Goal: Contribute content: Add original content to the website for others to see

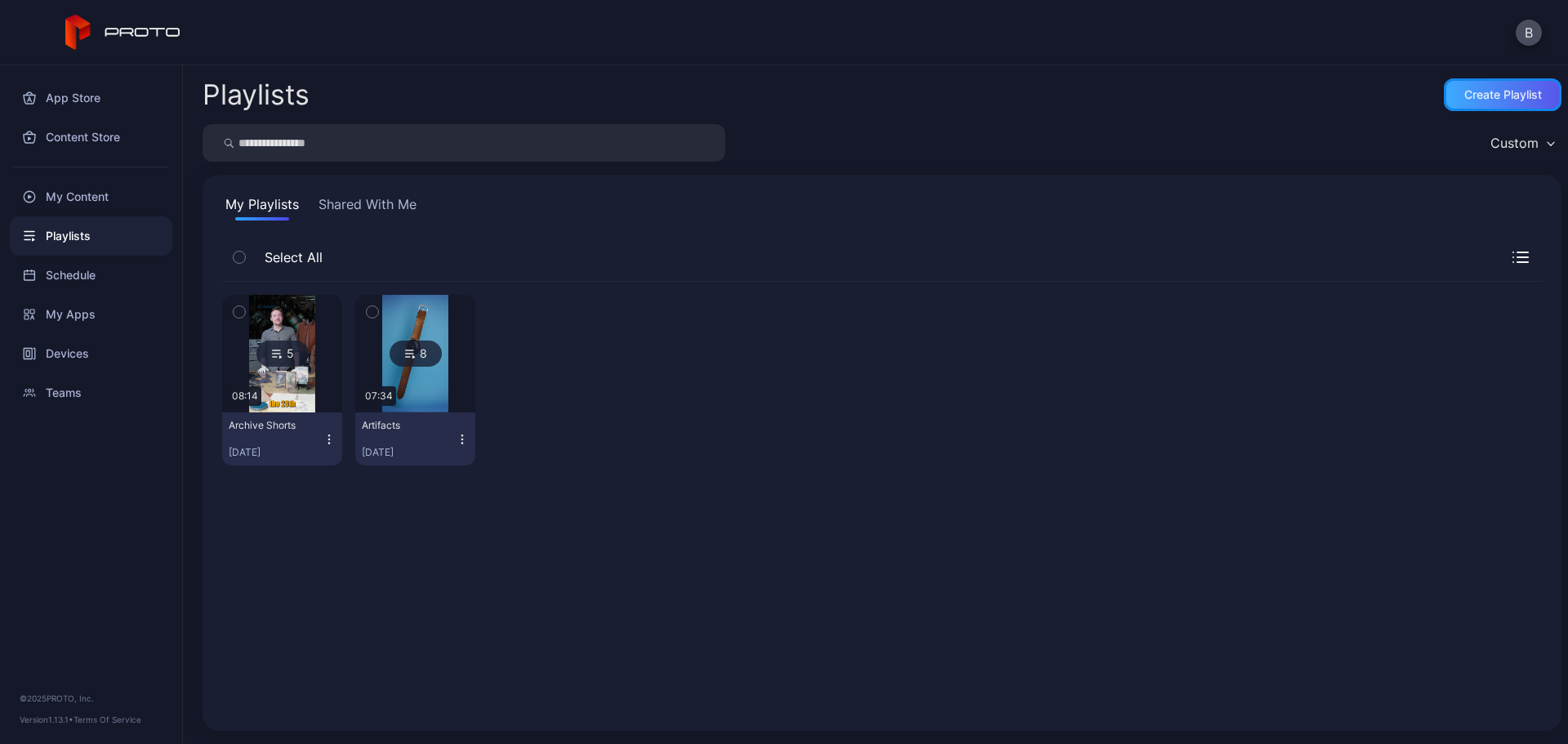
click at [1464, 96] on div "Create Playlist" at bounding box center [1503, 95] width 77 height 13
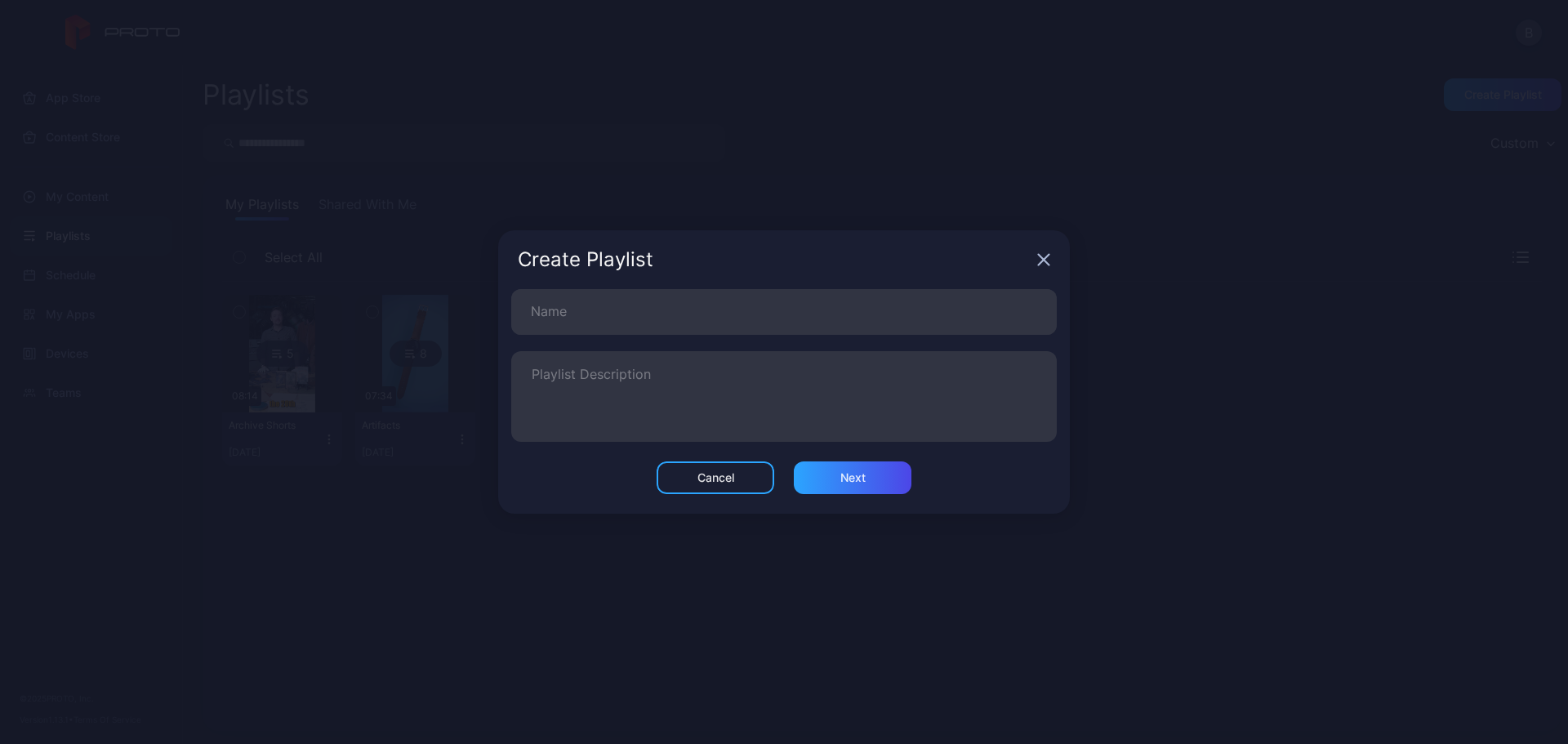
click at [1043, 255] on icon "button" at bounding box center [1044, 259] width 13 height 13
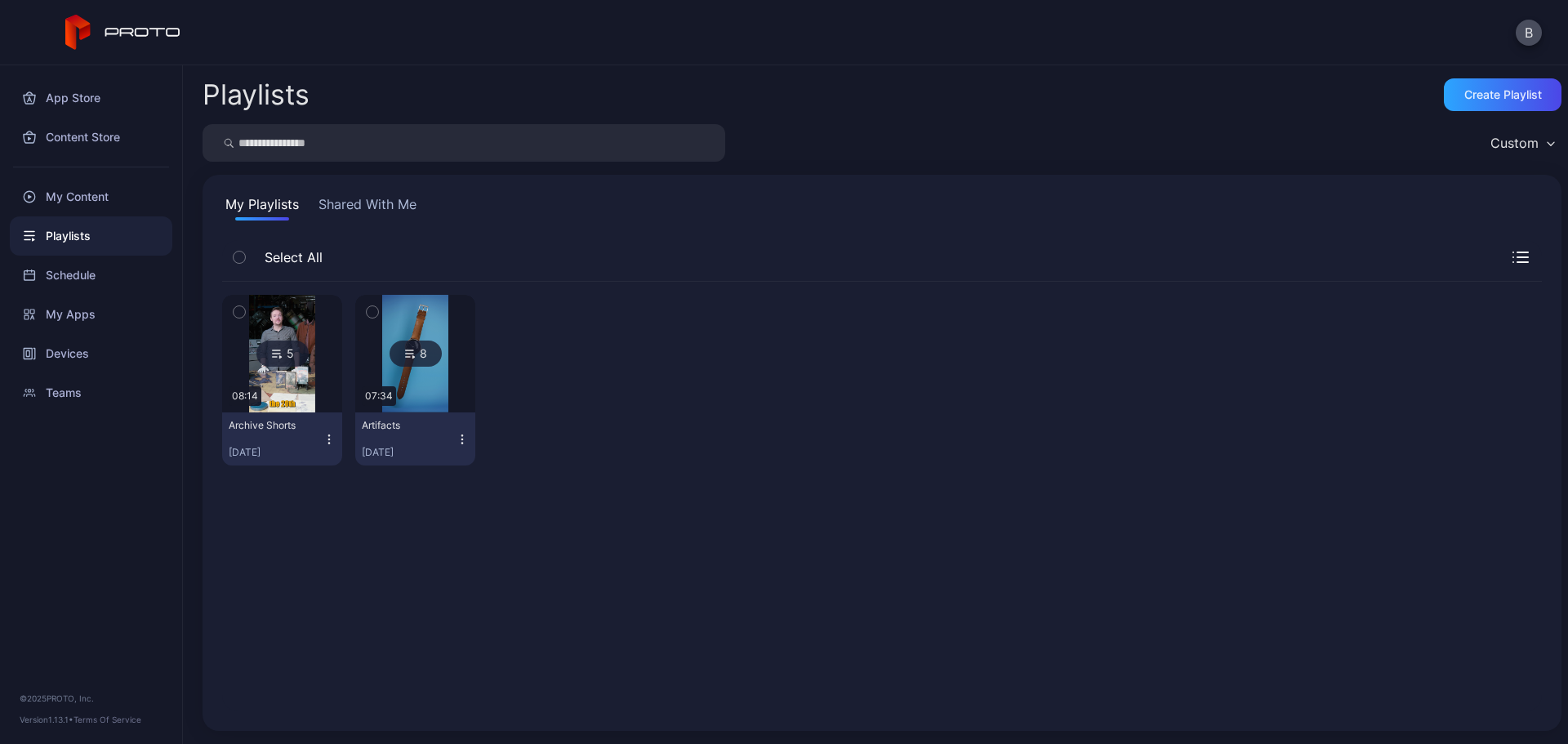
click at [286, 377] on img at bounding box center [282, 354] width 66 height 118
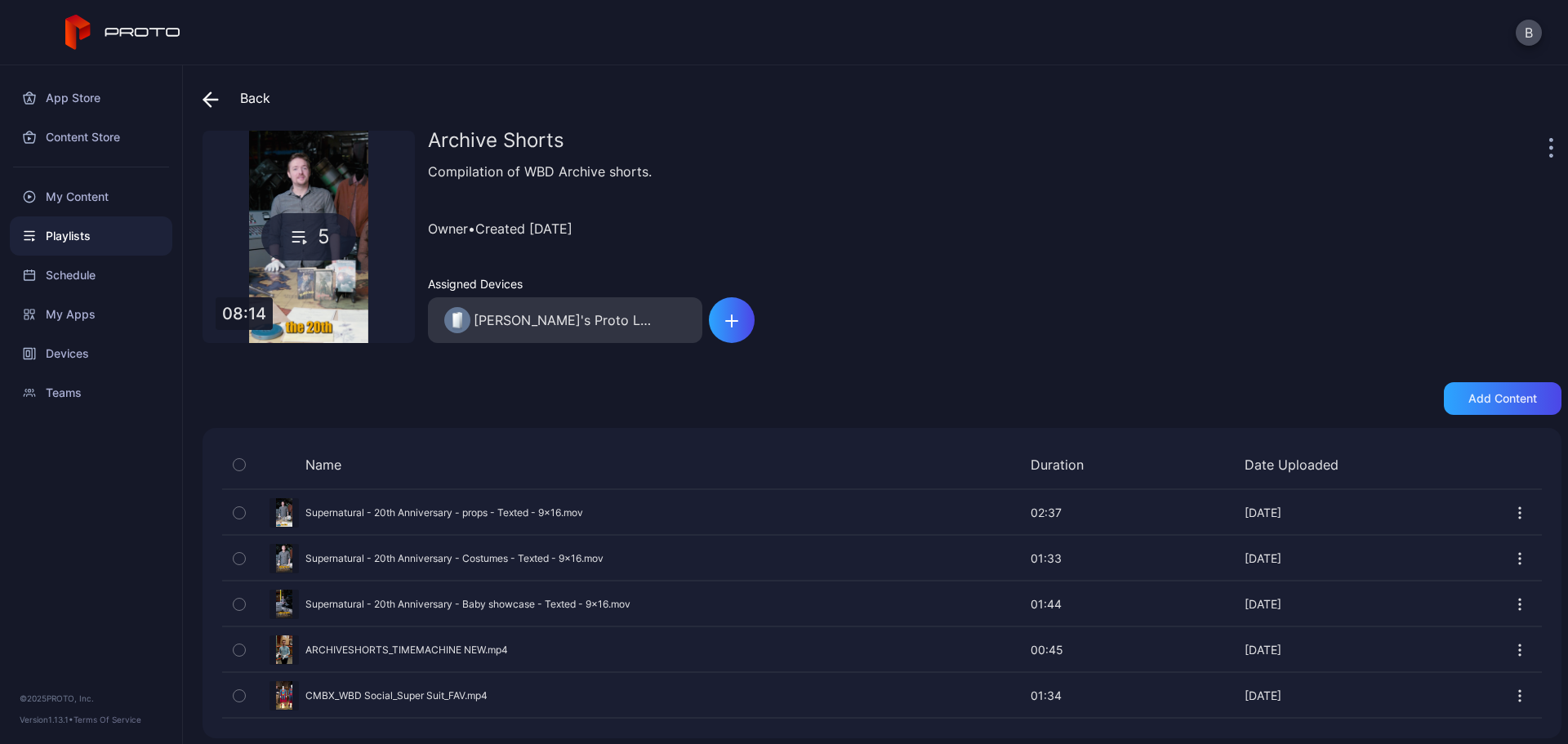
click at [201, 96] on div "Back Archive Shorts 5 08:14 Archive Shorts Compilation of WBD Archive shorts. O…" at bounding box center [875, 405] width 1385 height 679
click at [207, 97] on icon at bounding box center [206, 99] width 7 height 14
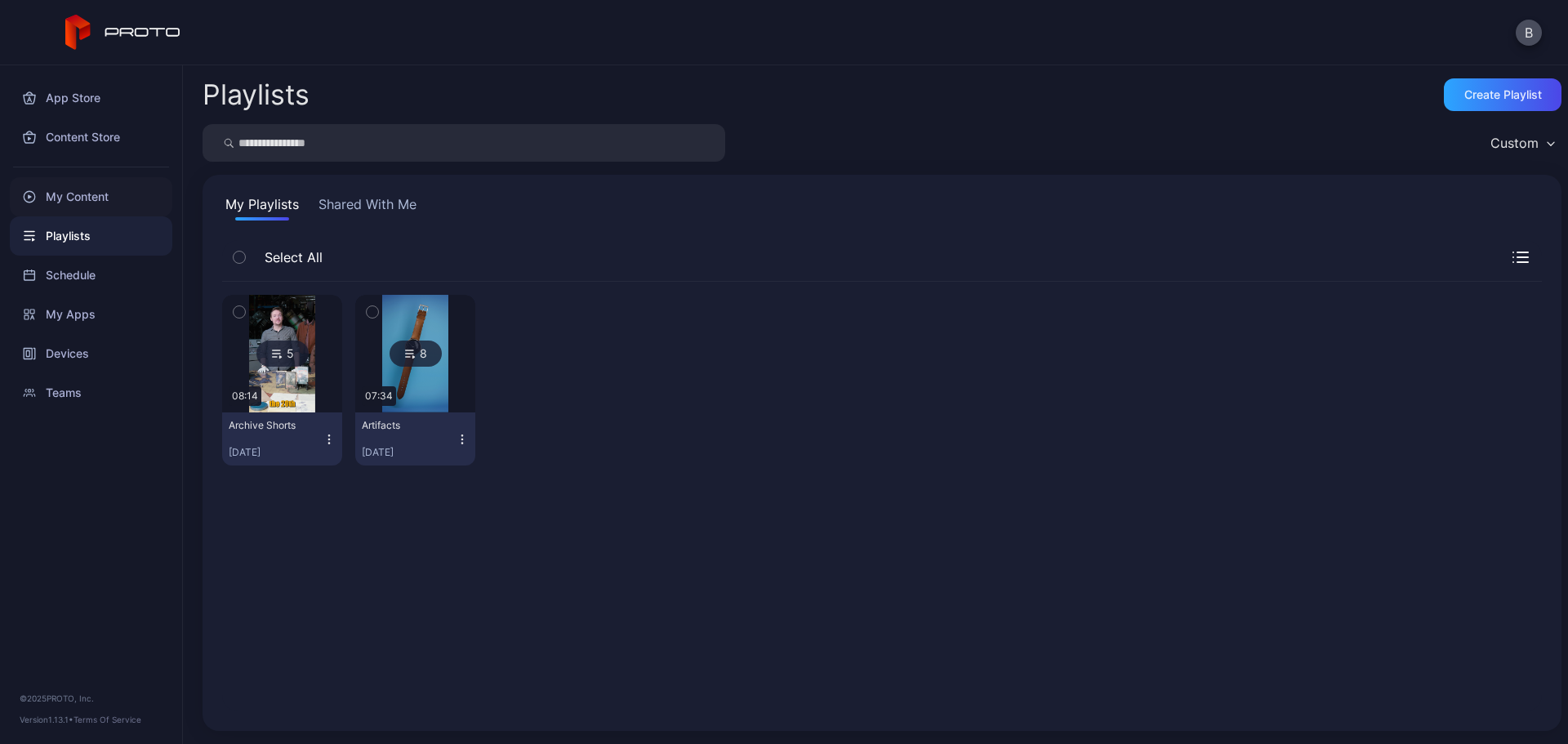
click at [74, 202] on div "My Content" at bounding box center [91, 197] width 162 height 40
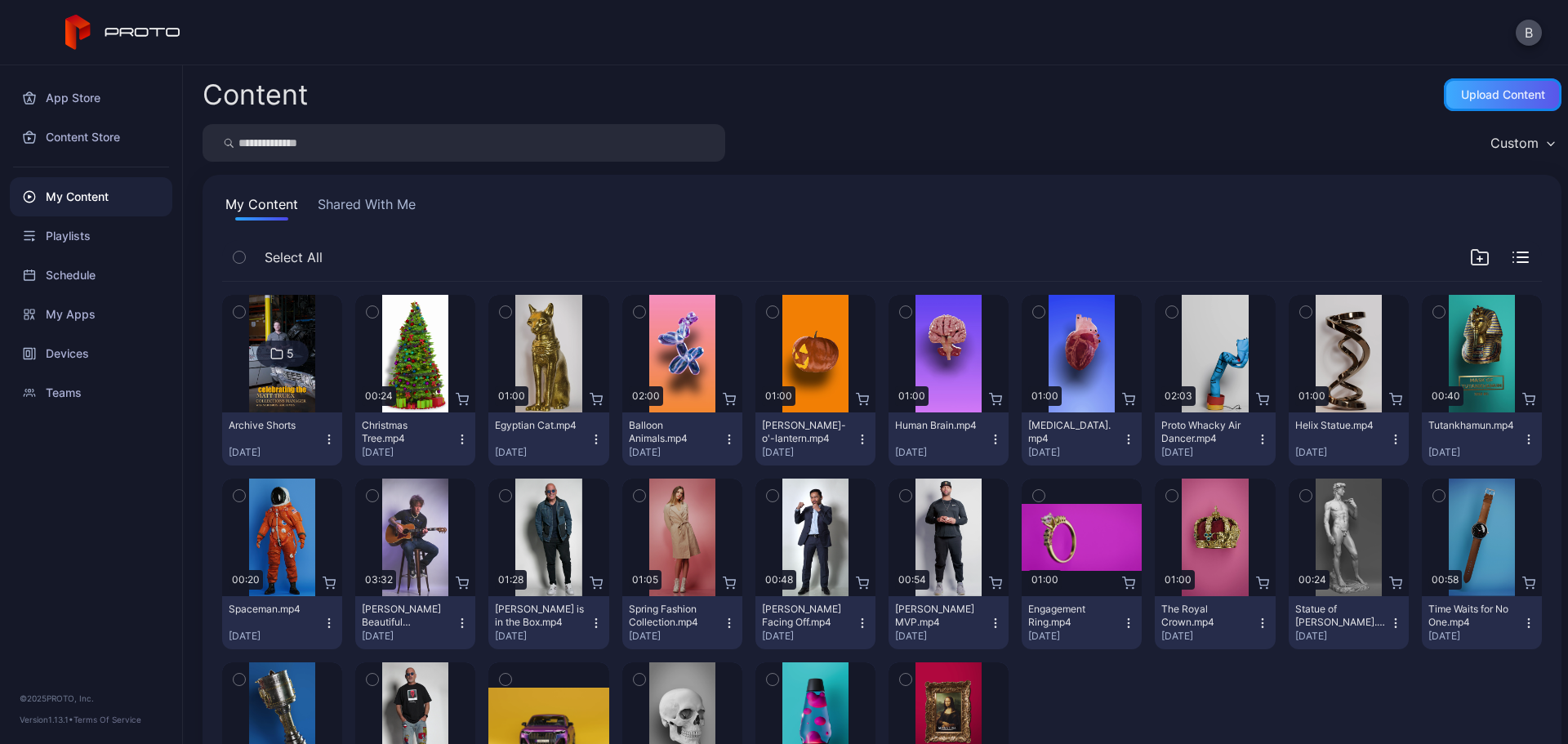
click at [1483, 85] on div "Upload Content" at bounding box center [1502, 94] width 118 height 33
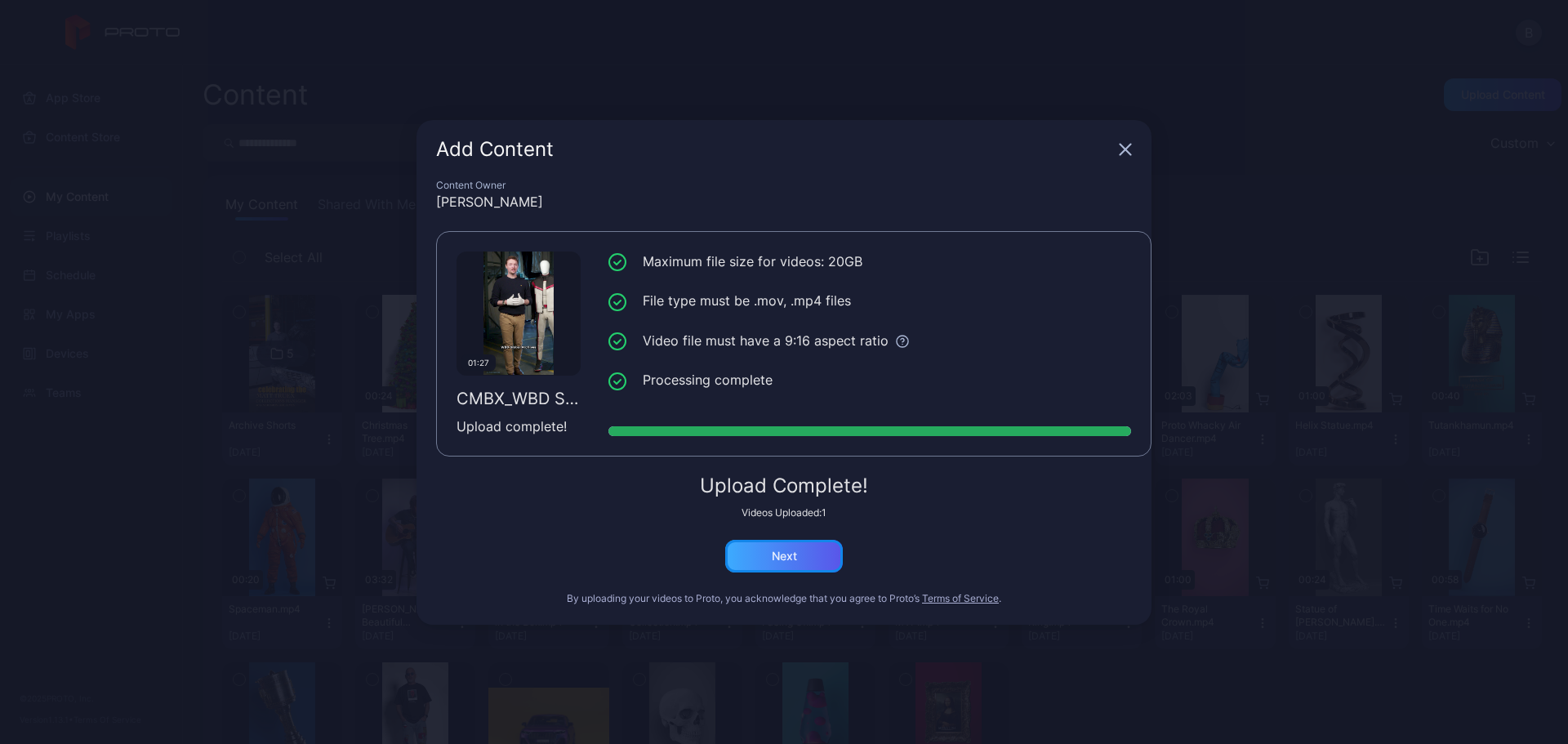
click at [742, 556] on div "Next" at bounding box center [784, 555] width 118 height 33
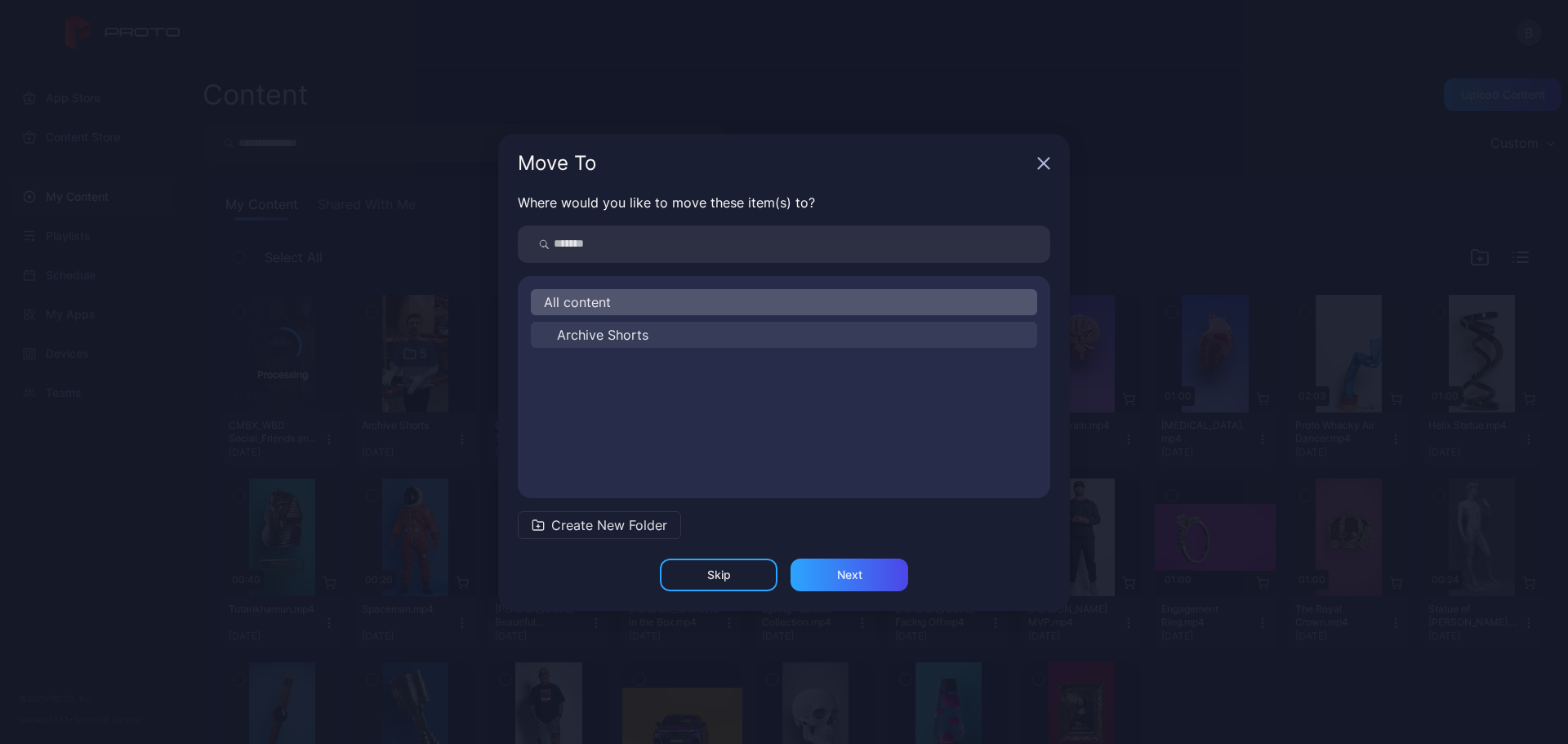
click at [687, 340] on button "Archive Shorts" at bounding box center [784, 335] width 506 height 26
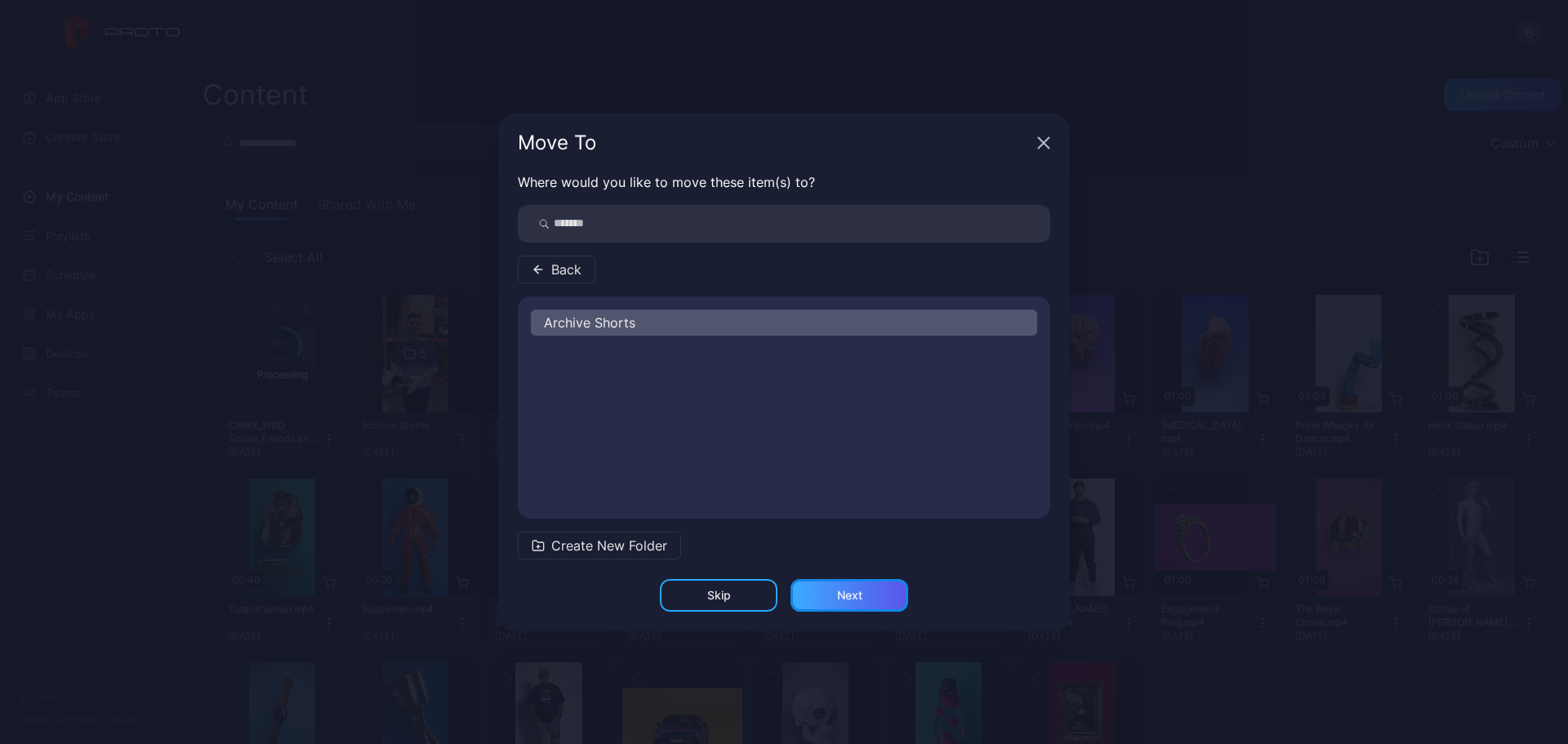
click at [850, 595] on div "Next" at bounding box center [850, 595] width 25 height 13
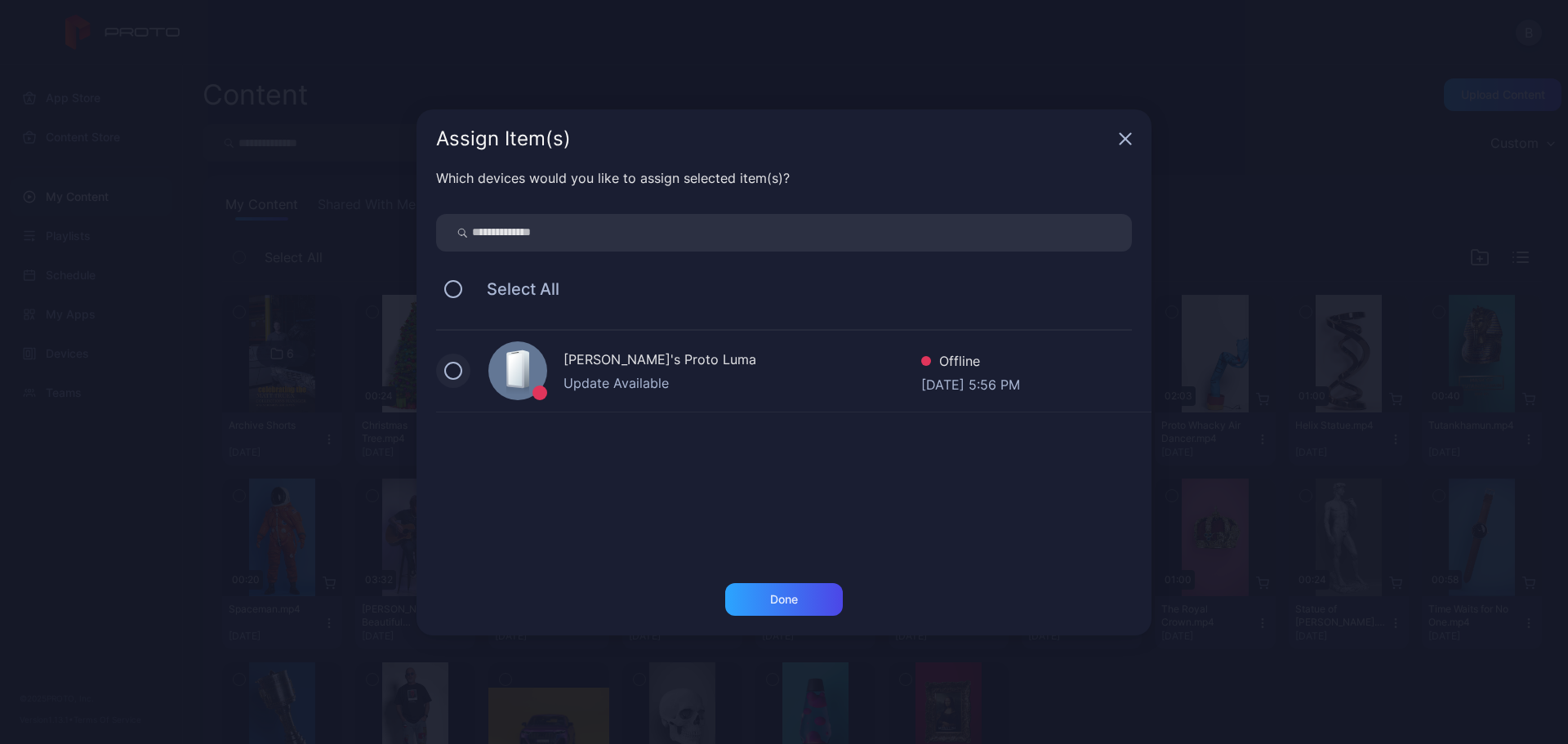
click at [454, 374] on button at bounding box center [453, 371] width 18 height 18
click at [781, 601] on div "Done" at bounding box center [784, 600] width 27 height 13
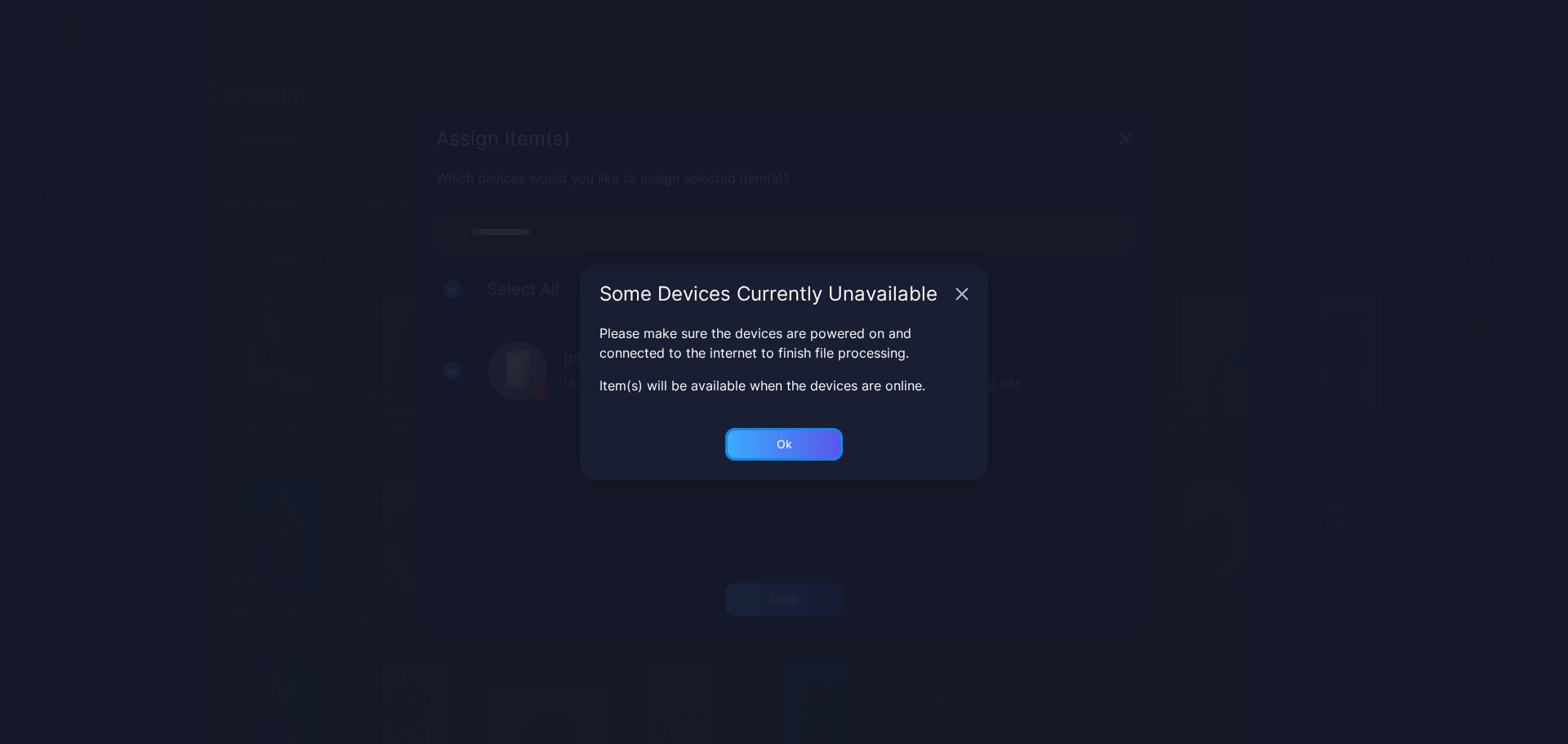
click at [801, 451] on div "Ok" at bounding box center [784, 444] width 118 height 33
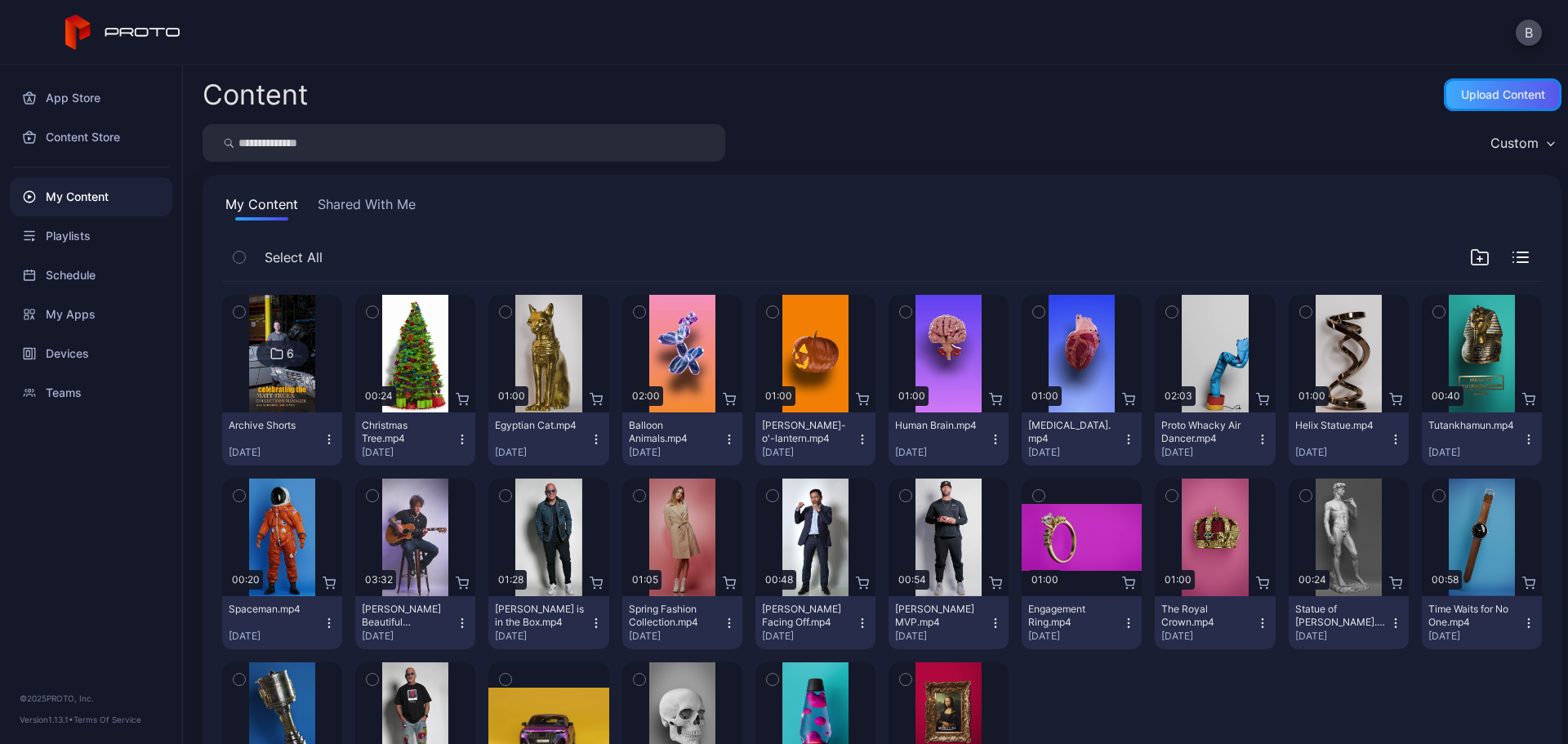
click at [1469, 82] on div "Upload Content" at bounding box center [1502, 94] width 118 height 33
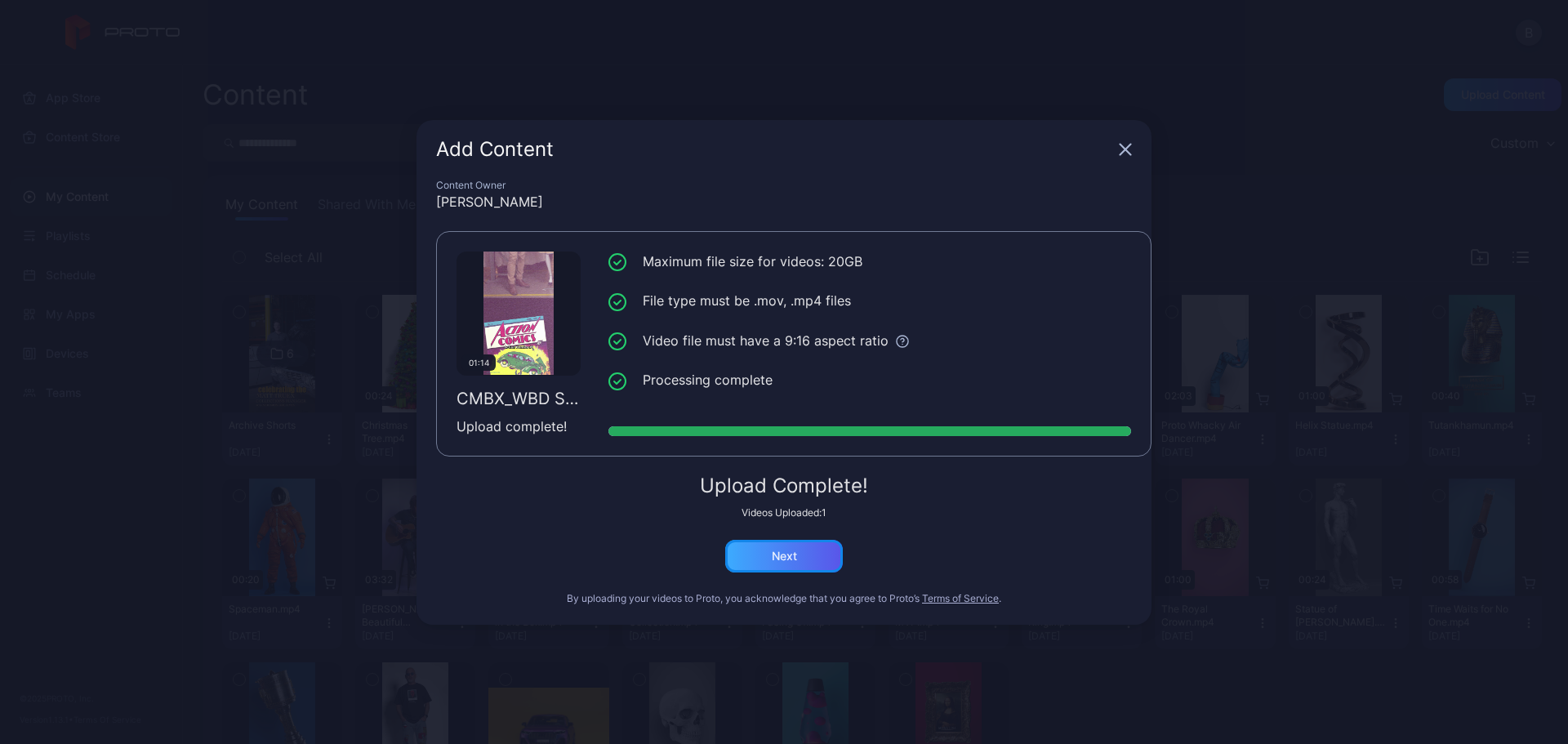
click at [807, 554] on div "Next" at bounding box center [784, 555] width 118 height 33
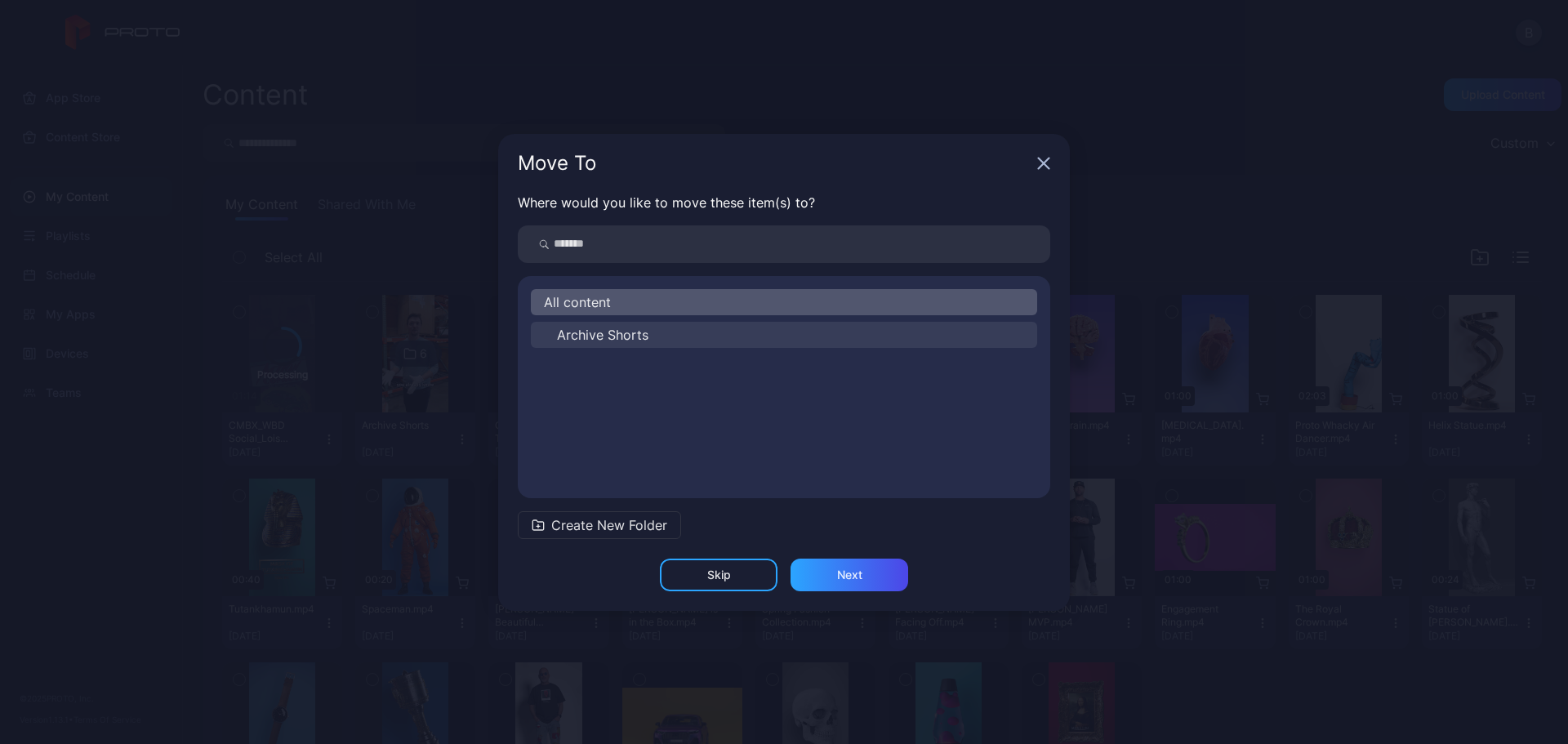
click at [648, 338] on button "Archive Shorts" at bounding box center [784, 335] width 506 height 26
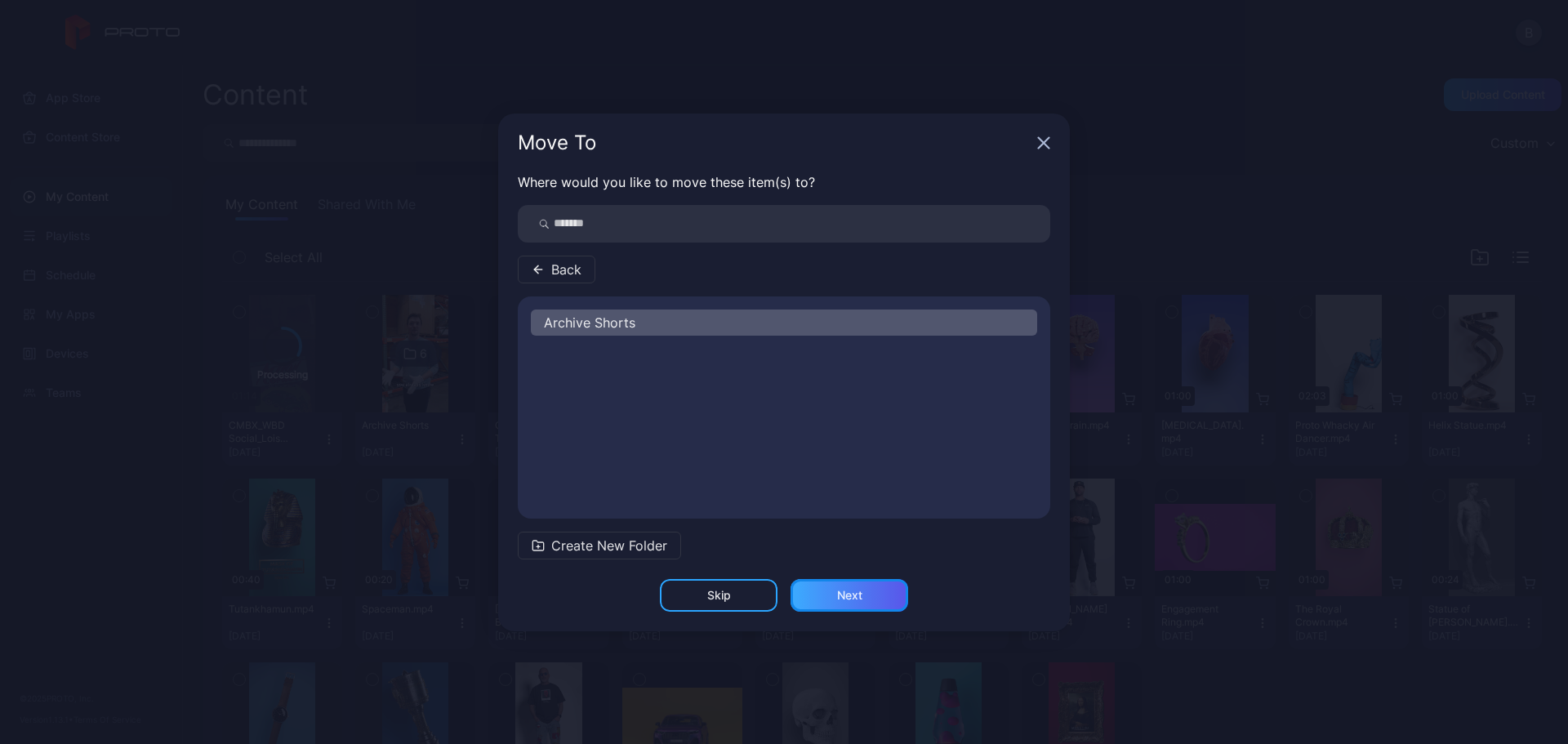
click at [870, 593] on div "Next" at bounding box center [849, 595] width 118 height 33
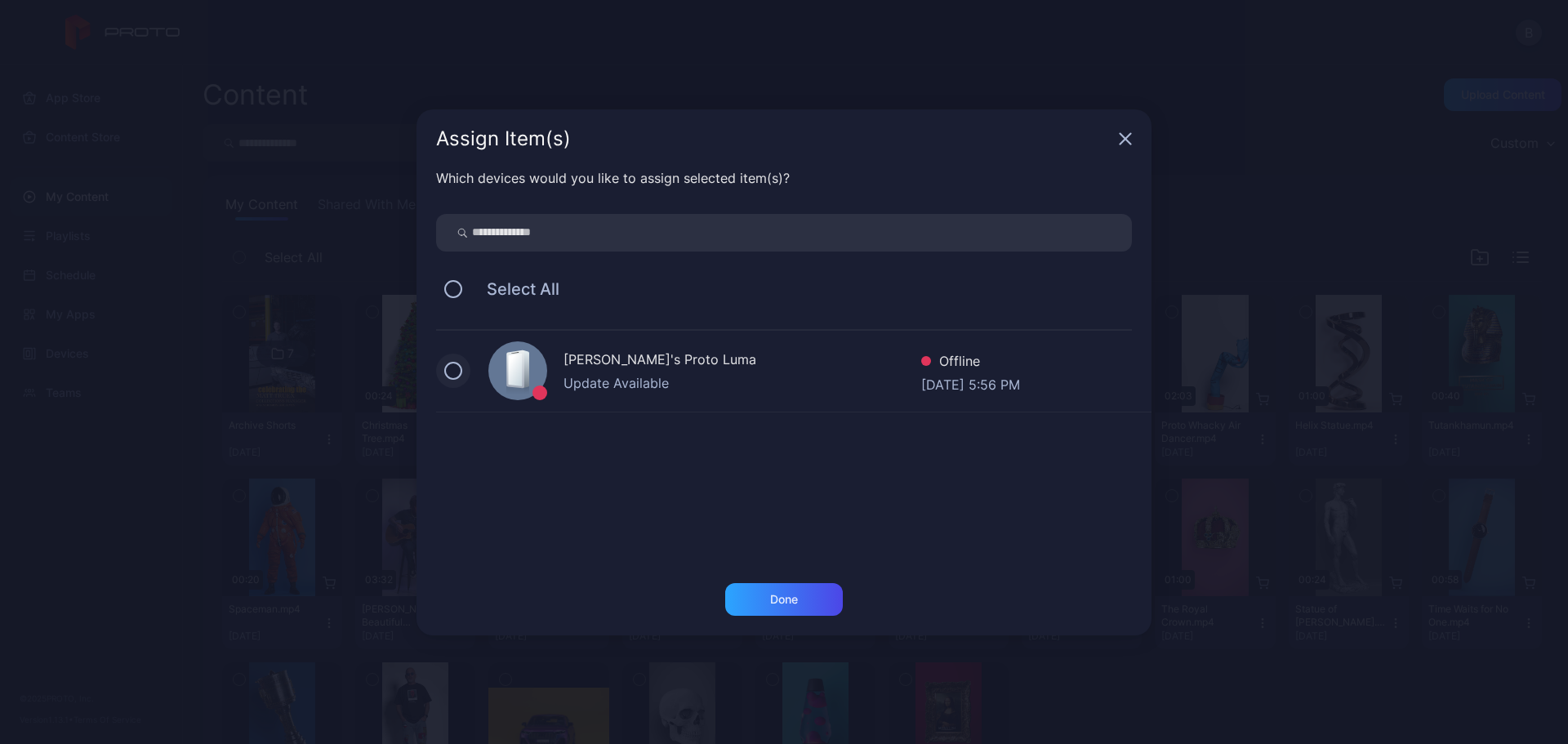
click at [452, 370] on button at bounding box center [453, 371] width 18 height 18
click at [779, 600] on div "Done" at bounding box center [784, 600] width 27 height 13
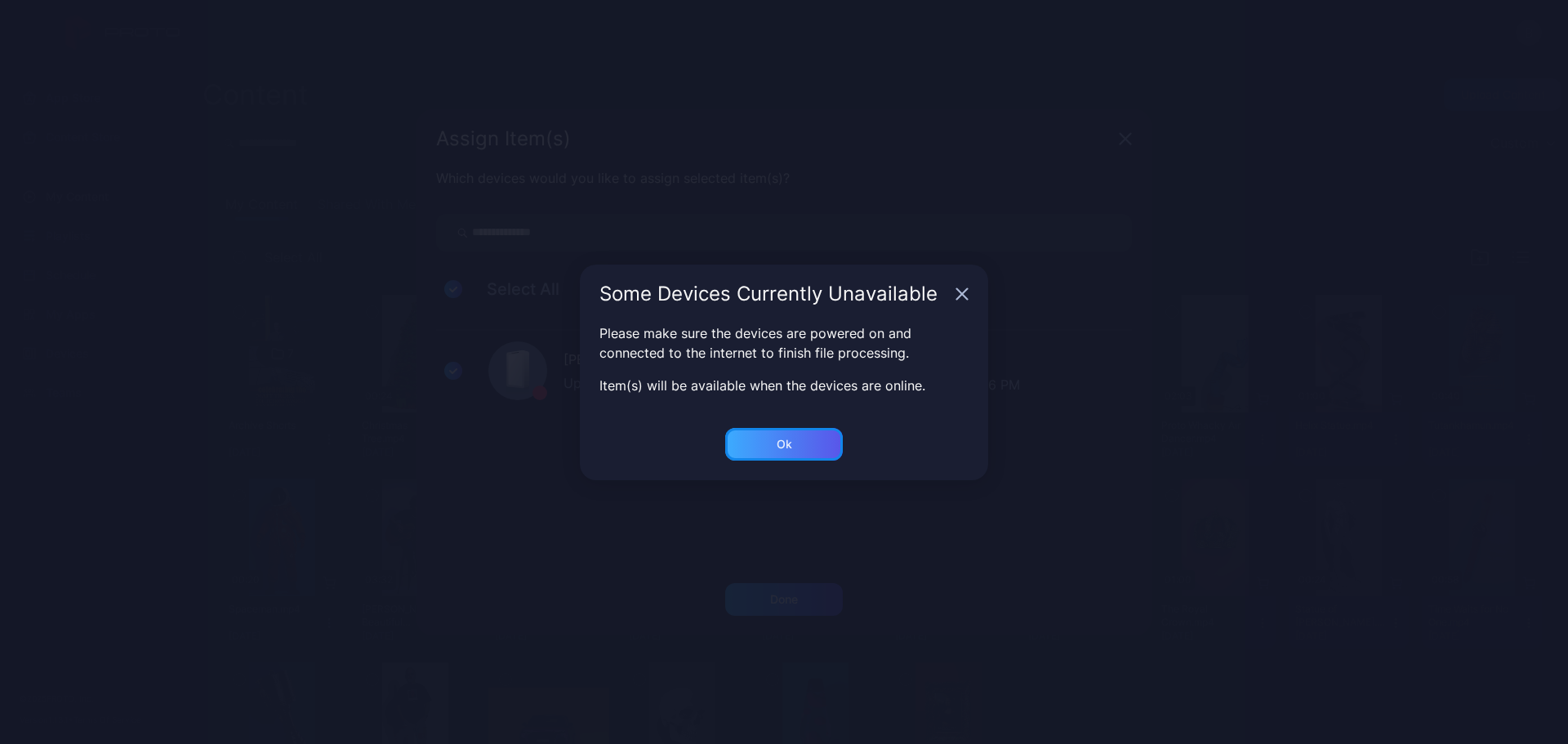
click at [801, 441] on div "Ok" at bounding box center [784, 444] width 118 height 33
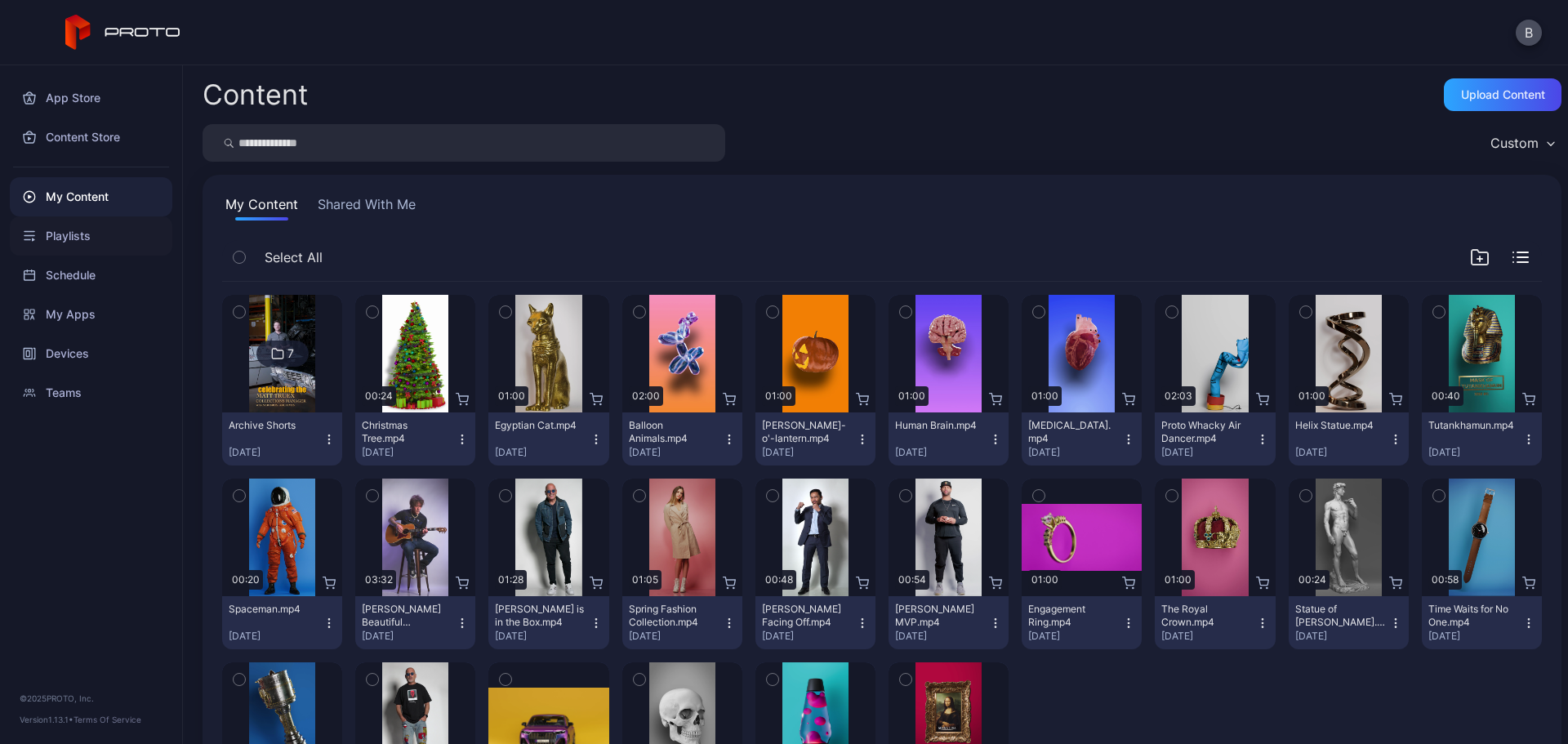
click at [75, 239] on div "Playlists" at bounding box center [91, 236] width 162 height 40
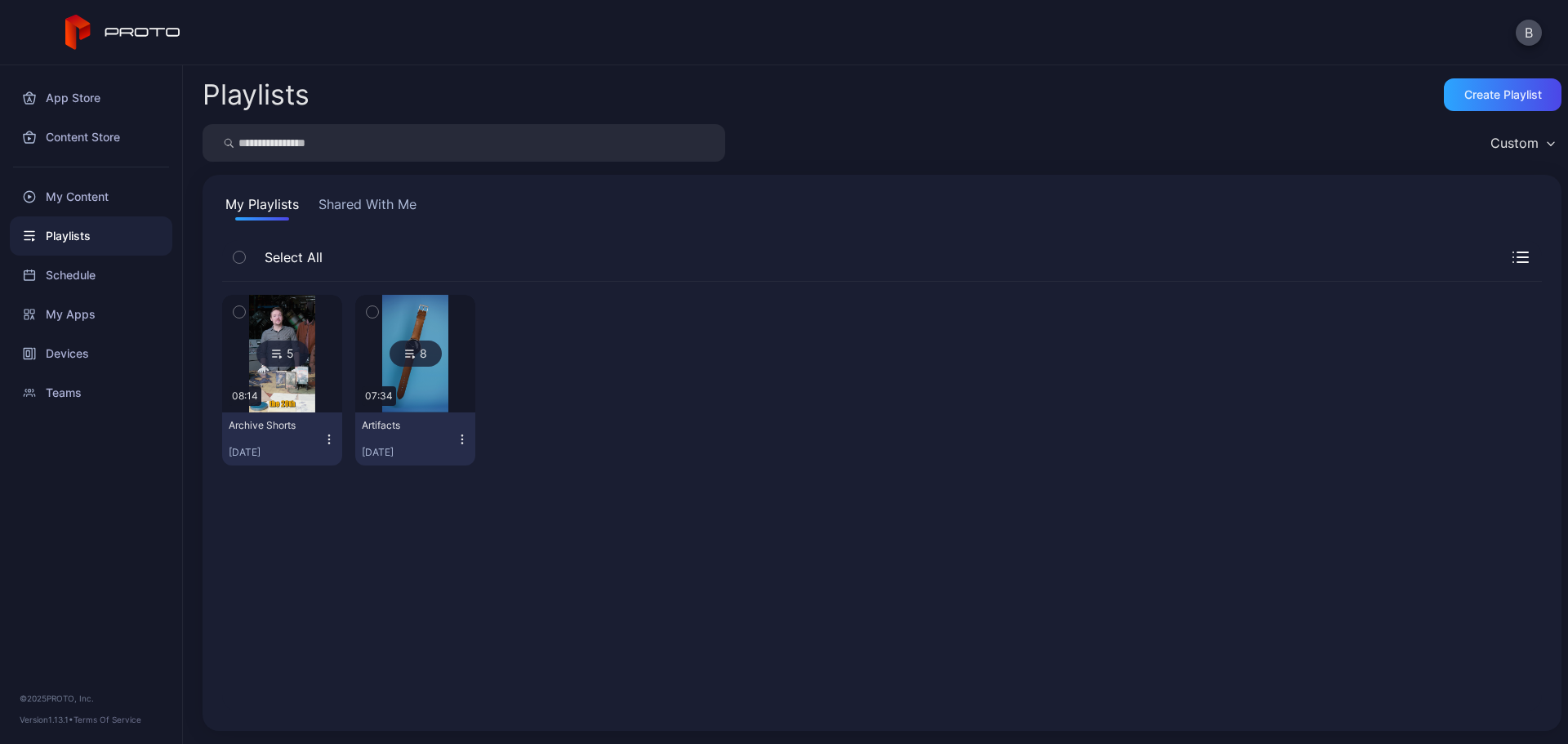
click at [283, 358] on icon at bounding box center [277, 354] width 13 height 20
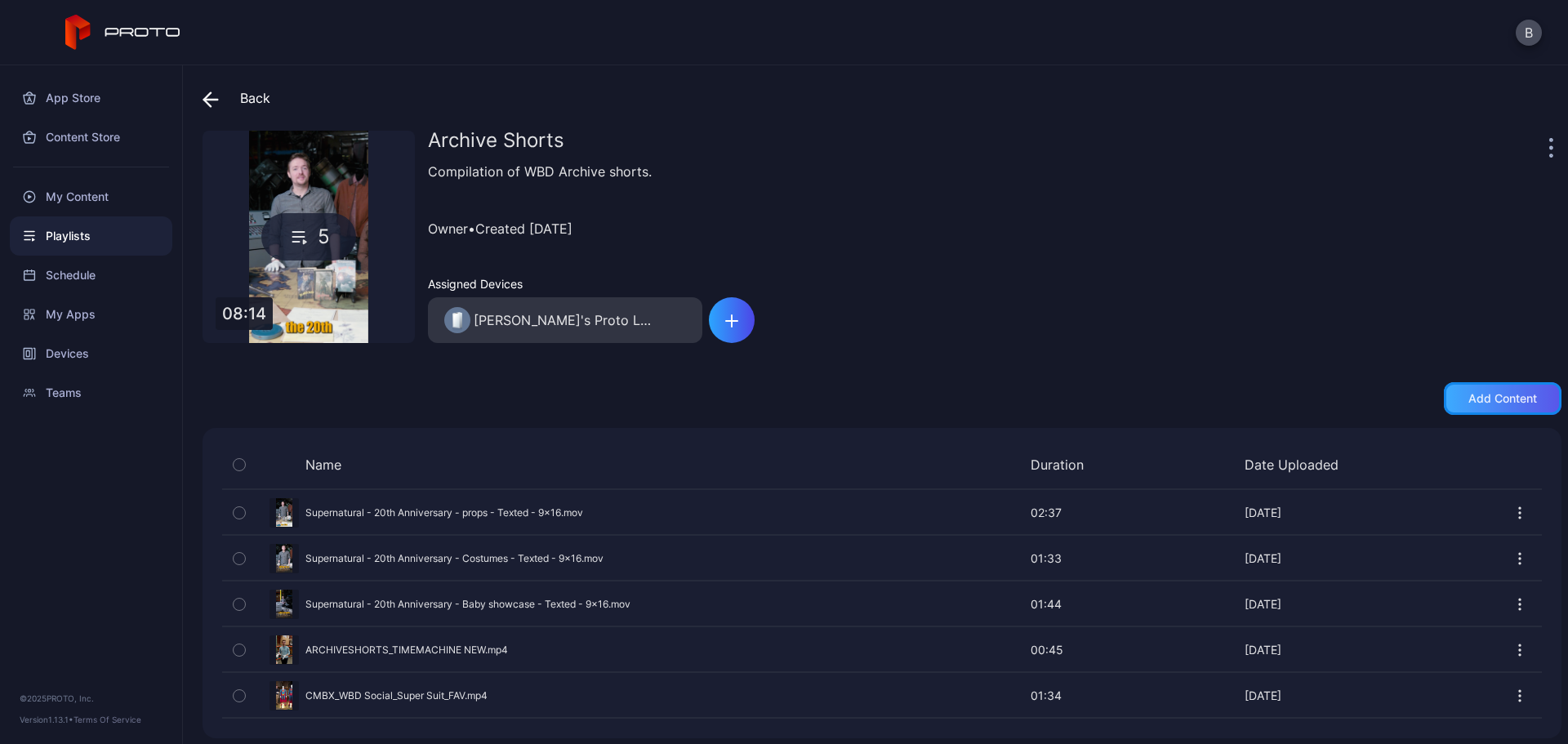
click at [1468, 392] on div "Add content" at bounding box center [1502, 399] width 69 height 13
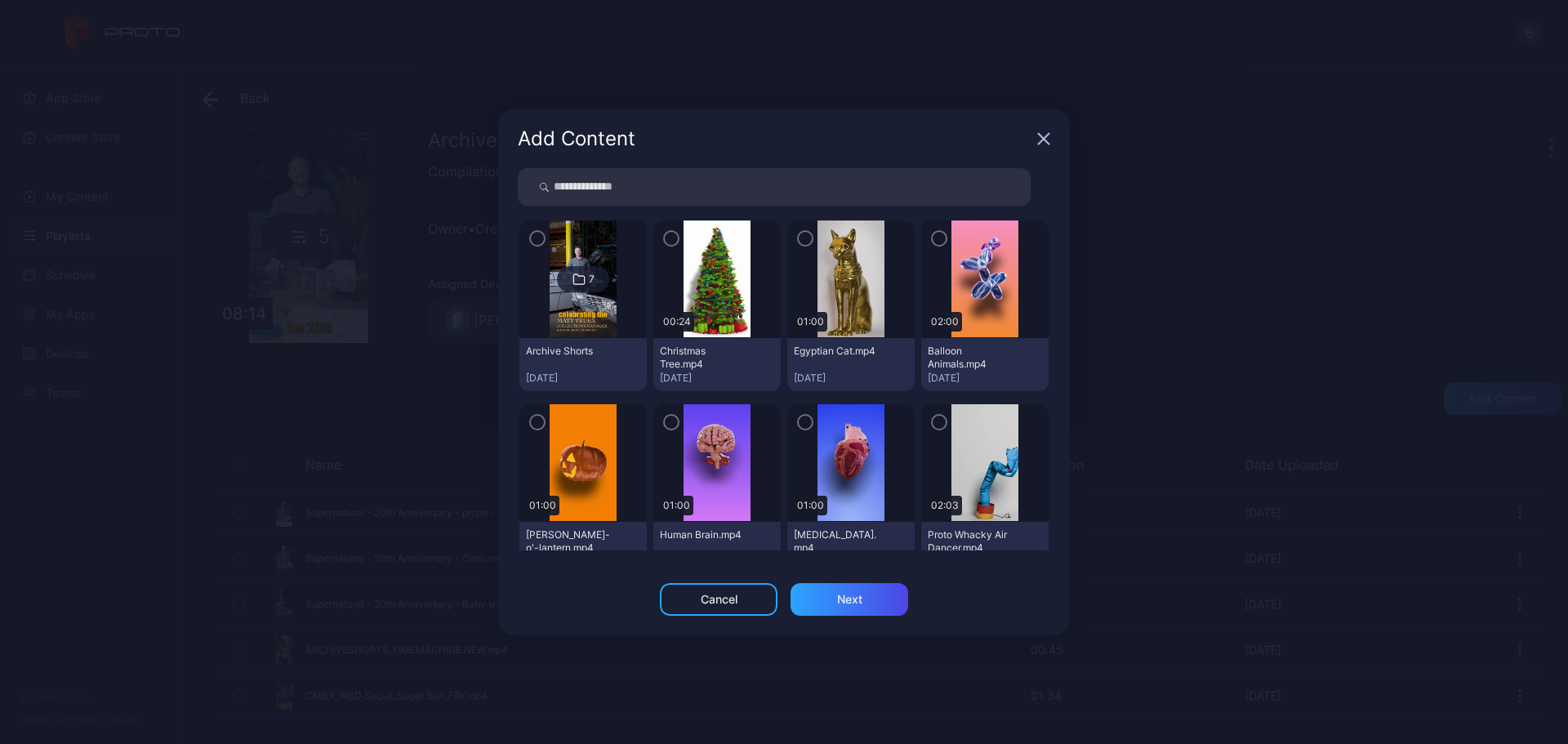
click at [569, 350] on div "Archive Shorts" at bounding box center [570, 351] width 90 height 13
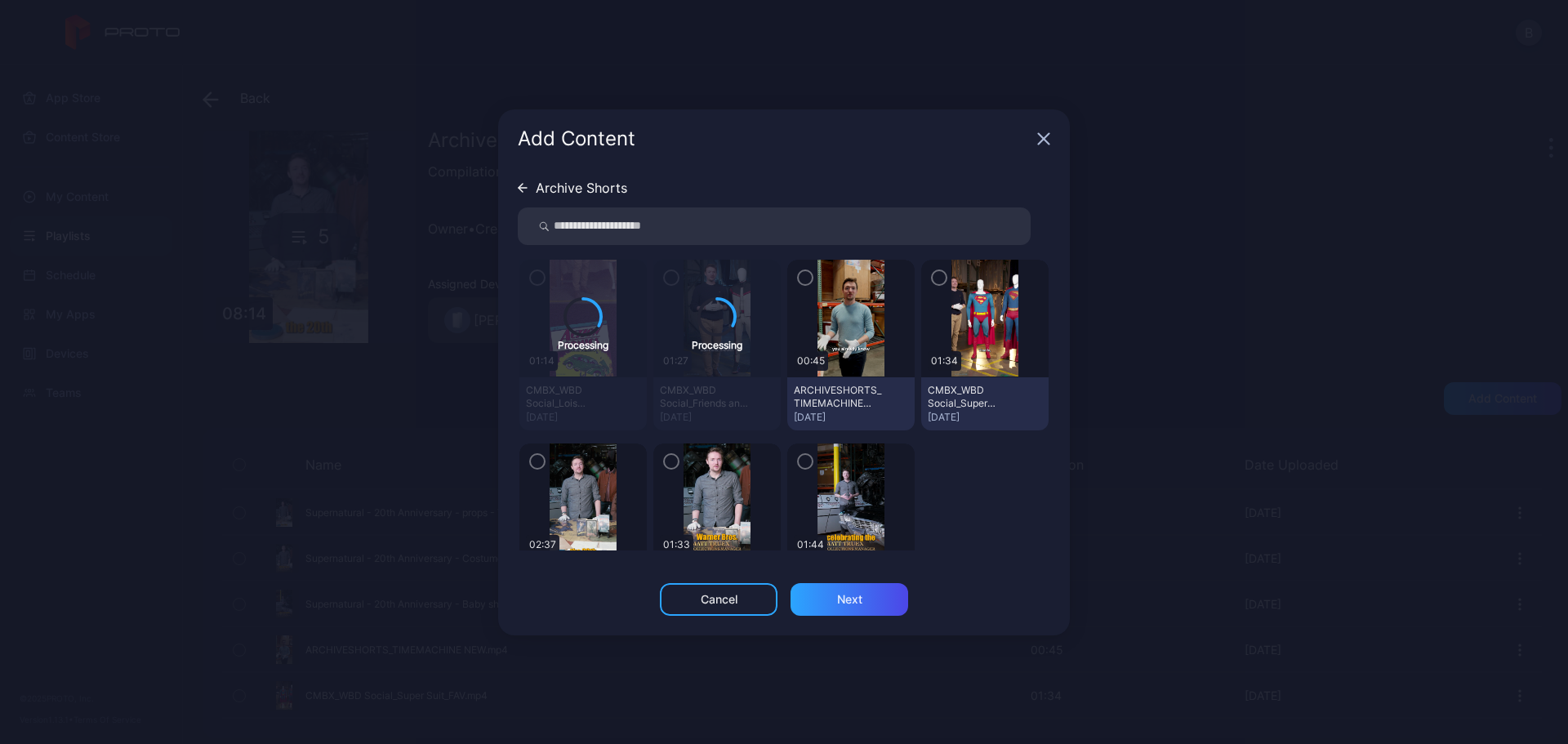
click at [1041, 143] on icon "button" at bounding box center [1044, 139] width 13 height 13
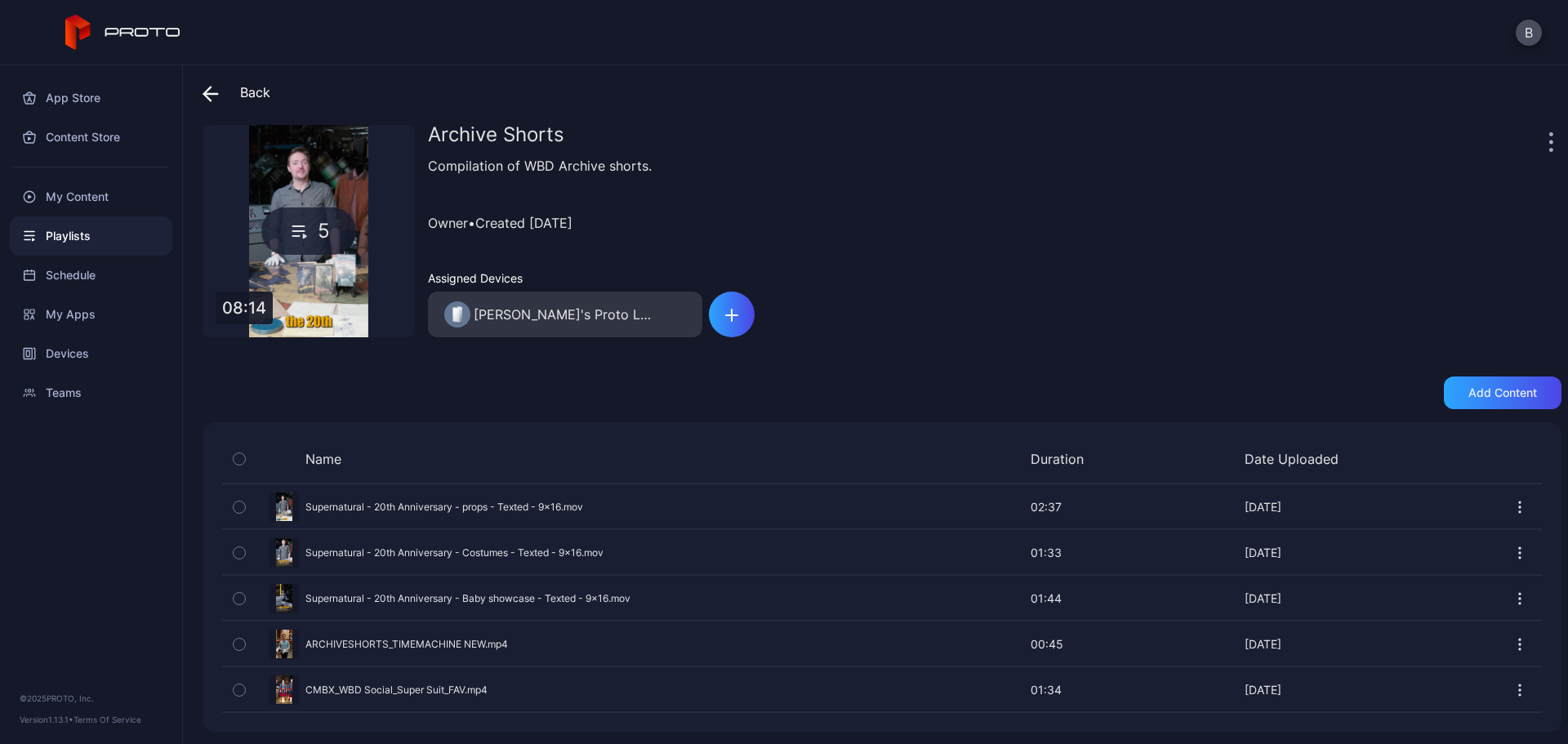
scroll to position [8, 0]
click at [1477, 389] on div "Add content" at bounding box center [1502, 391] width 69 height 13
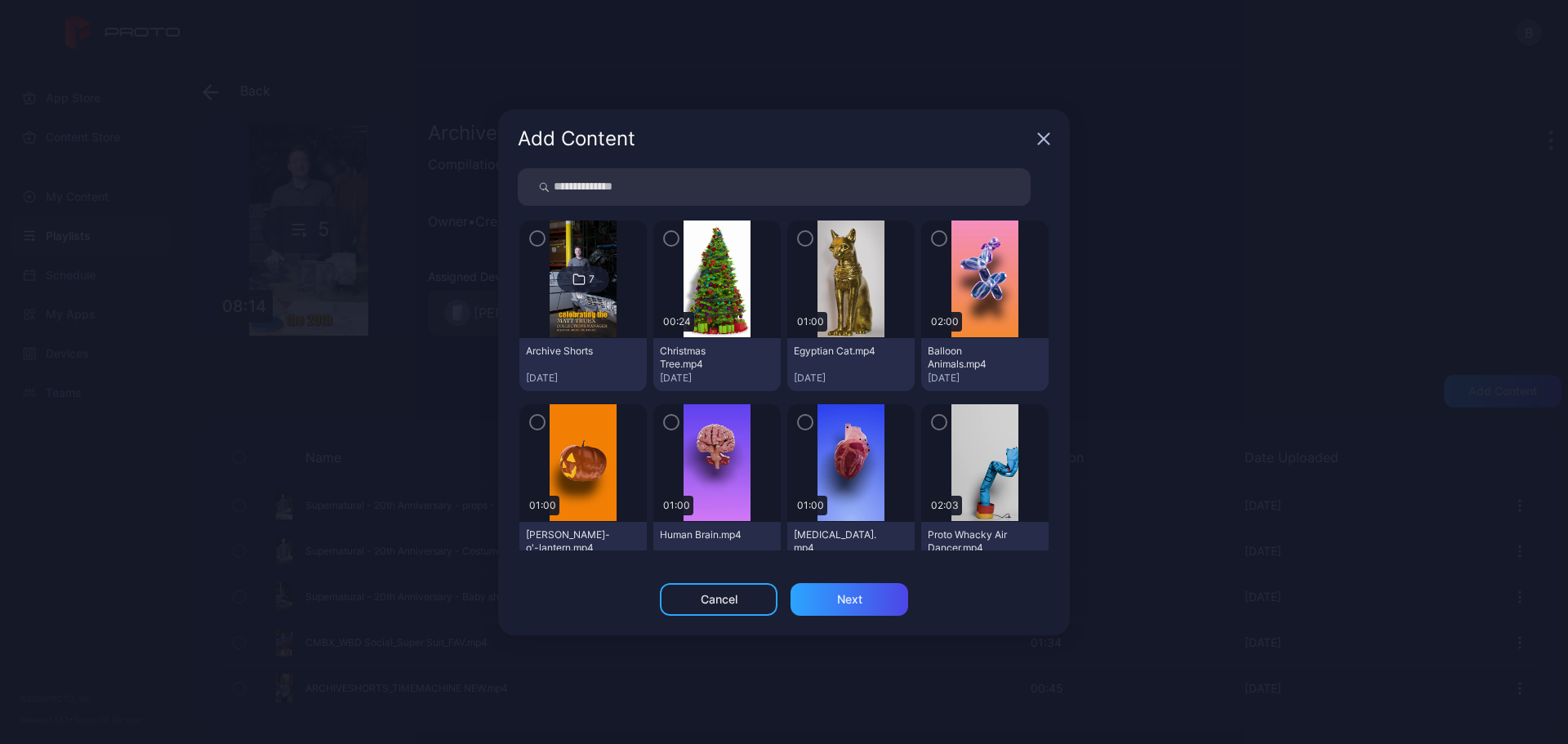
click at [573, 278] on icon at bounding box center [578, 279] width 10 height 9
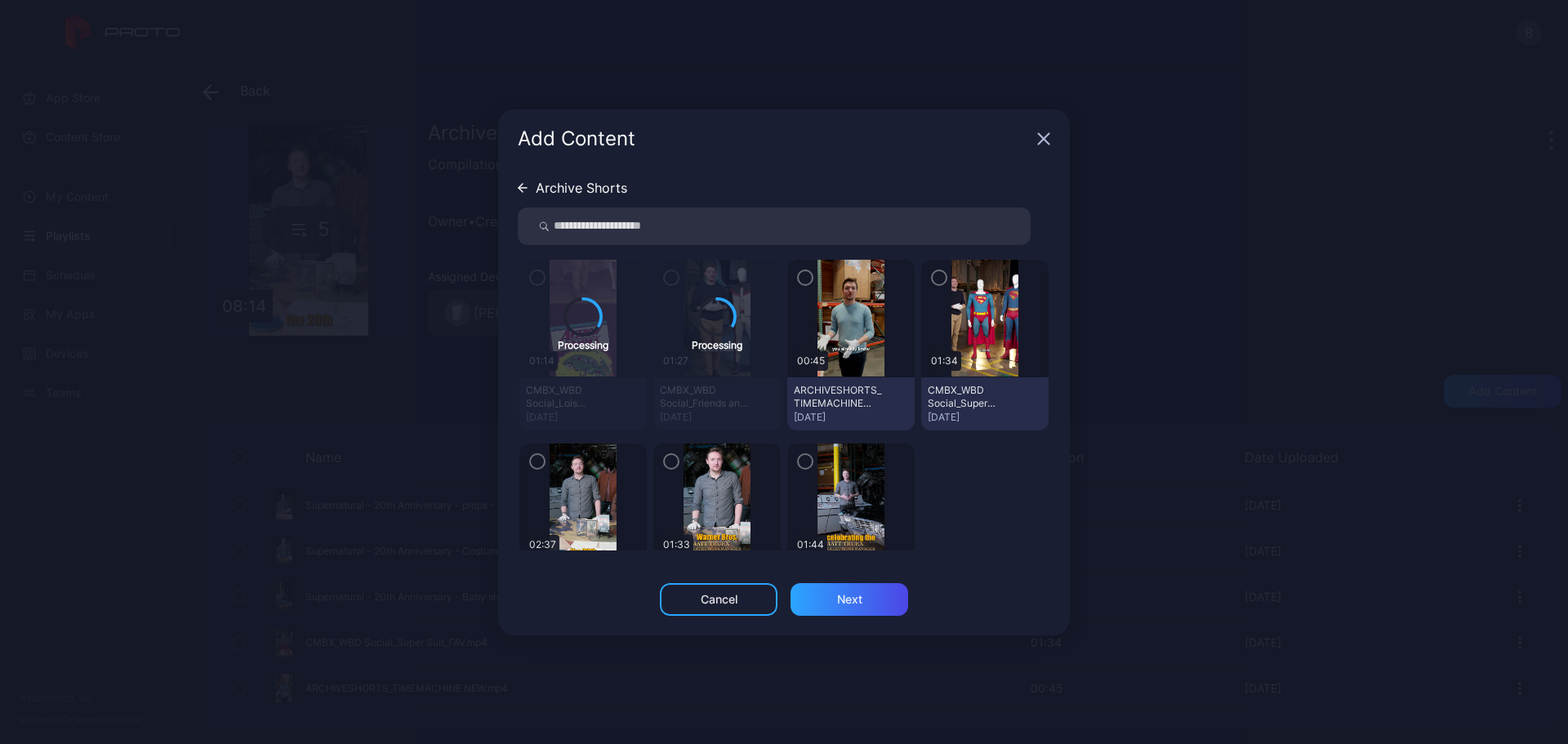
click at [1041, 136] on icon "button" at bounding box center [1043, 138] width 10 height 10
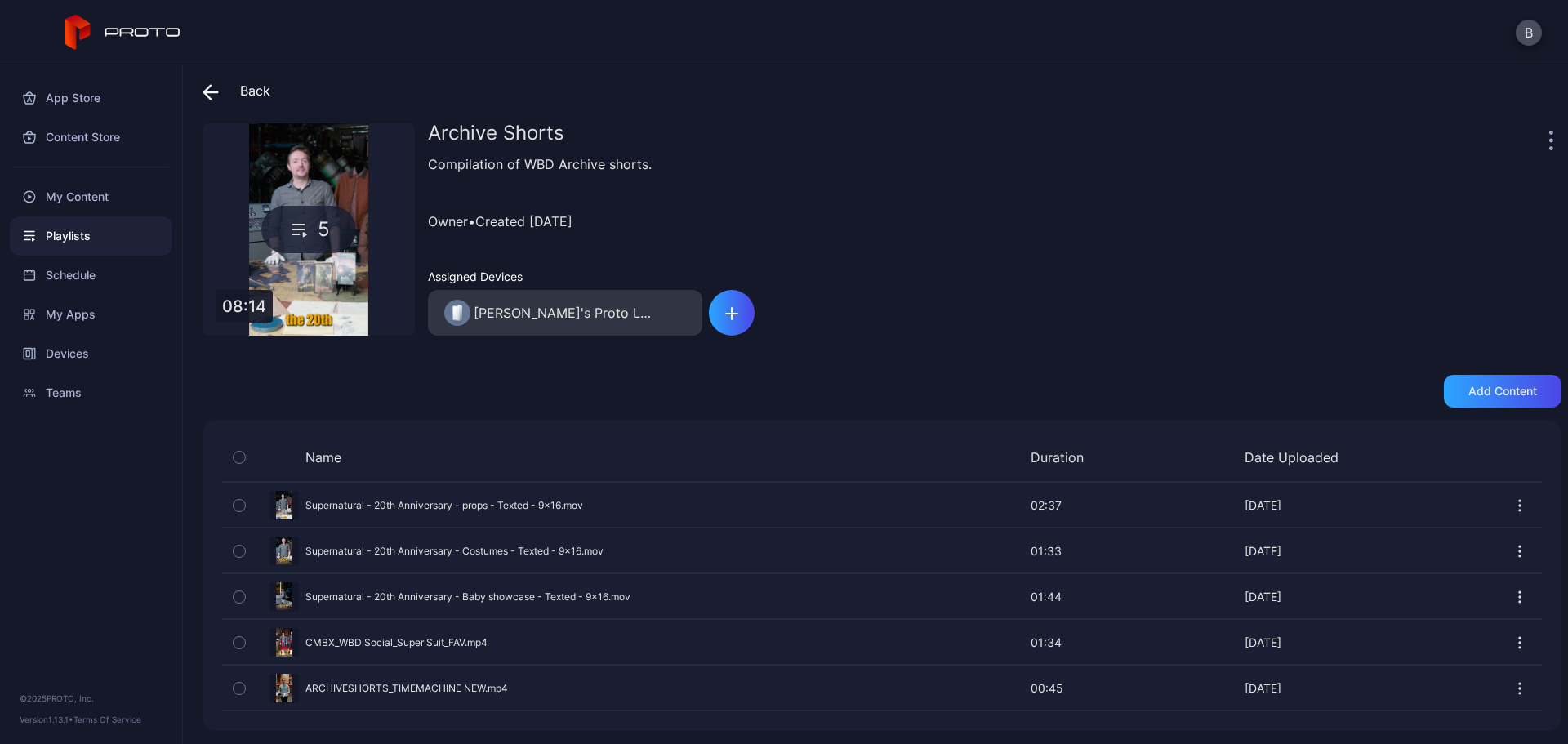
click at [217, 85] on icon at bounding box center [210, 91] width 16 height 16
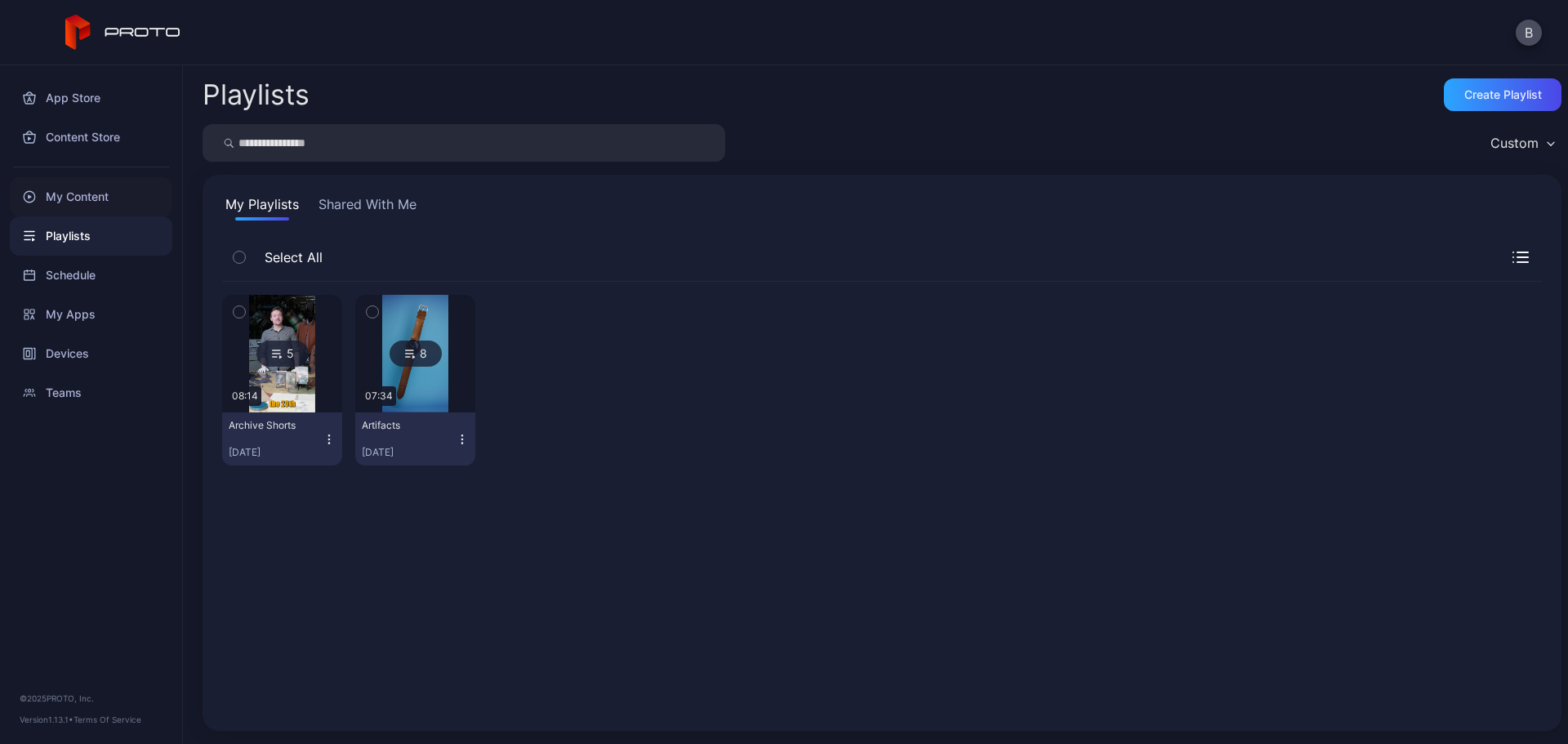
click at [92, 197] on div "My Content" at bounding box center [91, 197] width 162 height 40
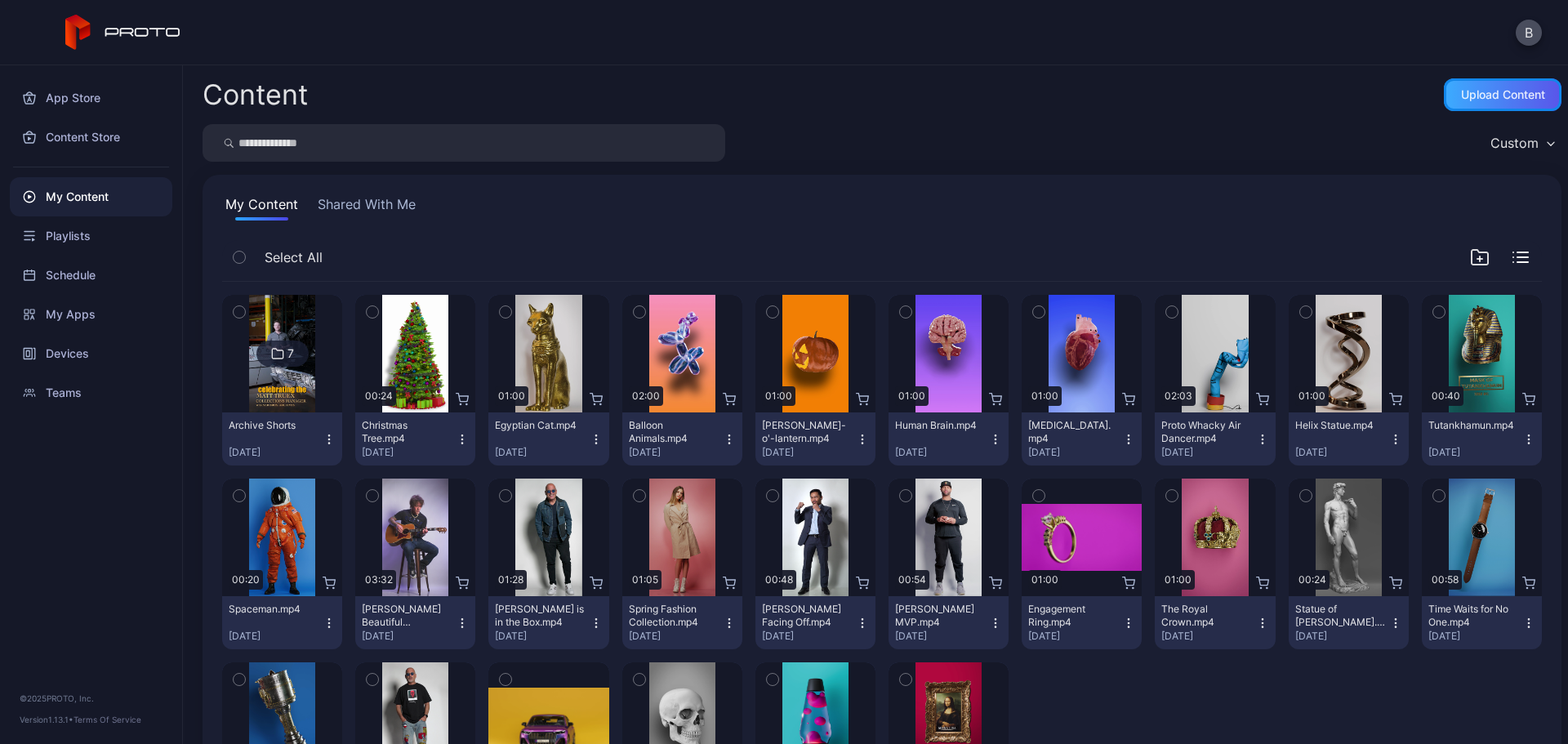
click at [1465, 92] on div "Upload Content" at bounding box center [1502, 95] width 84 height 13
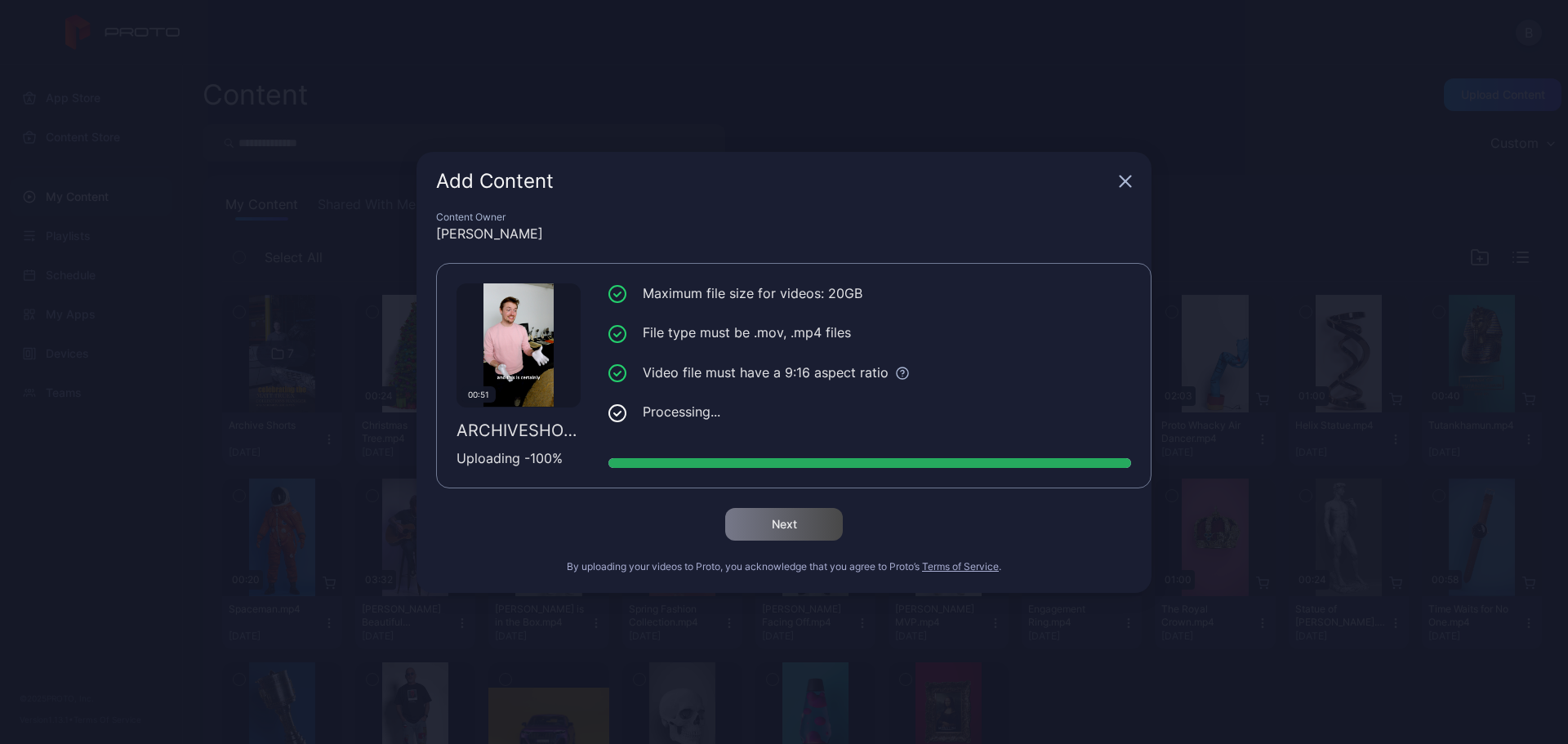
click at [976, 524] on div "Next" at bounding box center [784, 524] width 696 height 33
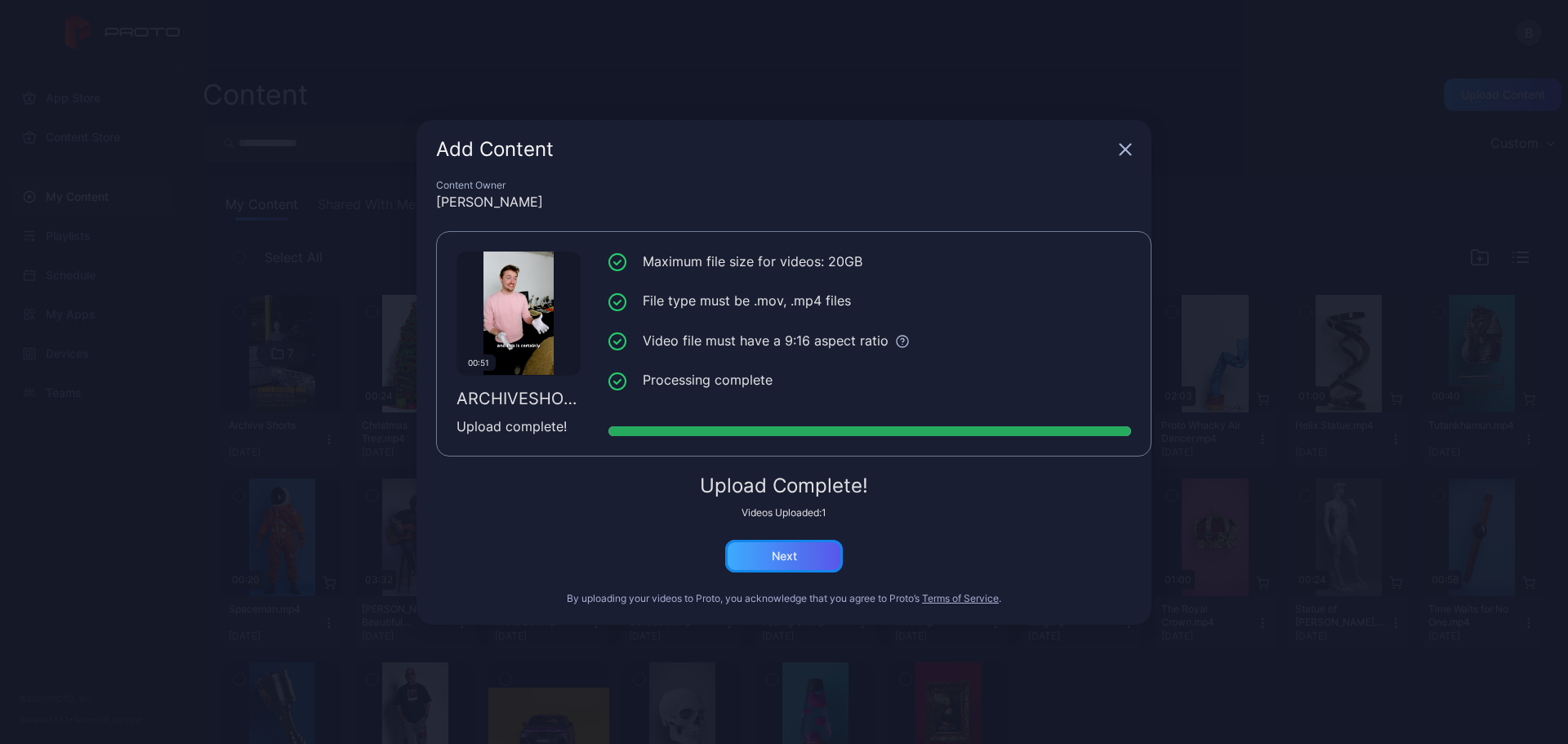
click at [804, 553] on div "Next" at bounding box center [784, 555] width 118 height 33
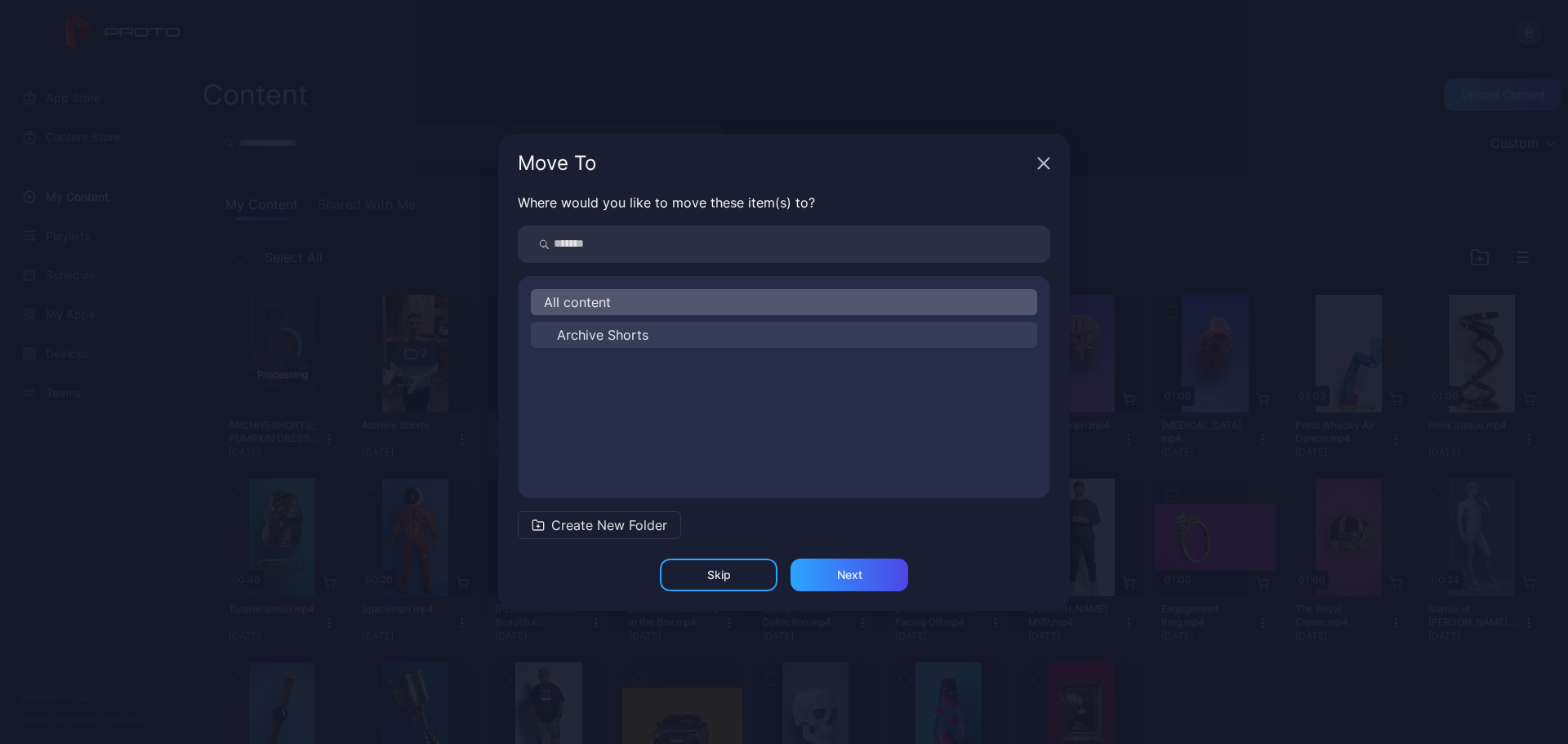
click at [595, 336] on span "Archive Shorts" at bounding box center [602, 335] width 91 height 20
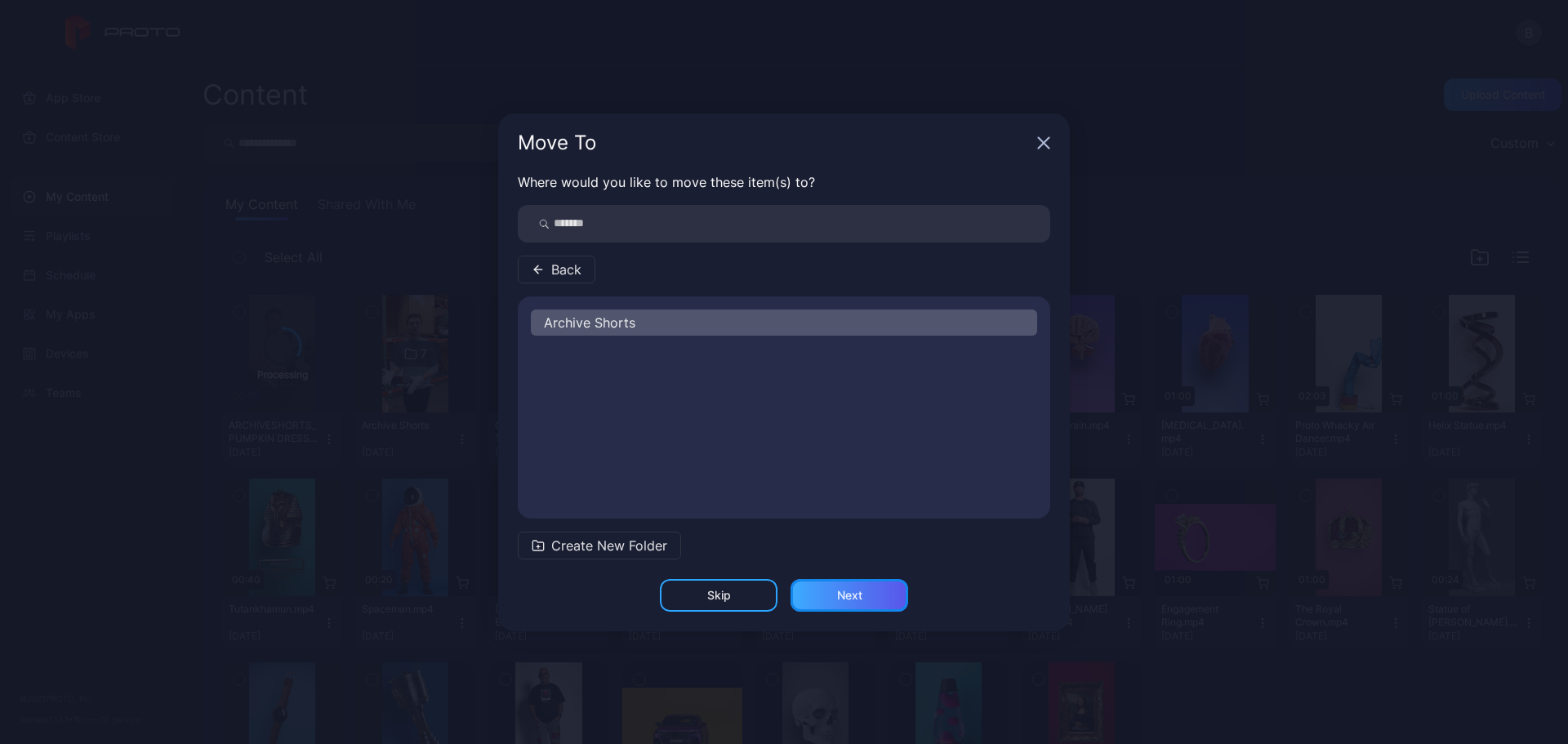
click at [855, 595] on div "Next" at bounding box center [850, 595] width 25 height 13
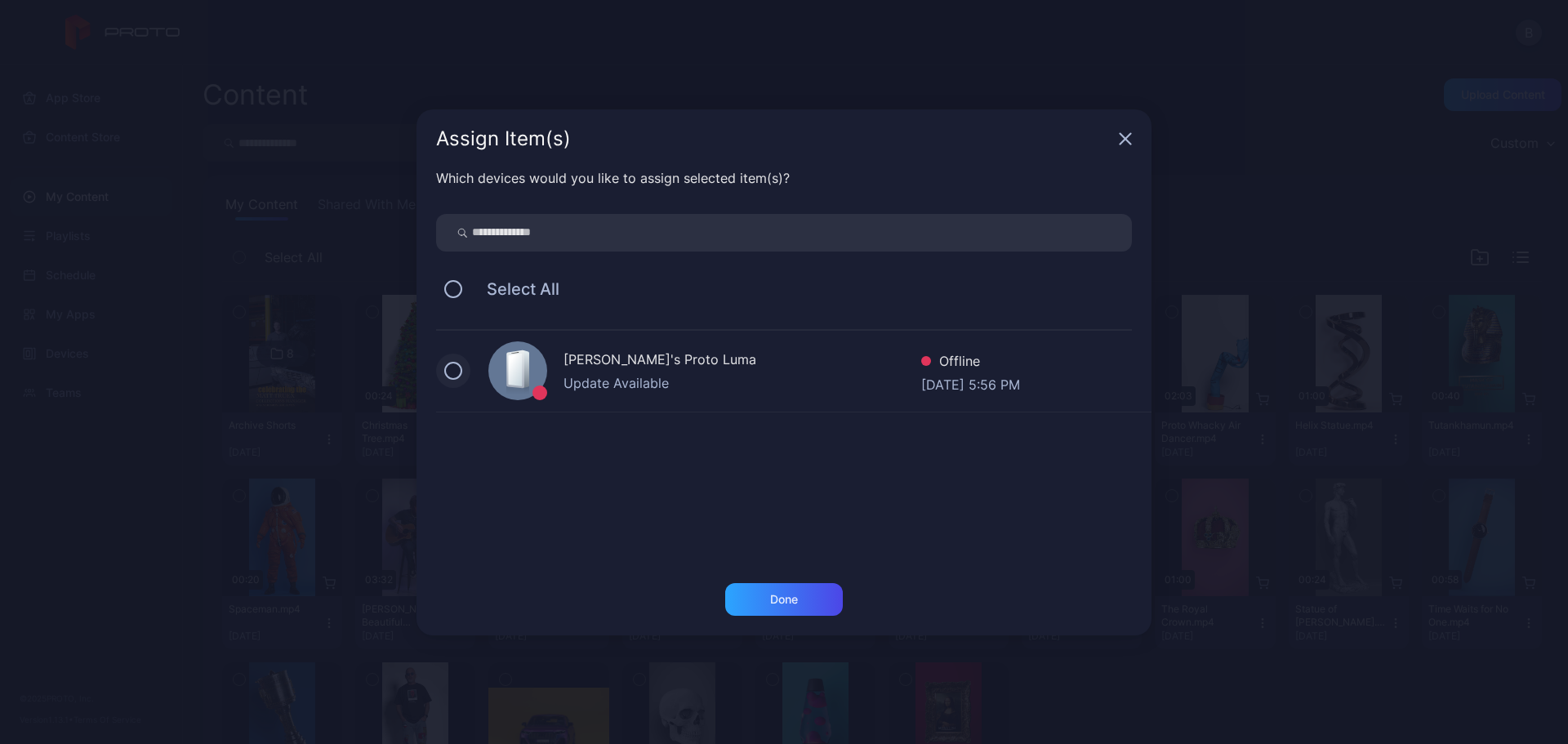
click at [455, 374] on button at bounding box center [453, 371] width 18 height 18
click at [774, 597] on div "Done" at bounding box center [784, 600] width 27 height 13
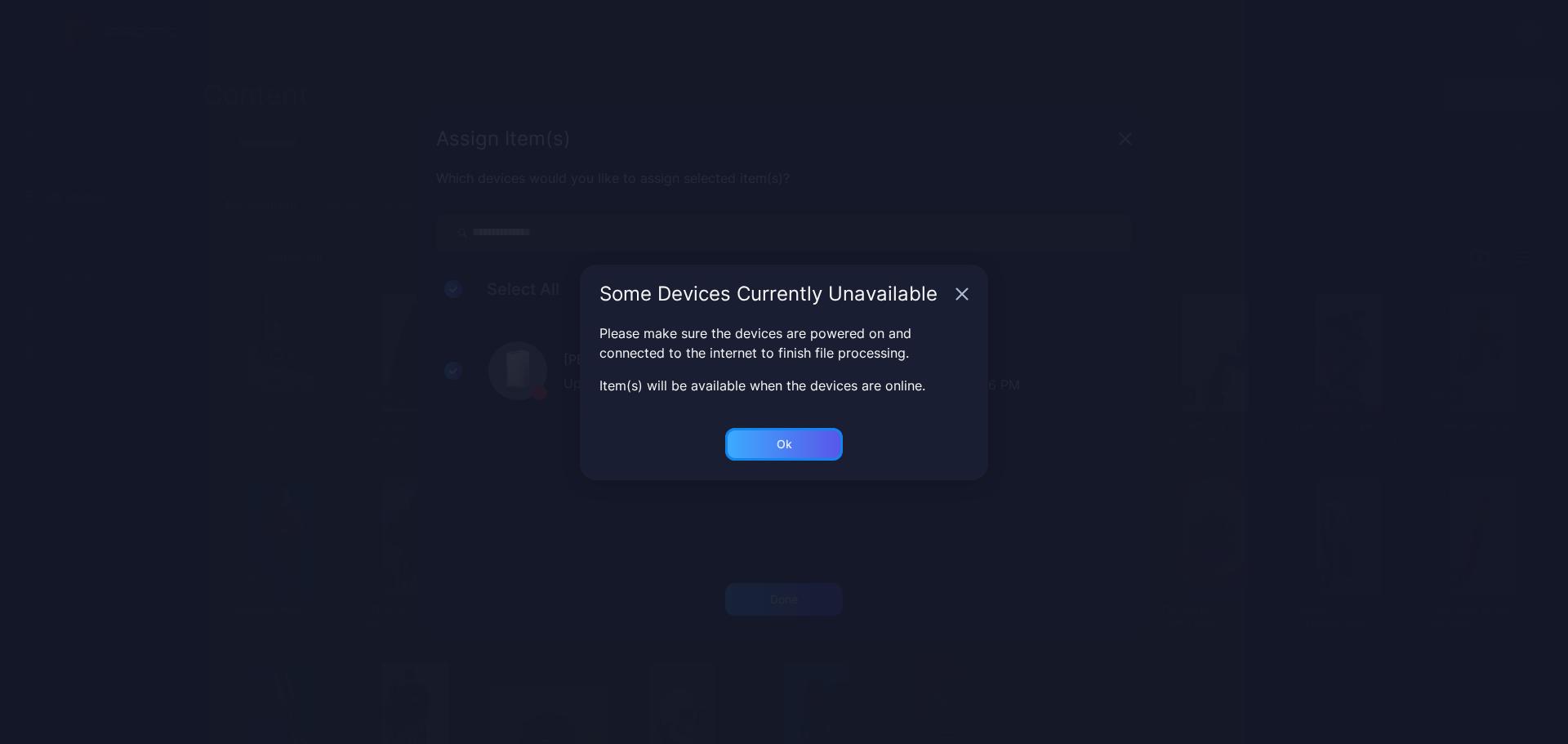
click at [800, 444] on div "Ok" at bounding box center [784, 444] width 118 height 33
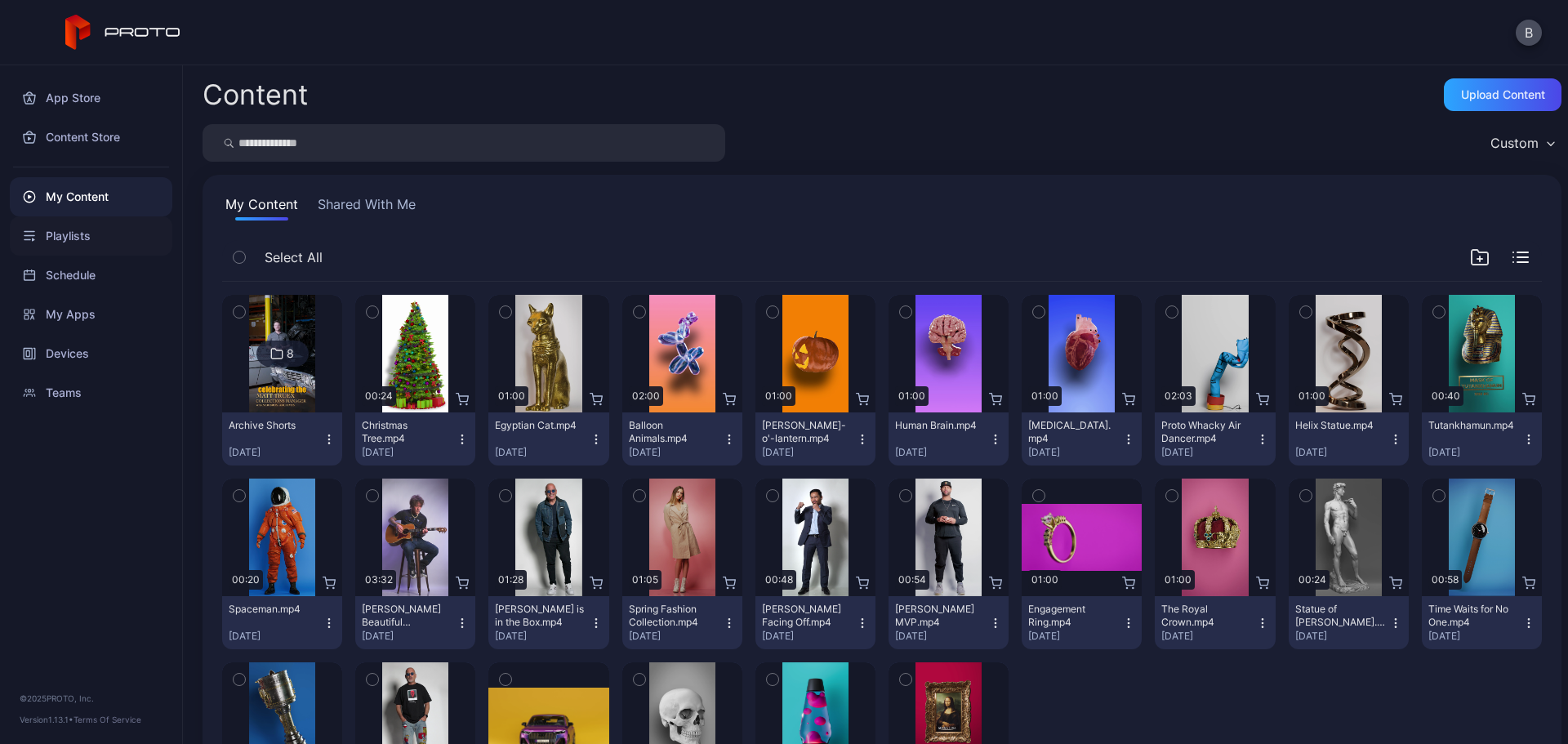
click at [78, 234] on div "Playlists" at bounding box center [91, 236] width 162 height 40
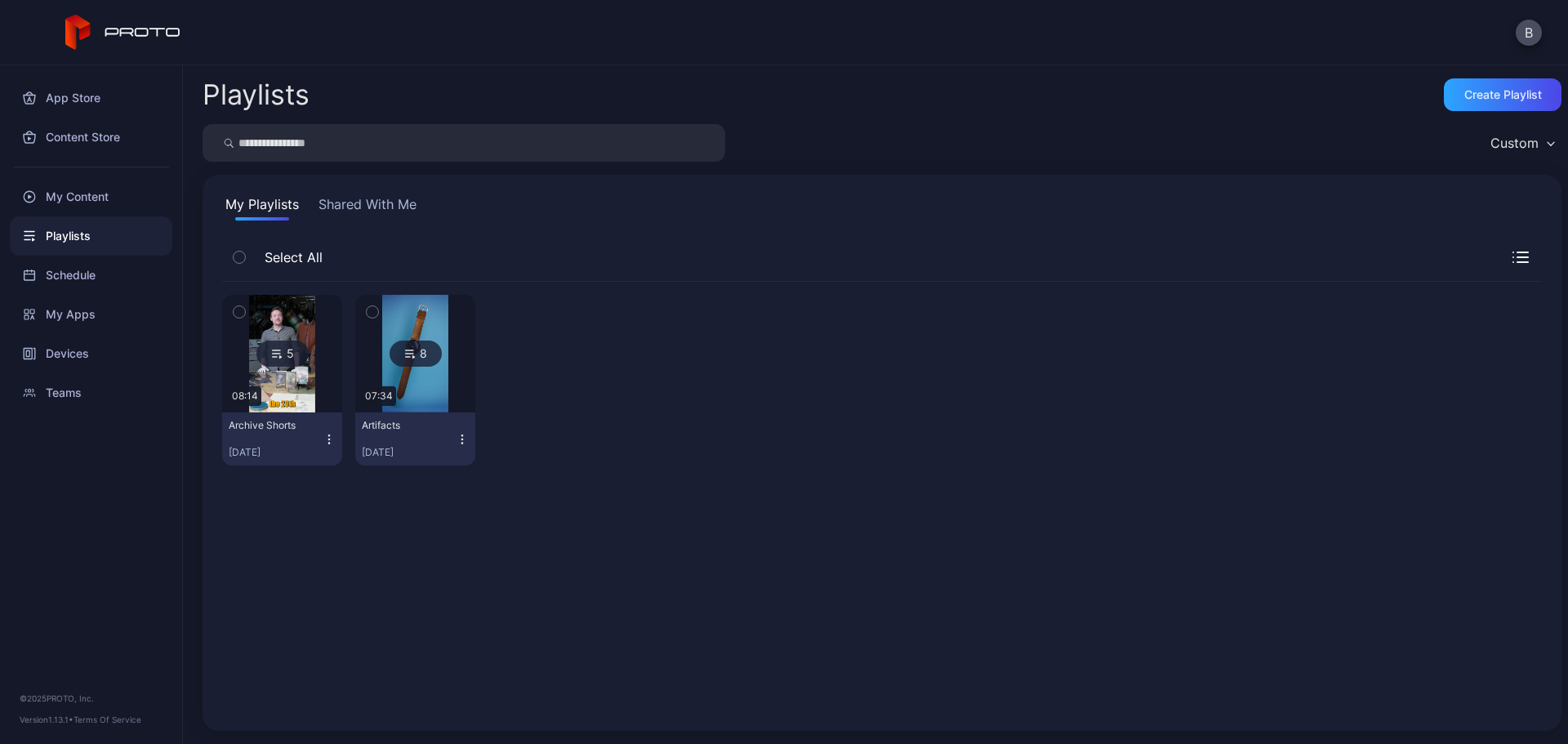
click at [277, 352] on icon at bounding box center [277, 354] width 13 height 20
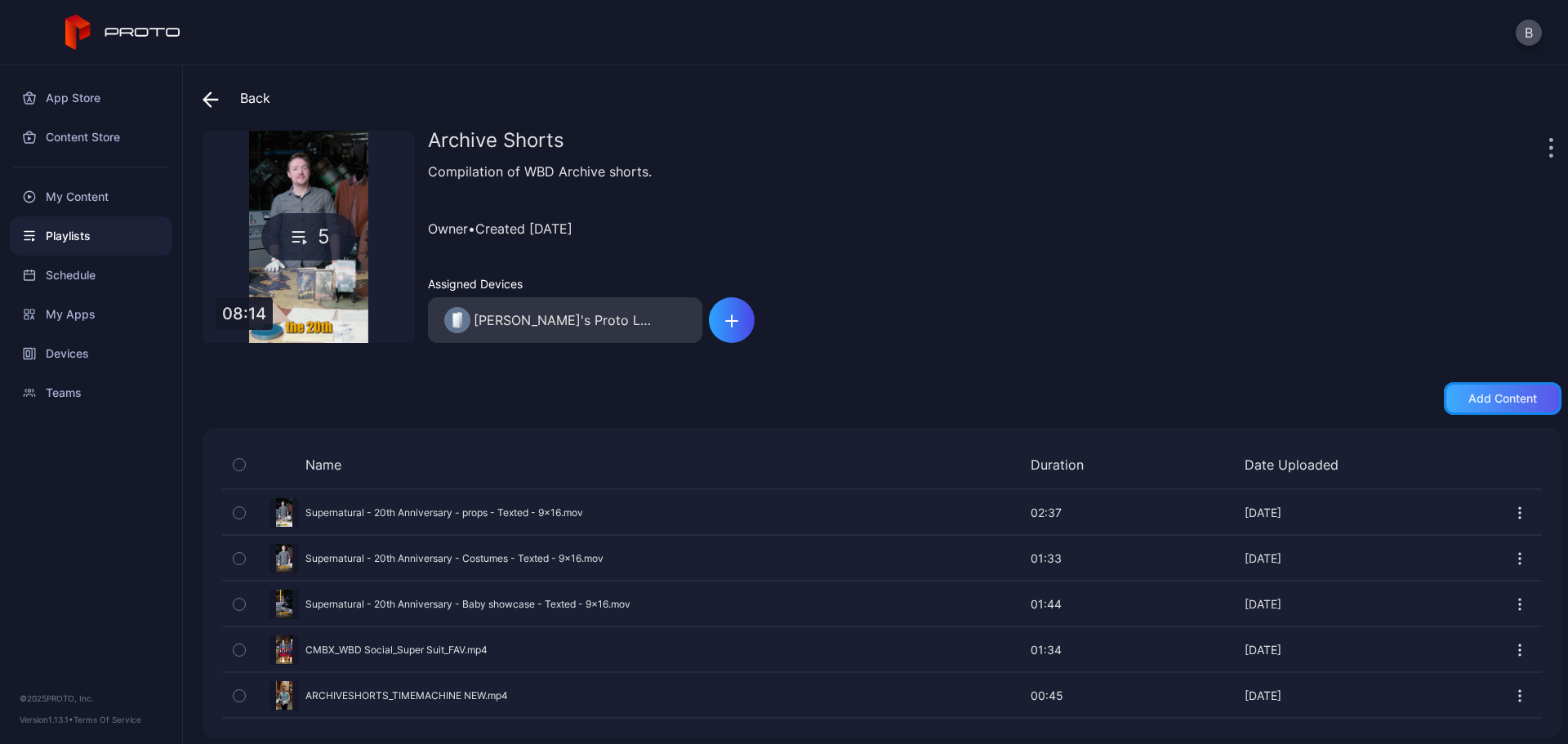
click at [1477, 404] on div "Add content" at bounding box center [1502, 399] width 69 height 13
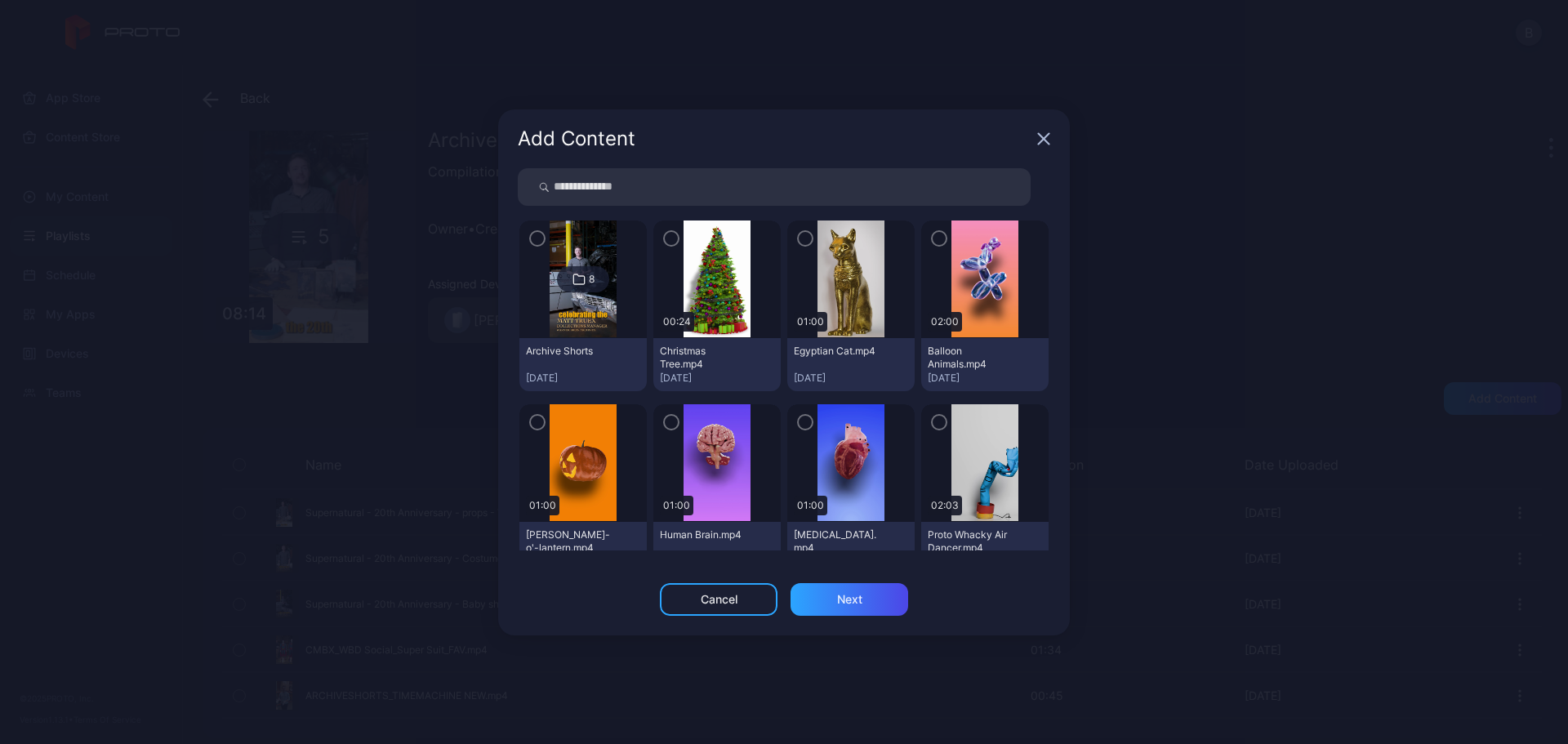
click at [573, 281] on icon at bounding box center [578, 279] width 10 height 9
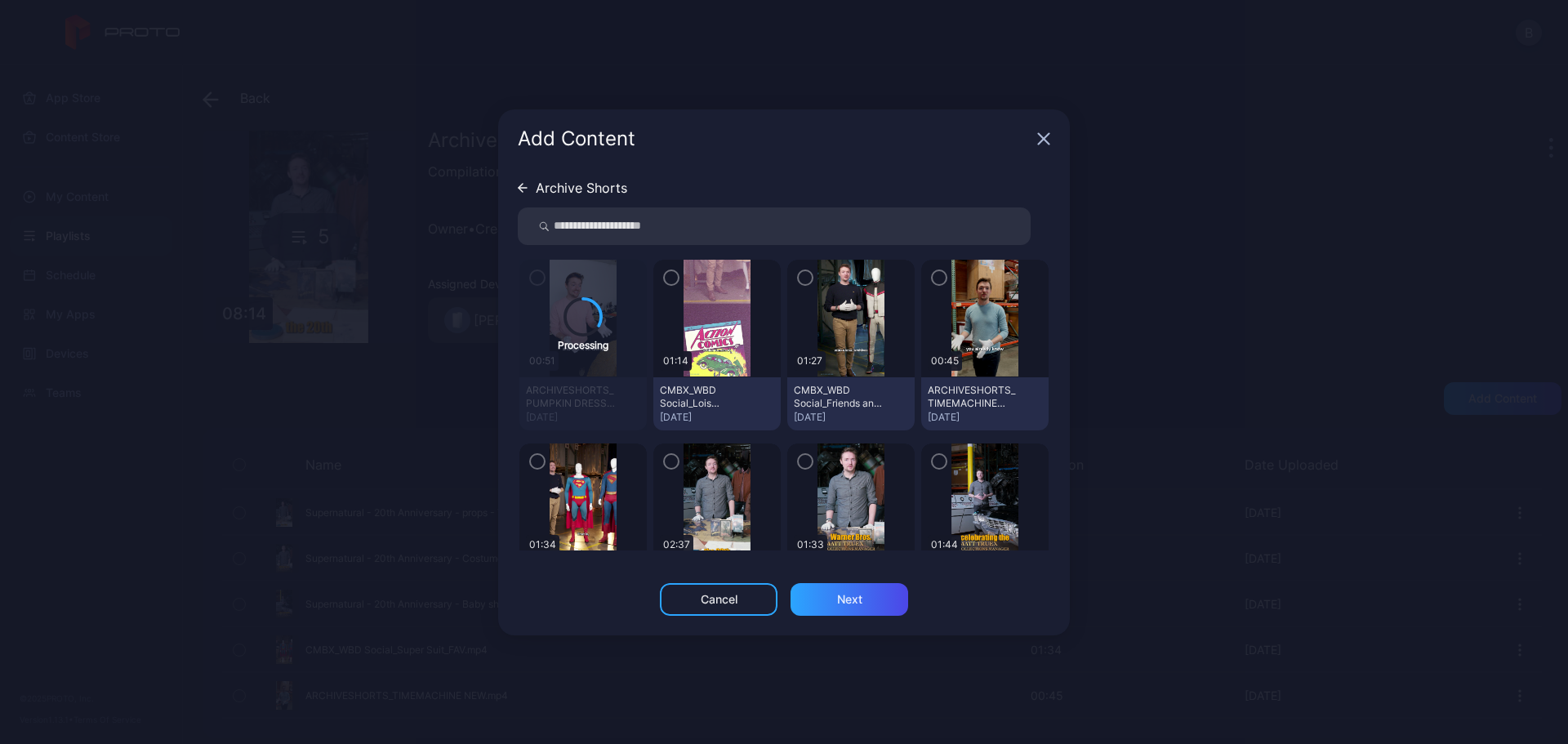
click at [668, 277] on icon "button" at bounding box center [670, 277] width 5 height 3
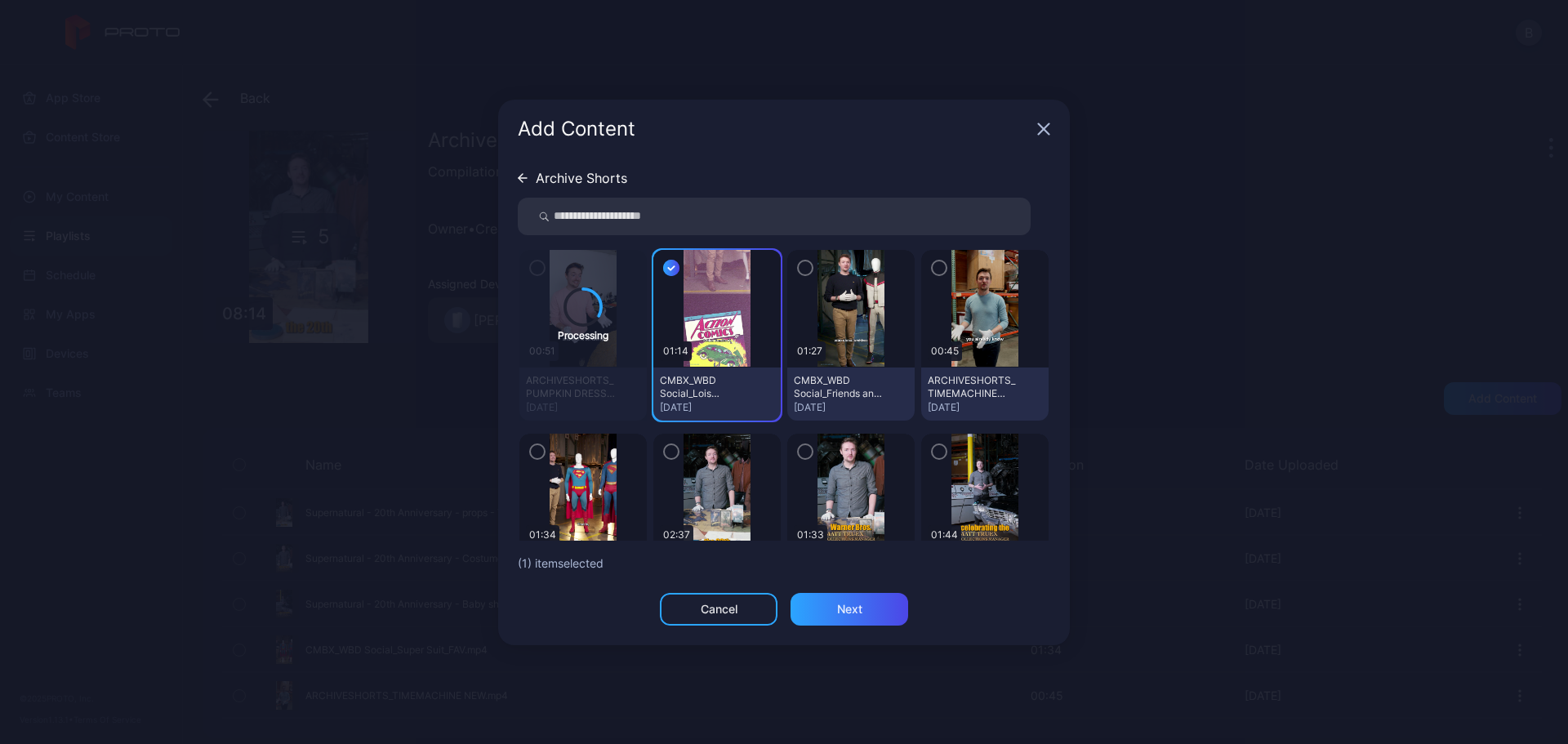
click at [799, 266] on icon "button" at bounding box center [805, 268] width 13 height 18
click at [853, 610] on div "Next" at bounding box center [850, 609] width 25 height 13
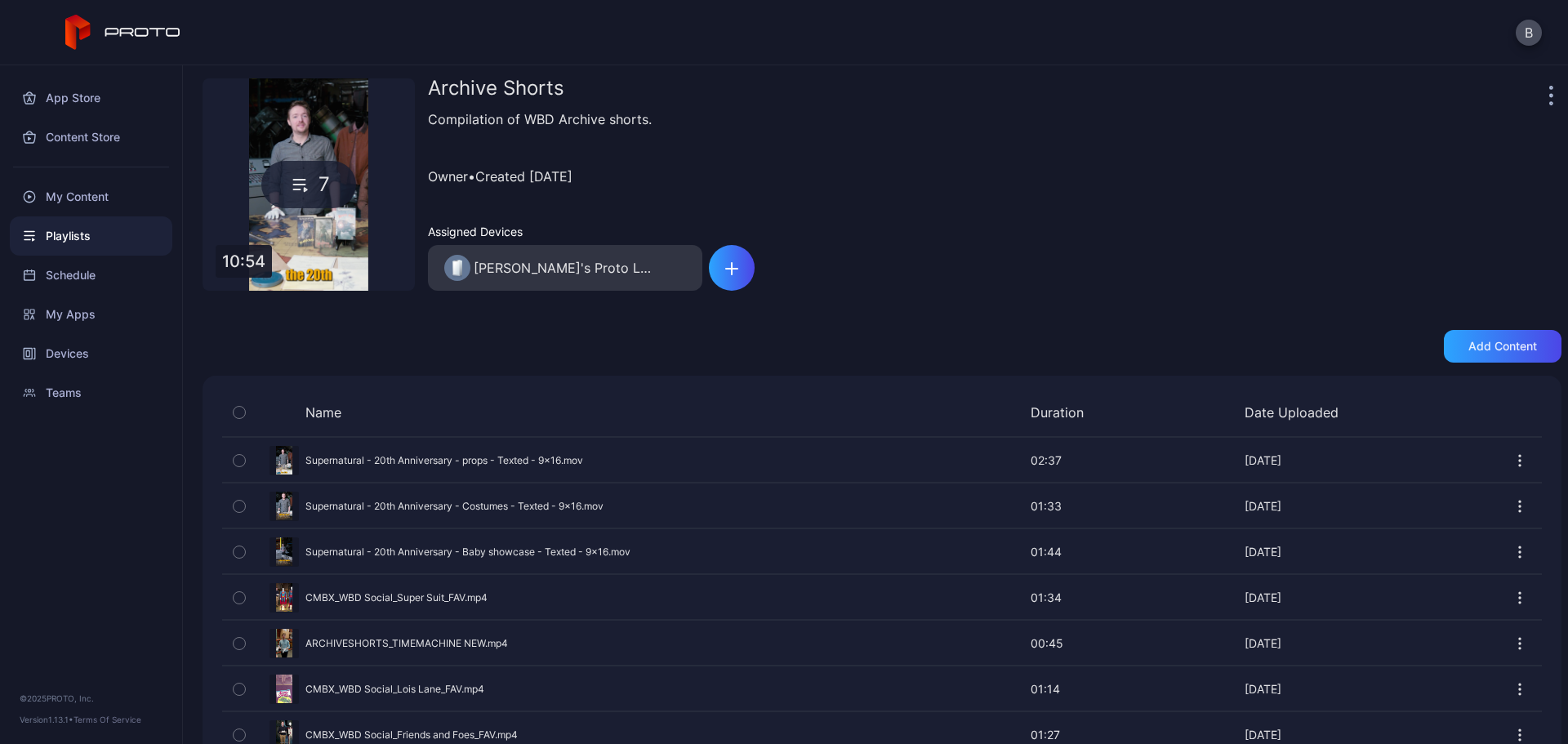
scroll to position [99, 0]
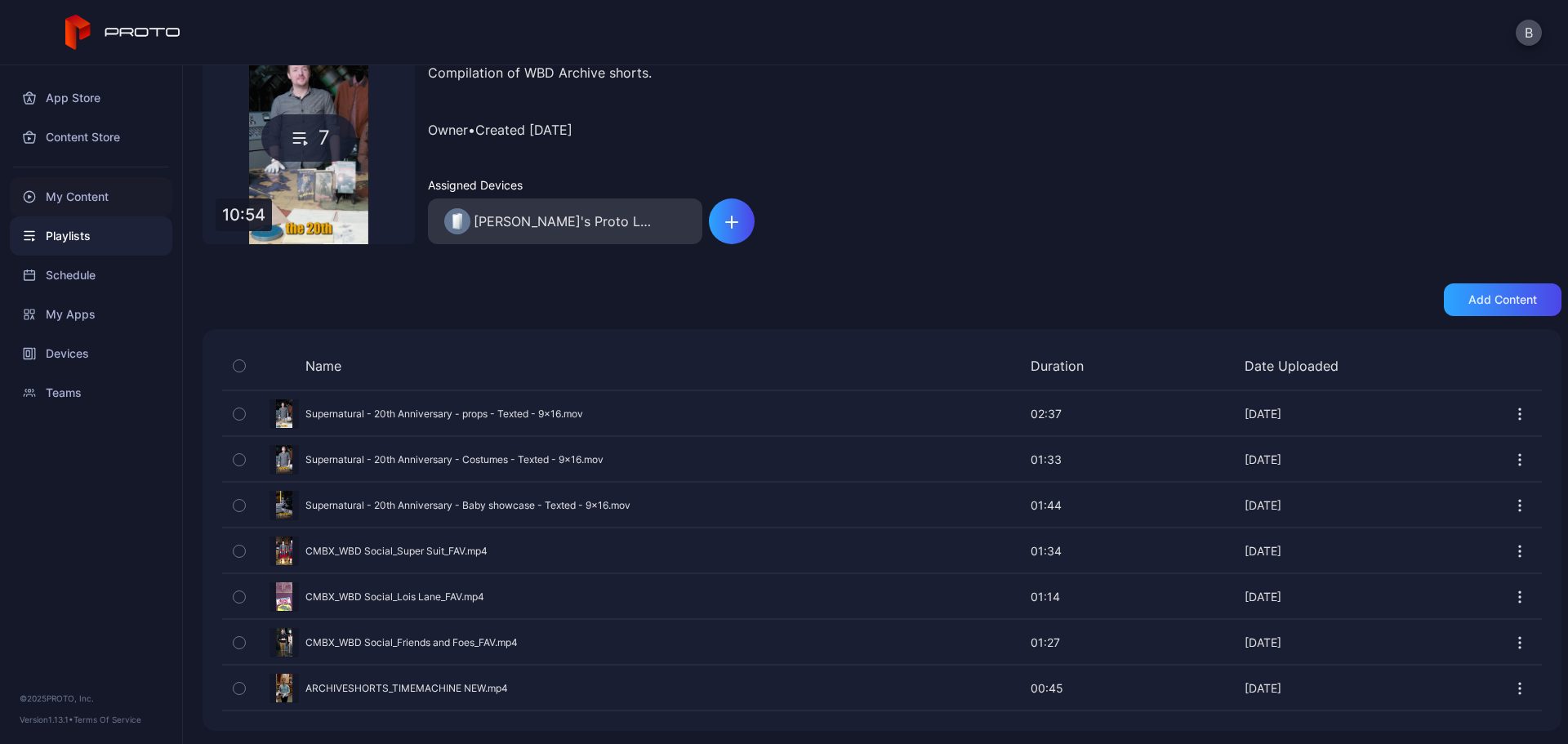
click at [82, 196] on div "My Content" at bounding box center [91, 197] width 162 height 40
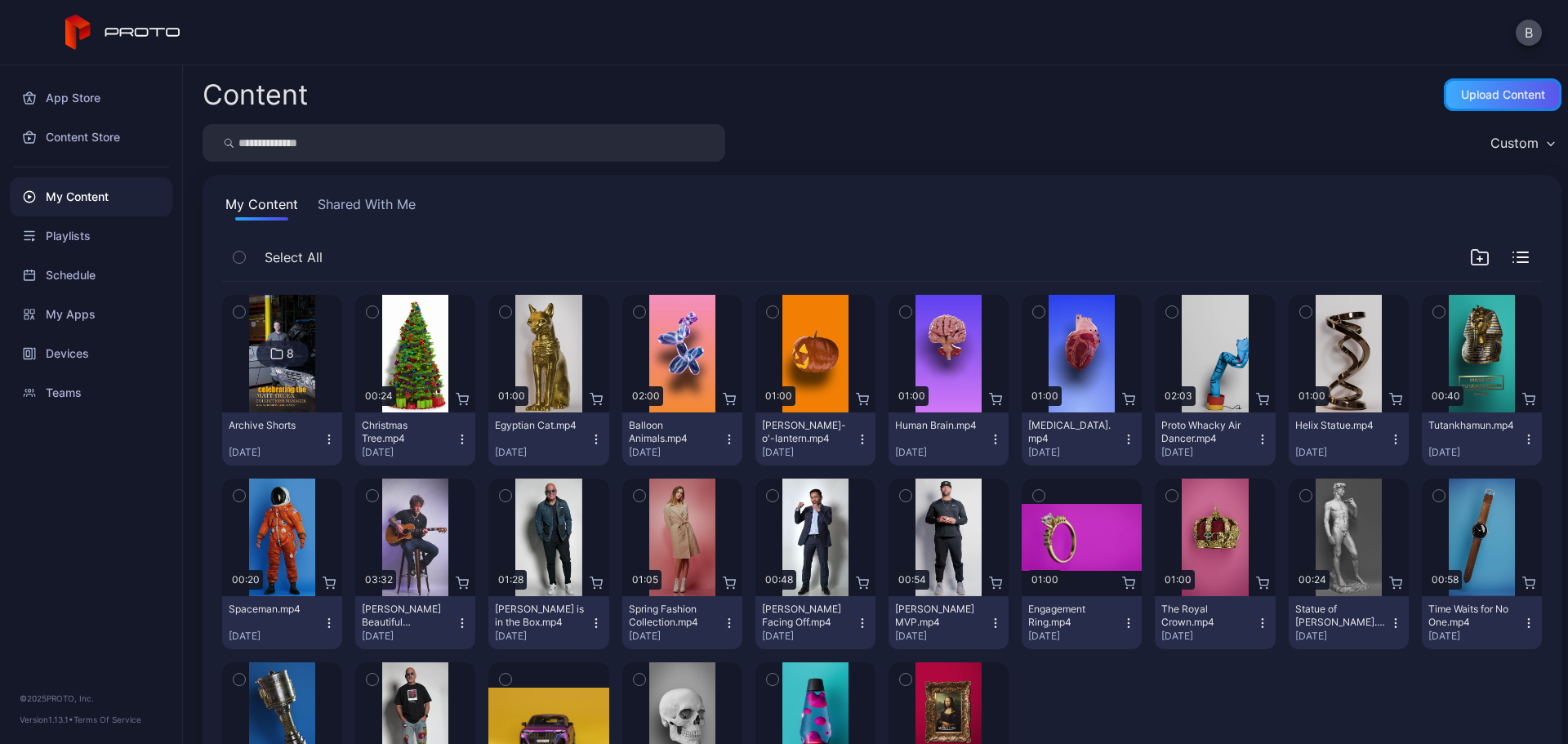
click at [1471, 90] on div "Upload Content" at bounding box center [1502, 95] width 84 height 13
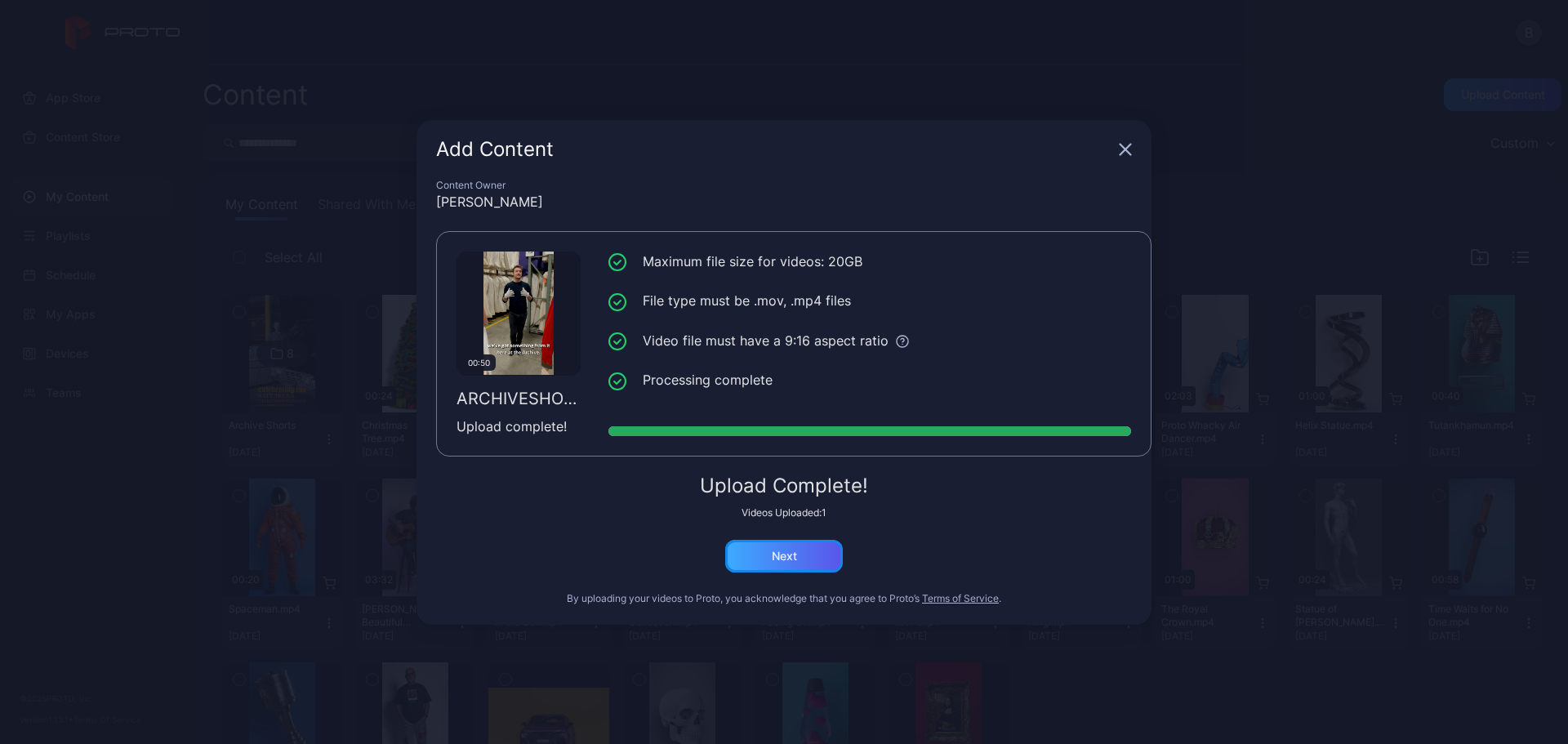
click at [789, 556] on div "Next" at bounding box center [784, 556] width 25 height 13
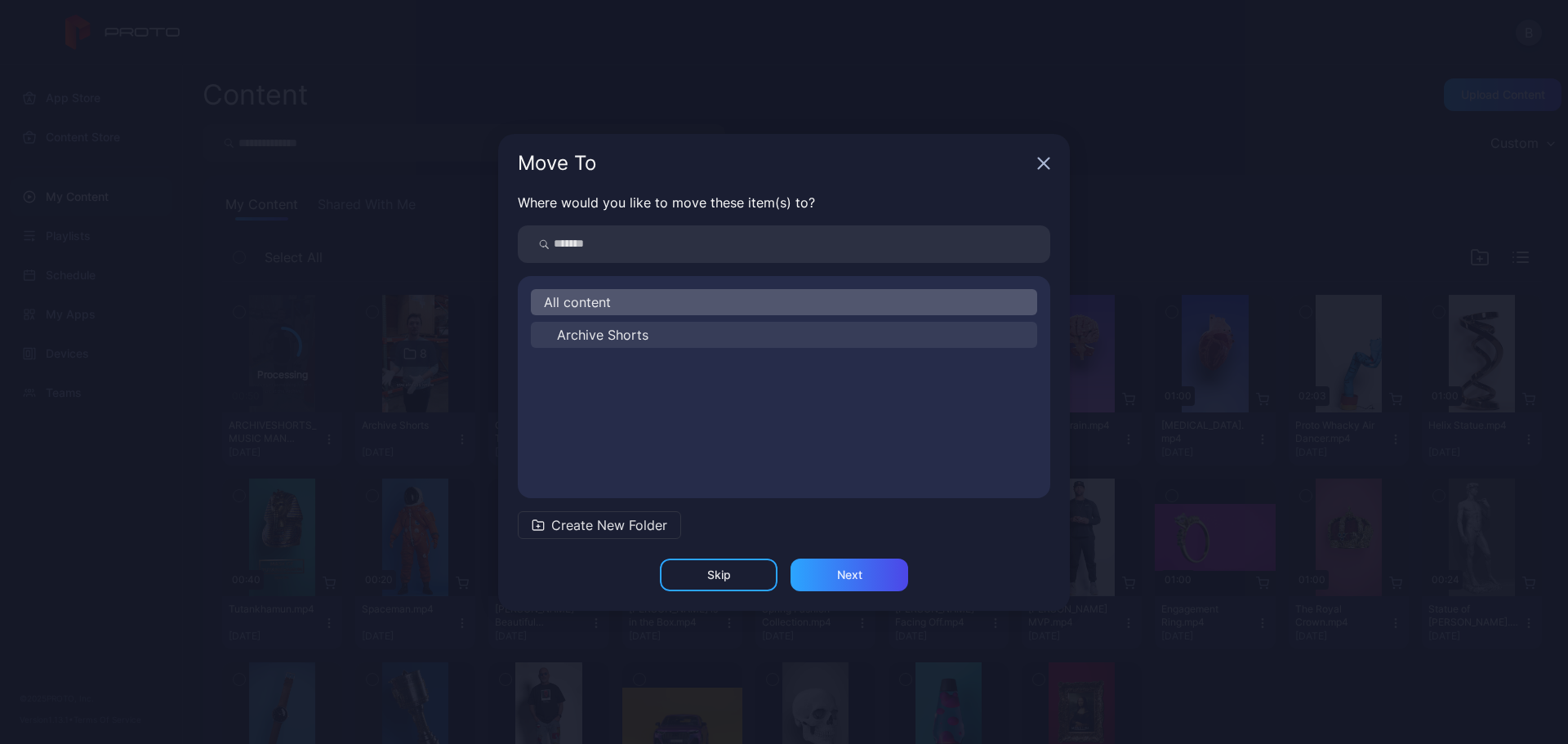
click at [636, 332] on span "Archive Shorts" at bounding box center [602, 335] width 91 height 20
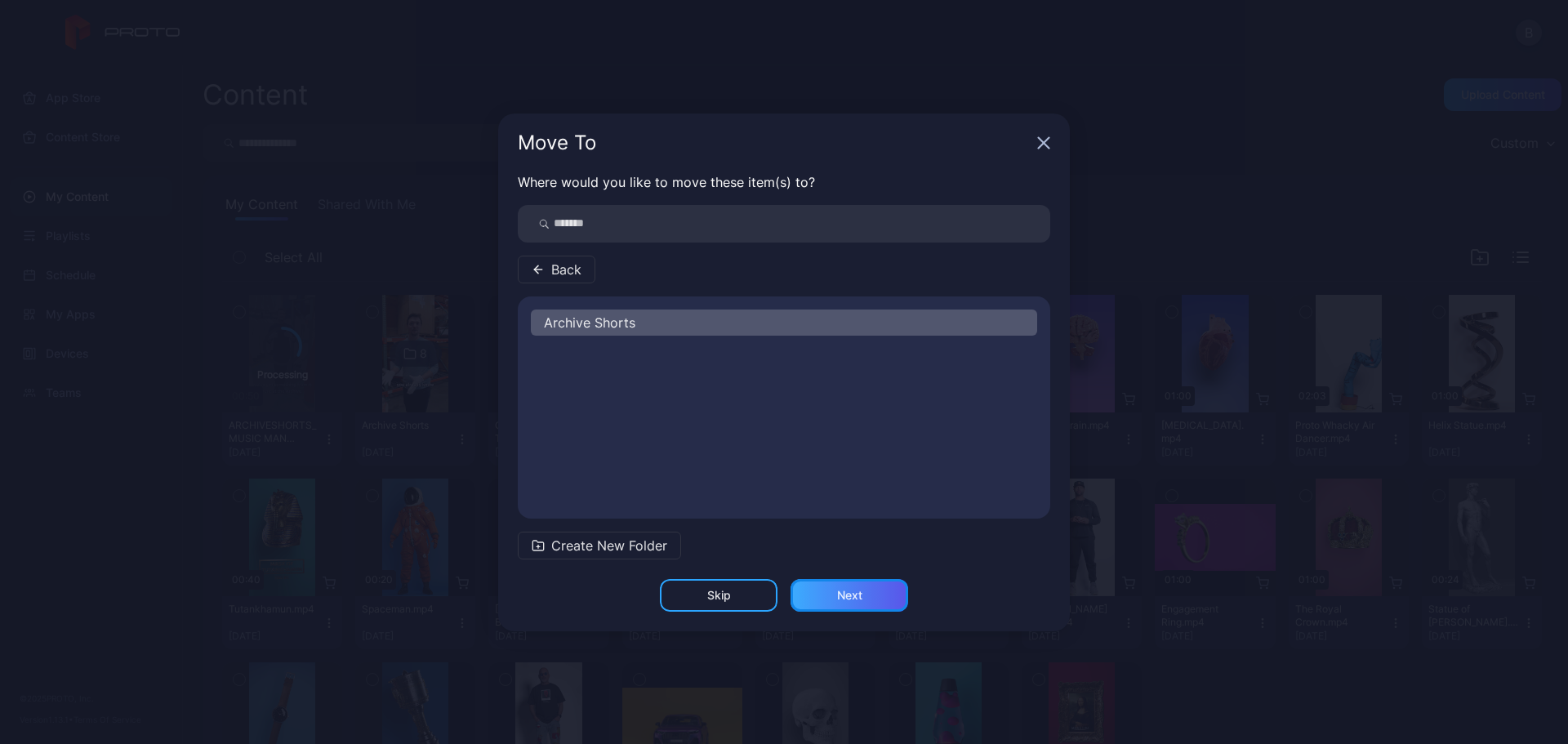
click at [850, 598] on div "Next" at bounding box center [850, 595] width 25 height 13
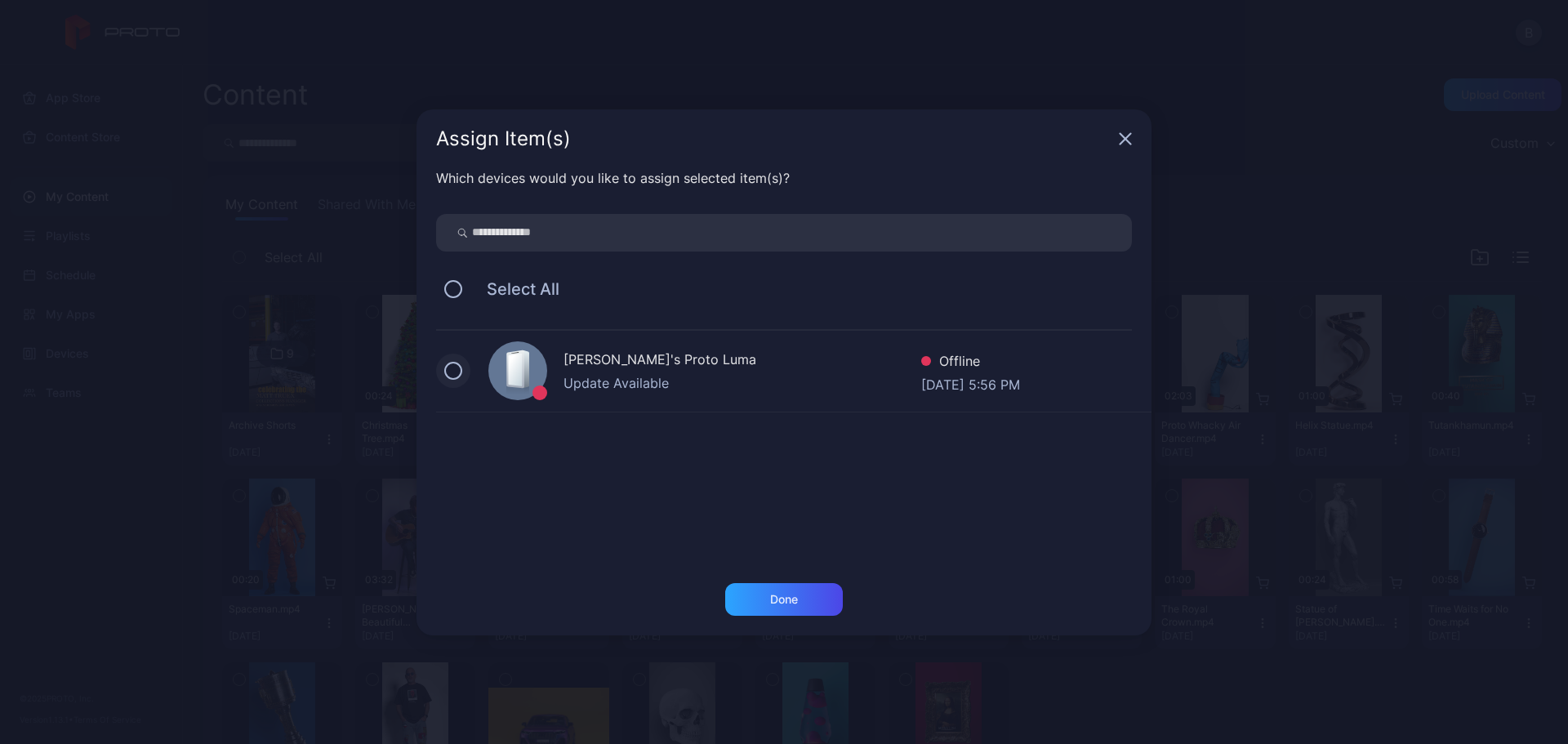
click at [454, 366] on button at bounding box center [453, 371] width 18 height 18
click at [784, 594] on div "Done" at bounding box center [784, 600] width 27 height 13
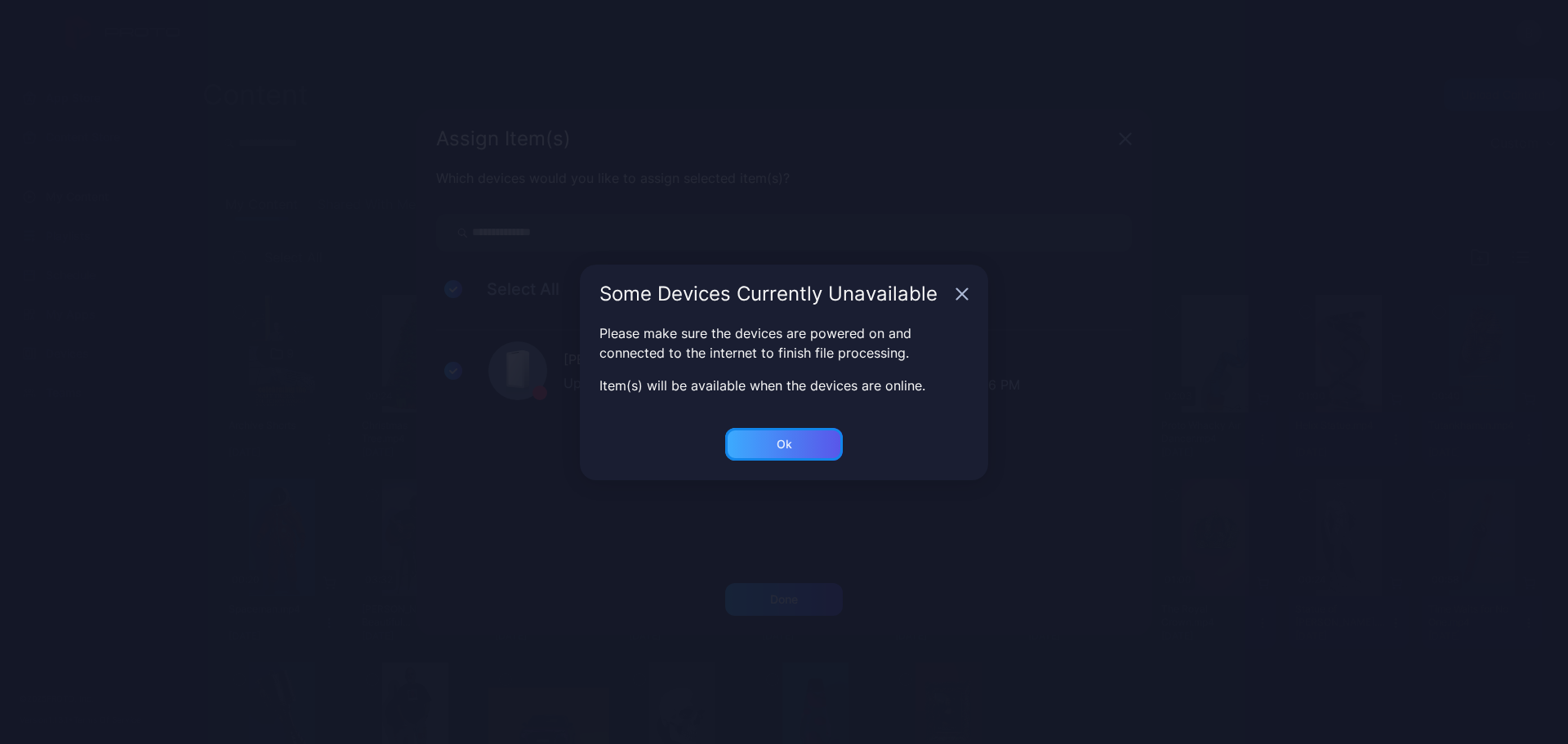
click at [803, 439] on div "Ok" at bounding box center [784, 444] width 118 height 33
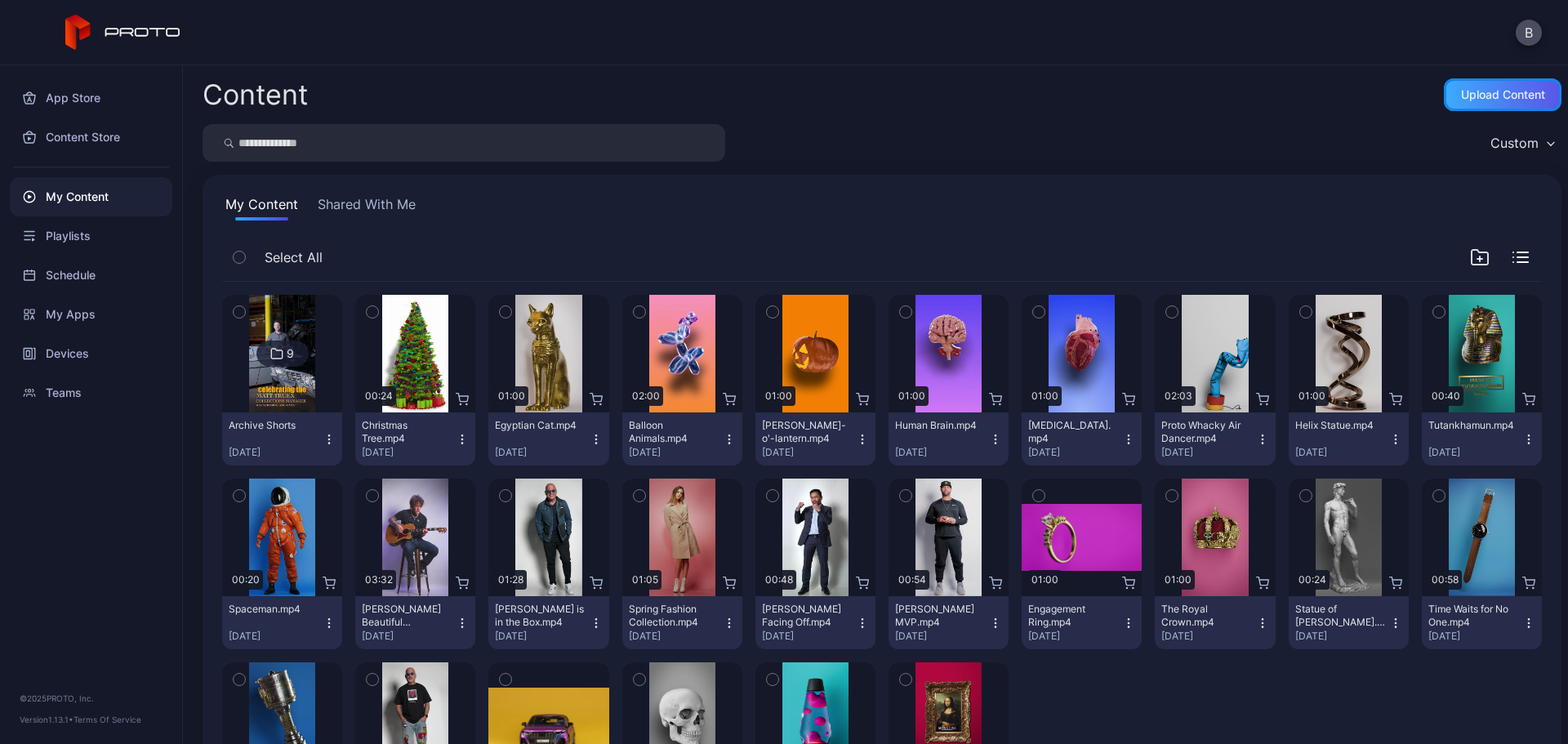
click at [1486, 89] on div "Upload Content" at bounding box center [1502, 95] width 84 height 13
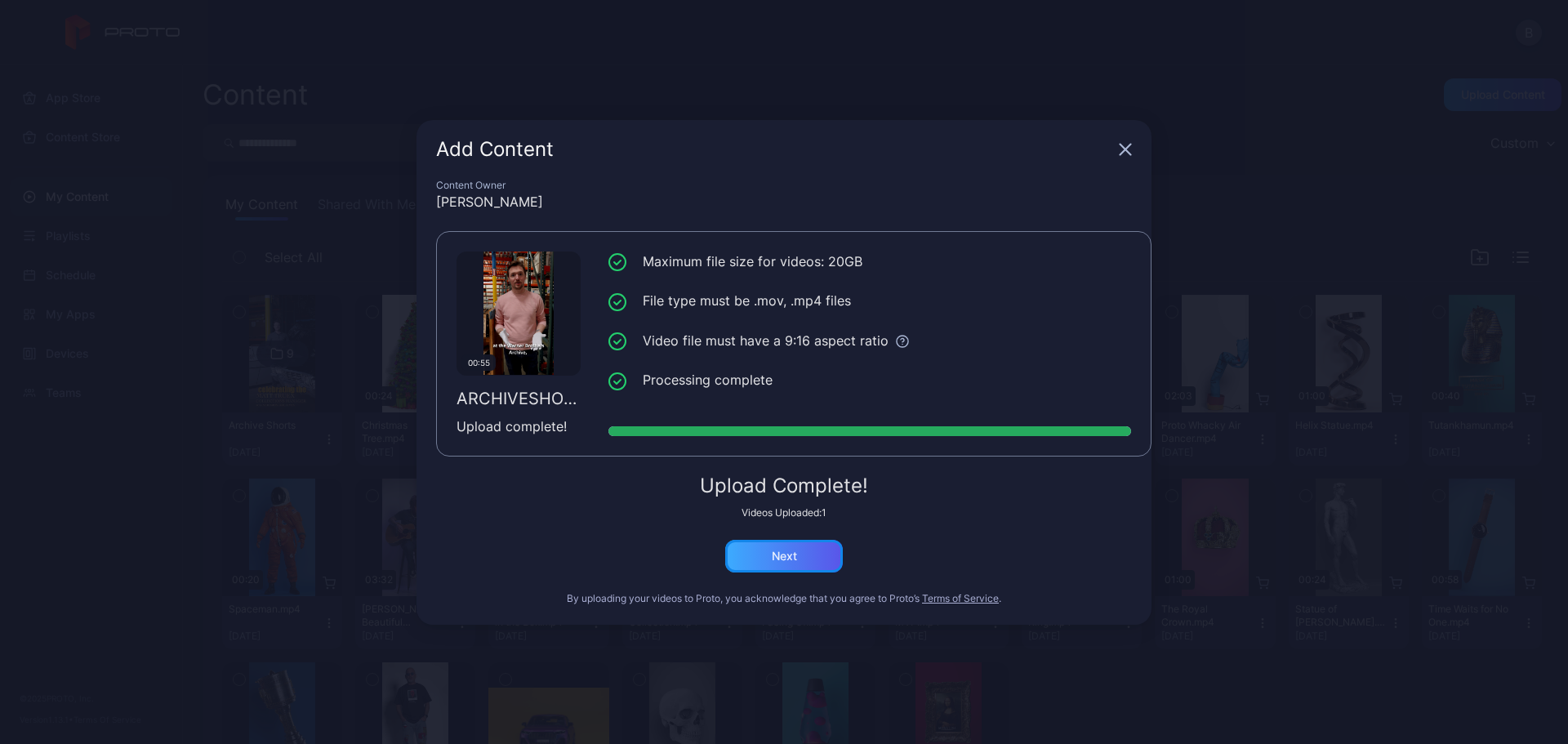
click at [800, 548] on div "Next" at bounding box center [784, 555] width 118 height 33
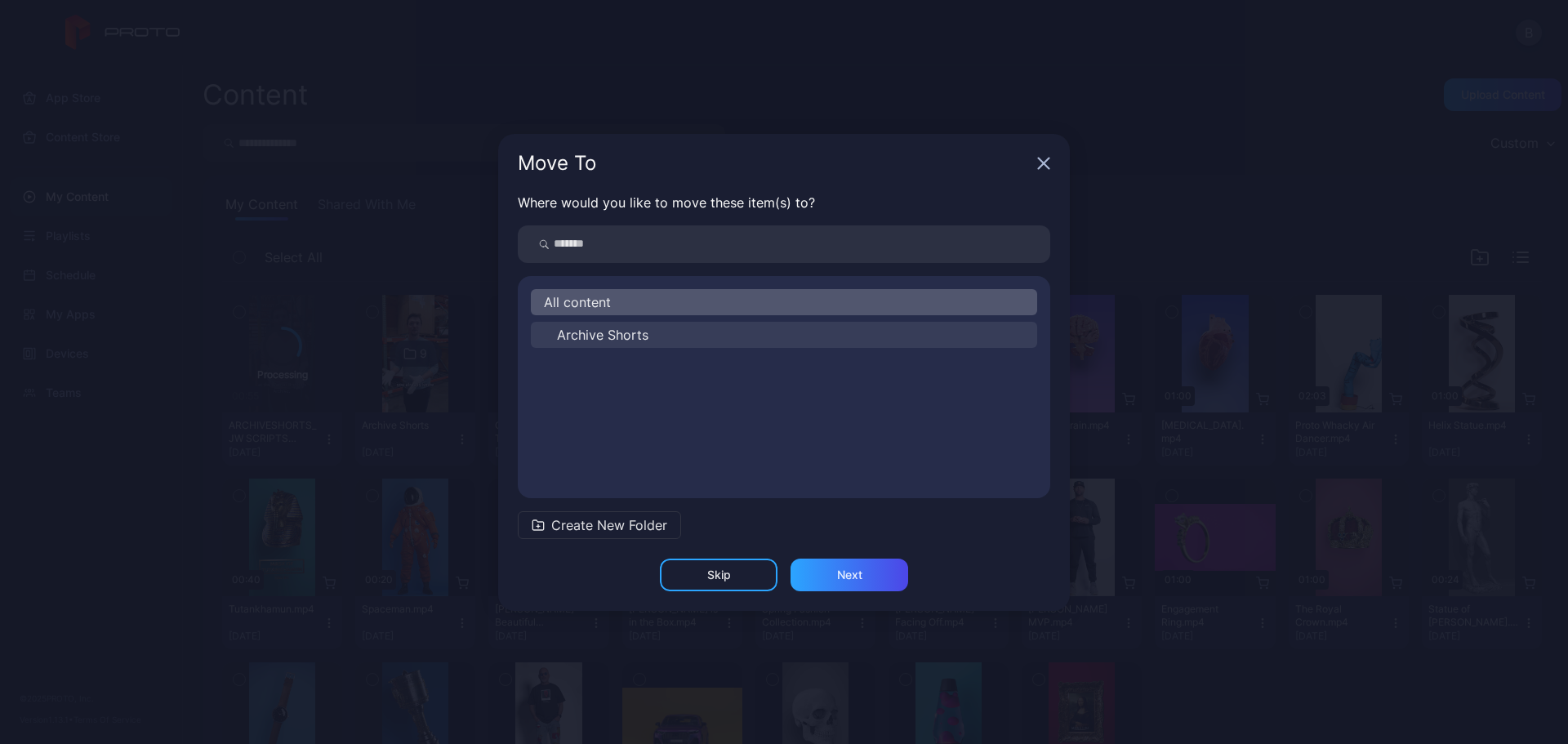
click at [614, 339] on span "Archive Shorts" at bounding box center [602, 335] width 91 height 20
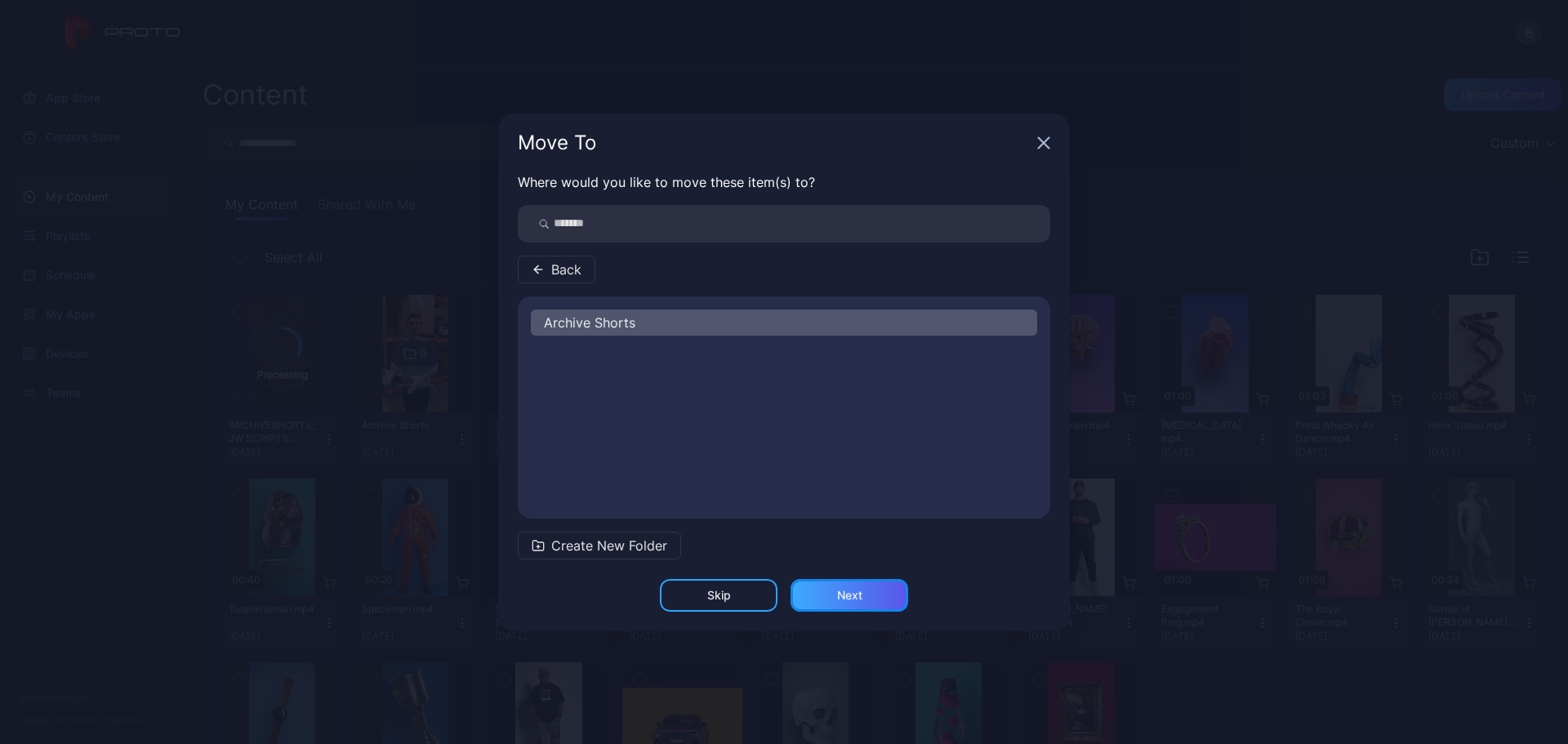
click at [845, 599] on div "Next" at bounding box center [850, 595] width 25 height 13
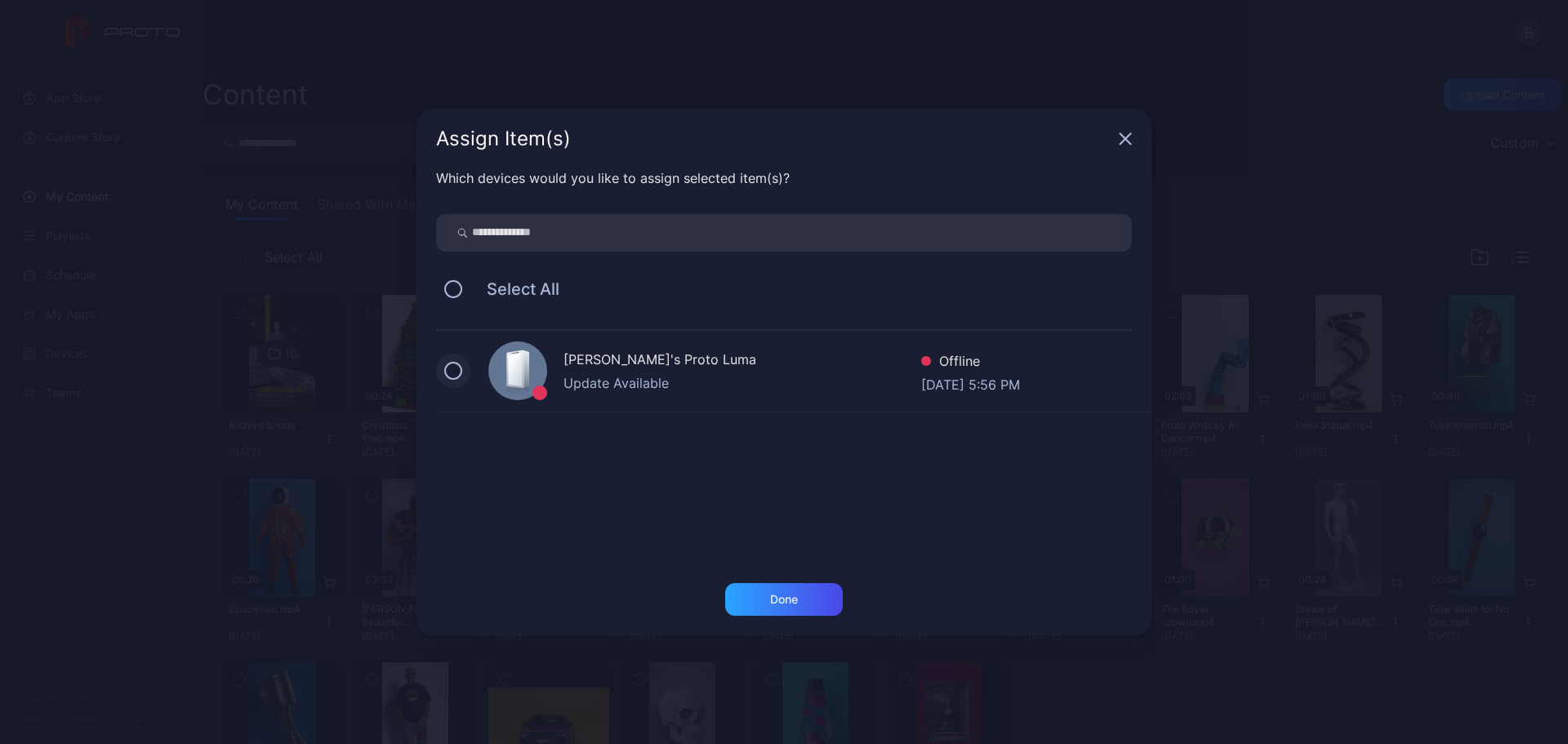
click at [445, 371] on button at bounding box center [453, 371] width 18 height 18
click at [813, 609] on div "Done" at bounding box center [784, 599] width 118 height 33
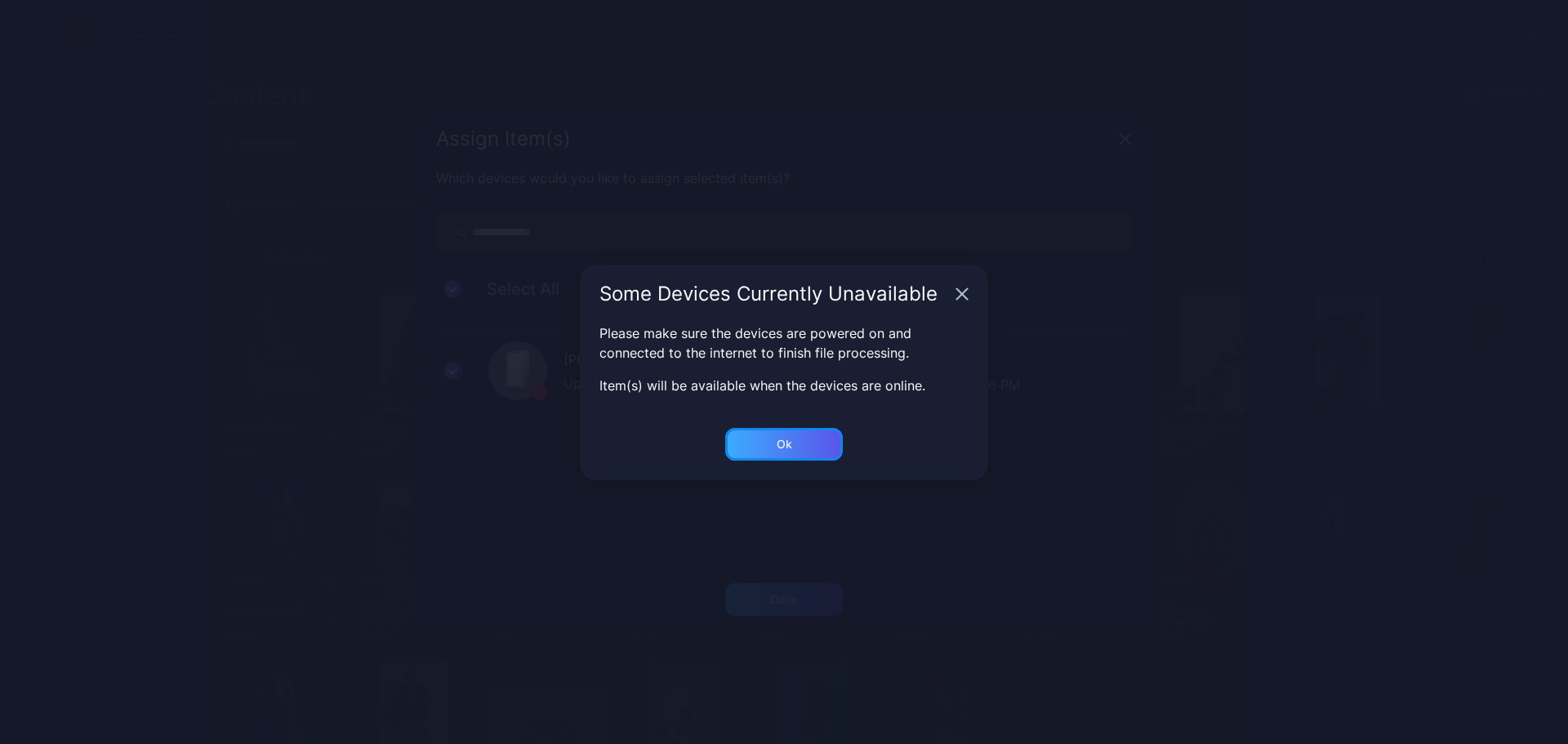
click at [754, 445] on div "Ok" at bounding box center [784, 444] width 118 height 33
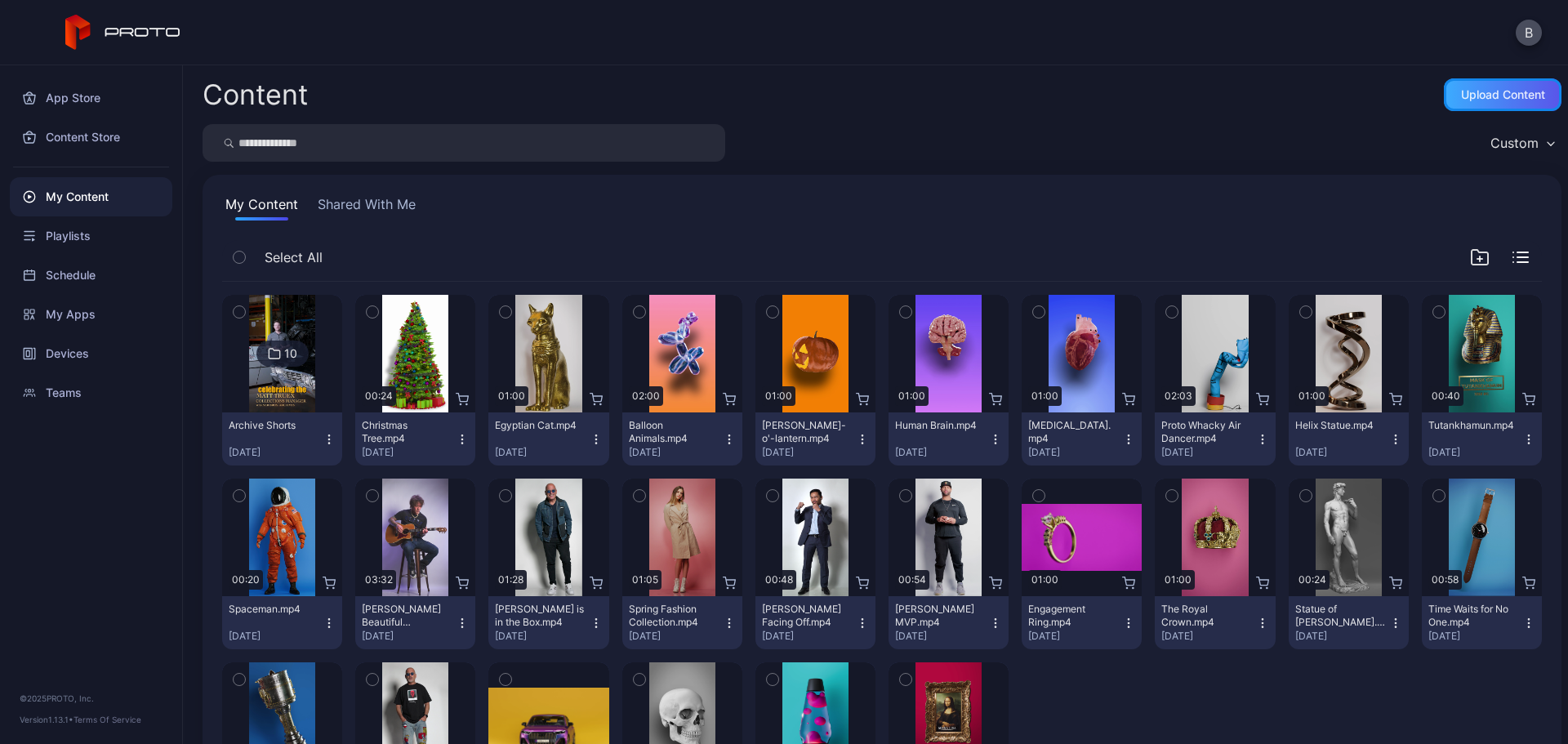
click at [1495, 93] on div "Upload Content" at bounding box center [1502, 95] width 84 height 13
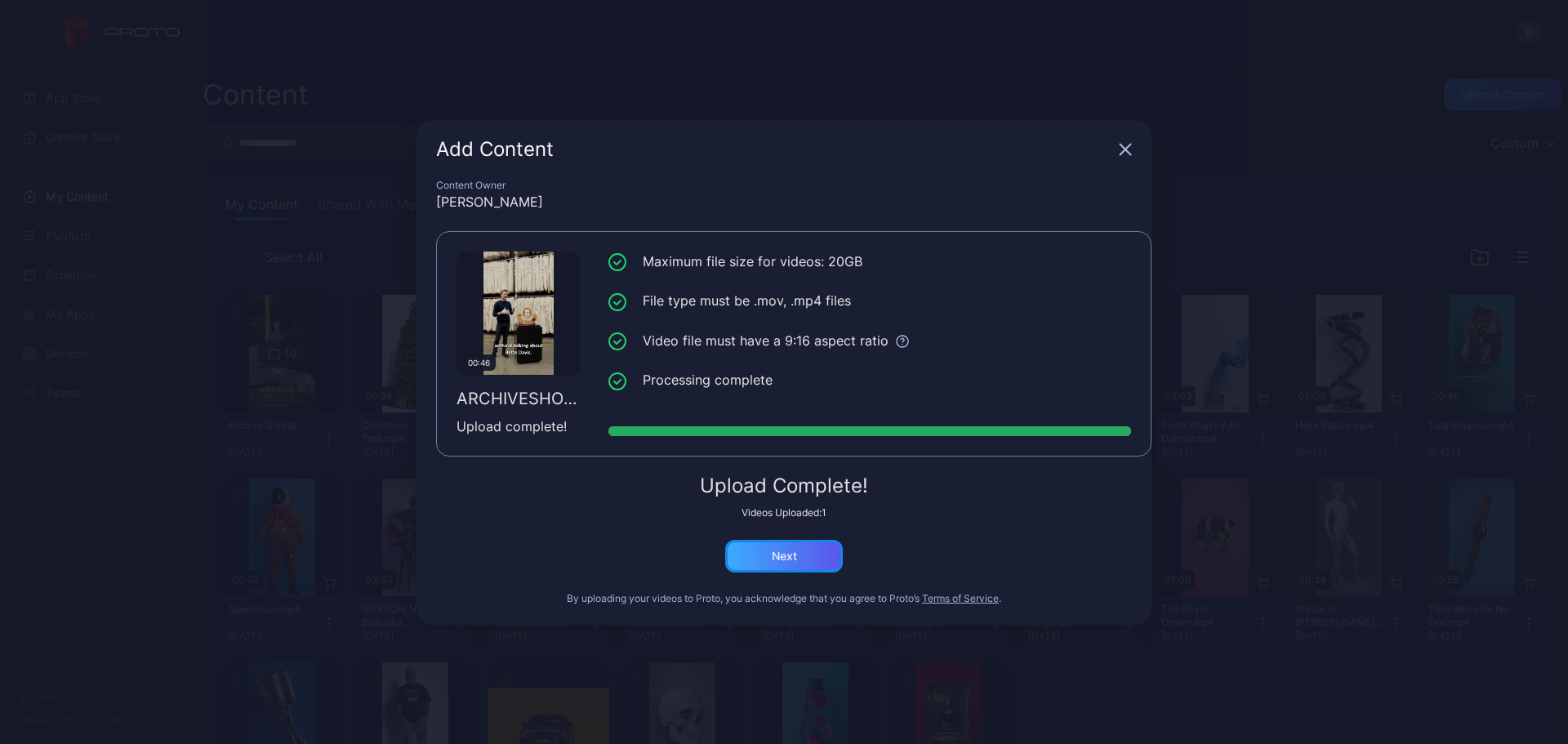
click at [784, 545] on div "Next" at bounding box center [784, 555] width 118 height 33
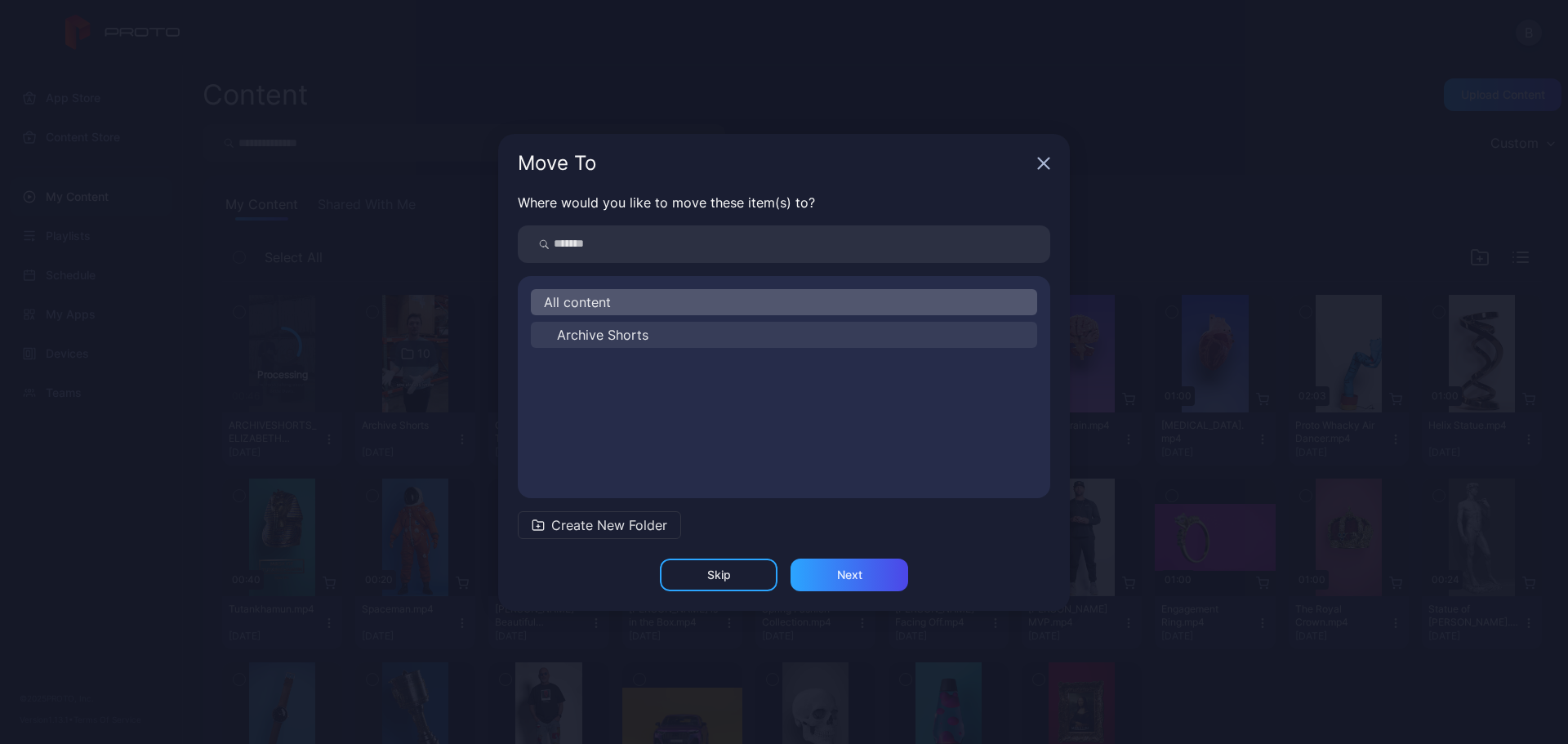
click at [606, 335] on span "Archive Shorts" at bounding box center [602, 335] width 91 height 20
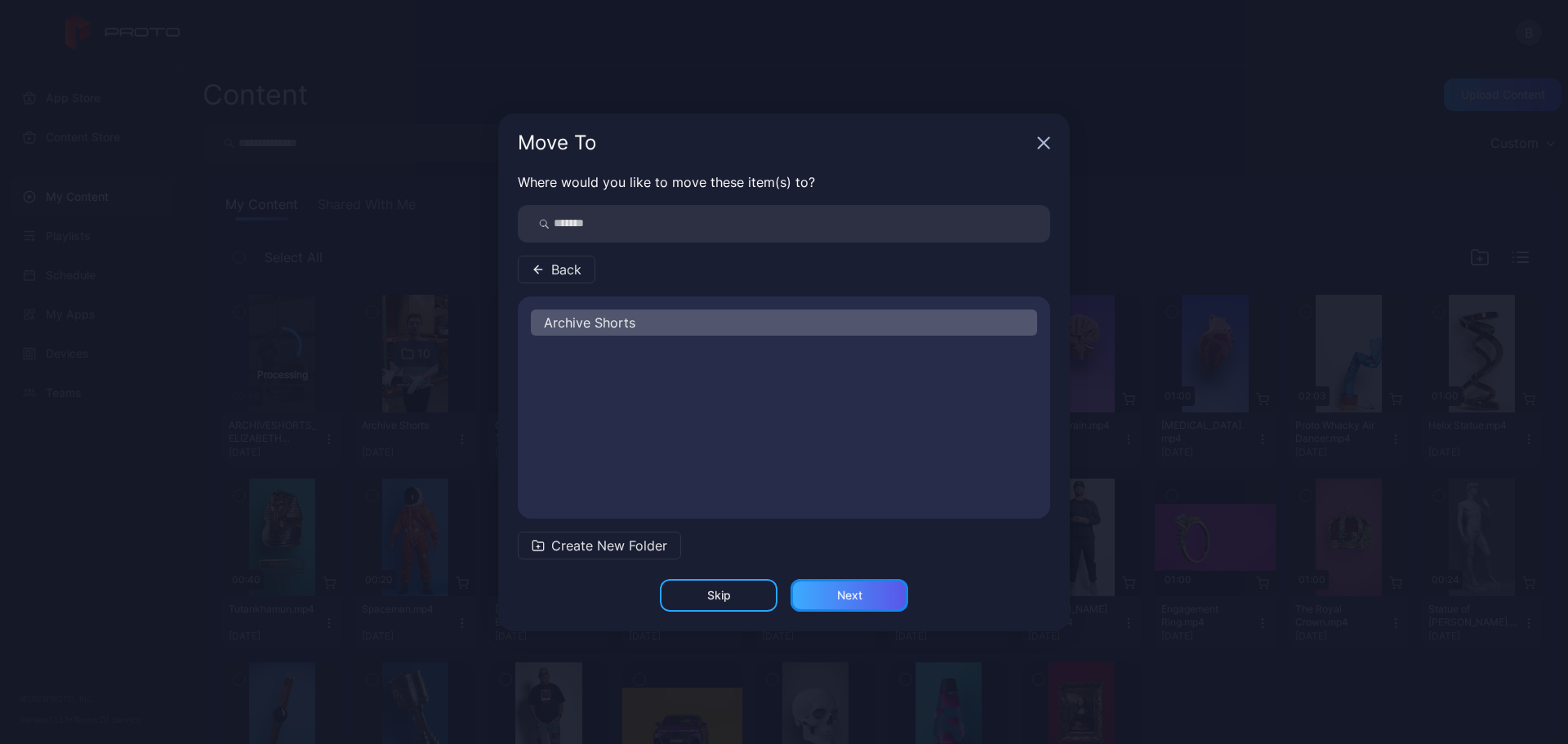
click at [851, 593] on div "Next" at bounding box center [850, 595] width 25 height 13
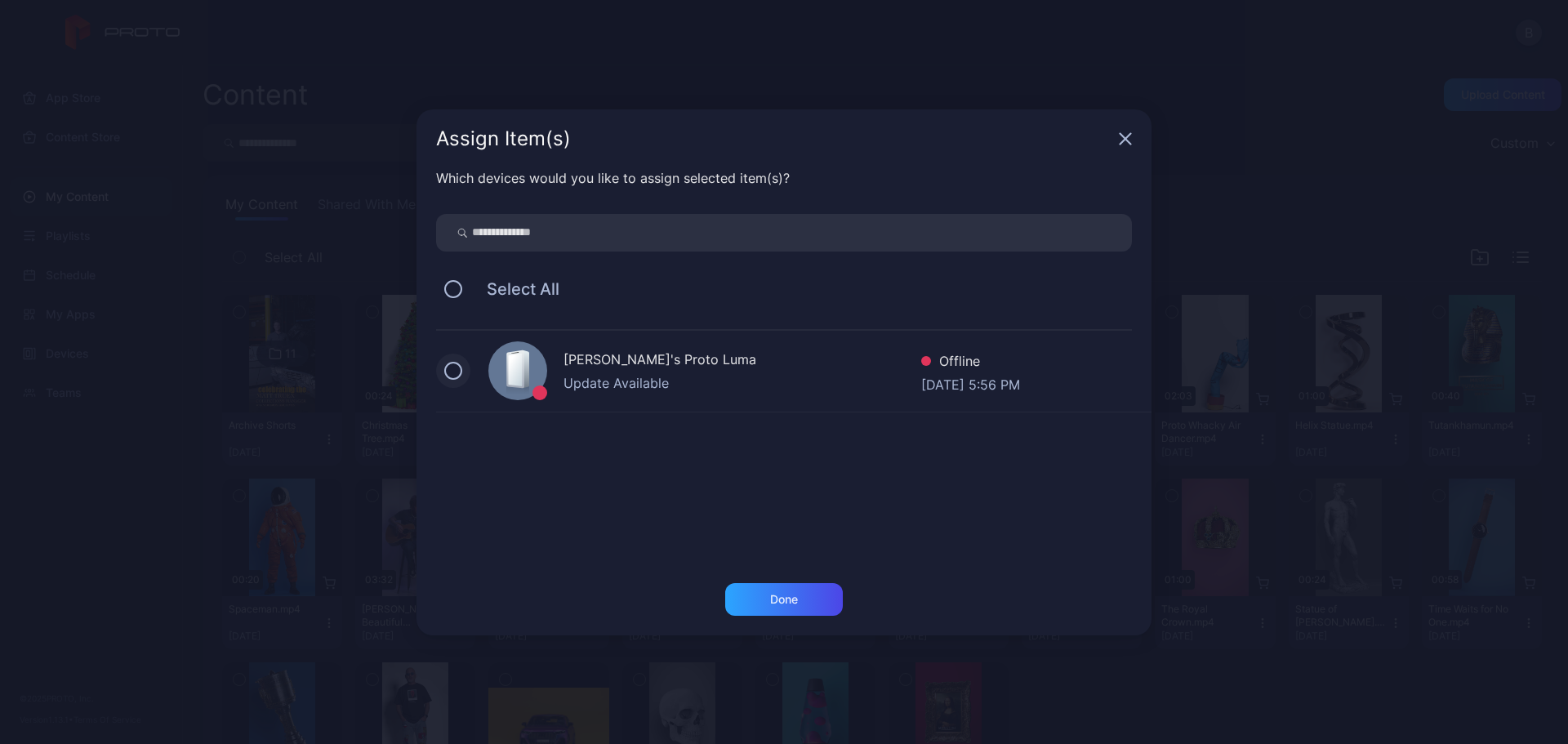
click at [459, 374] on button at bounding box center [453, 371] width 18 height 18
click at [789, 593] on div "Done" at bounding box center [784, 600] width 27 height 13
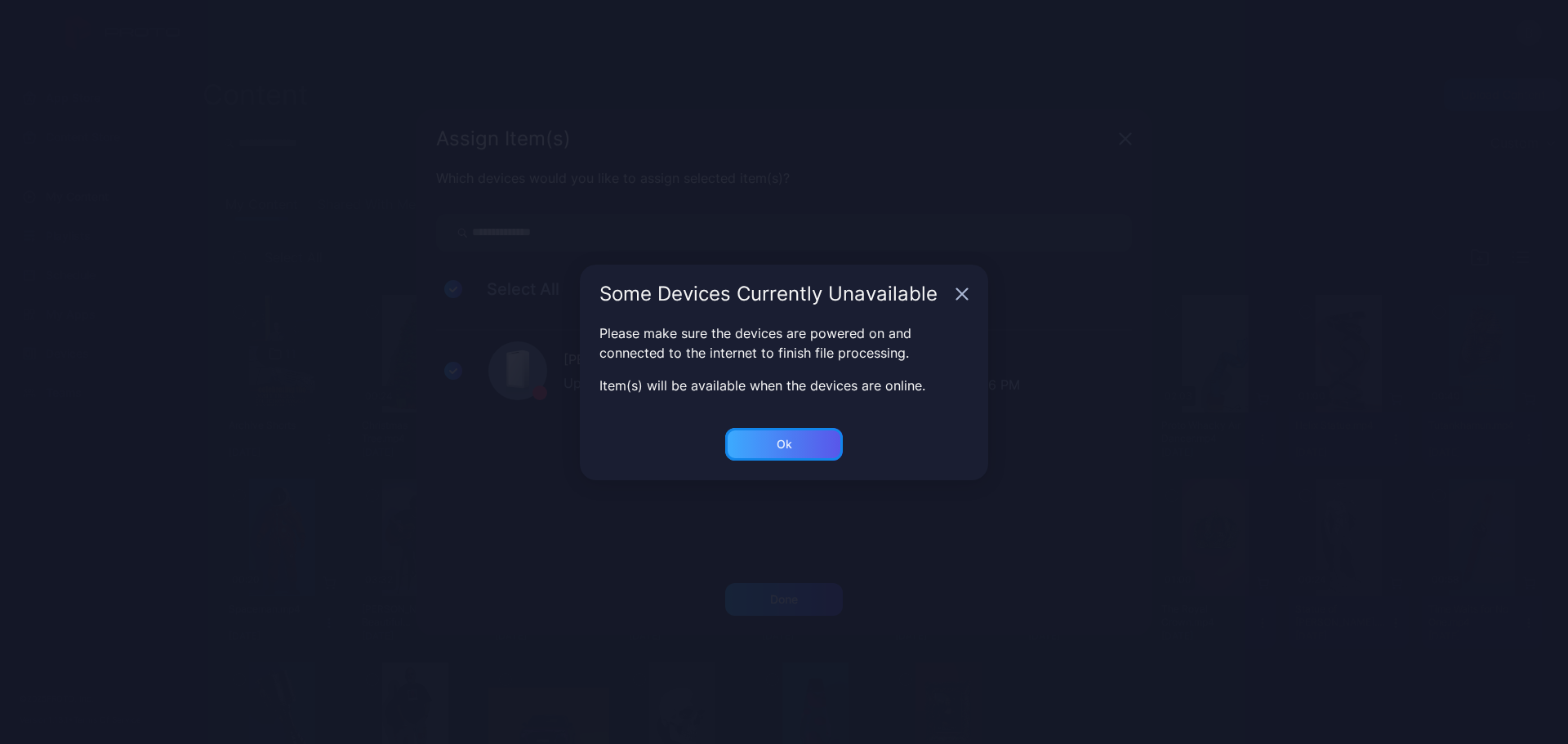
click at [785, 439] on div "Ok" at bounding box center [784, 444] width 15 height 13
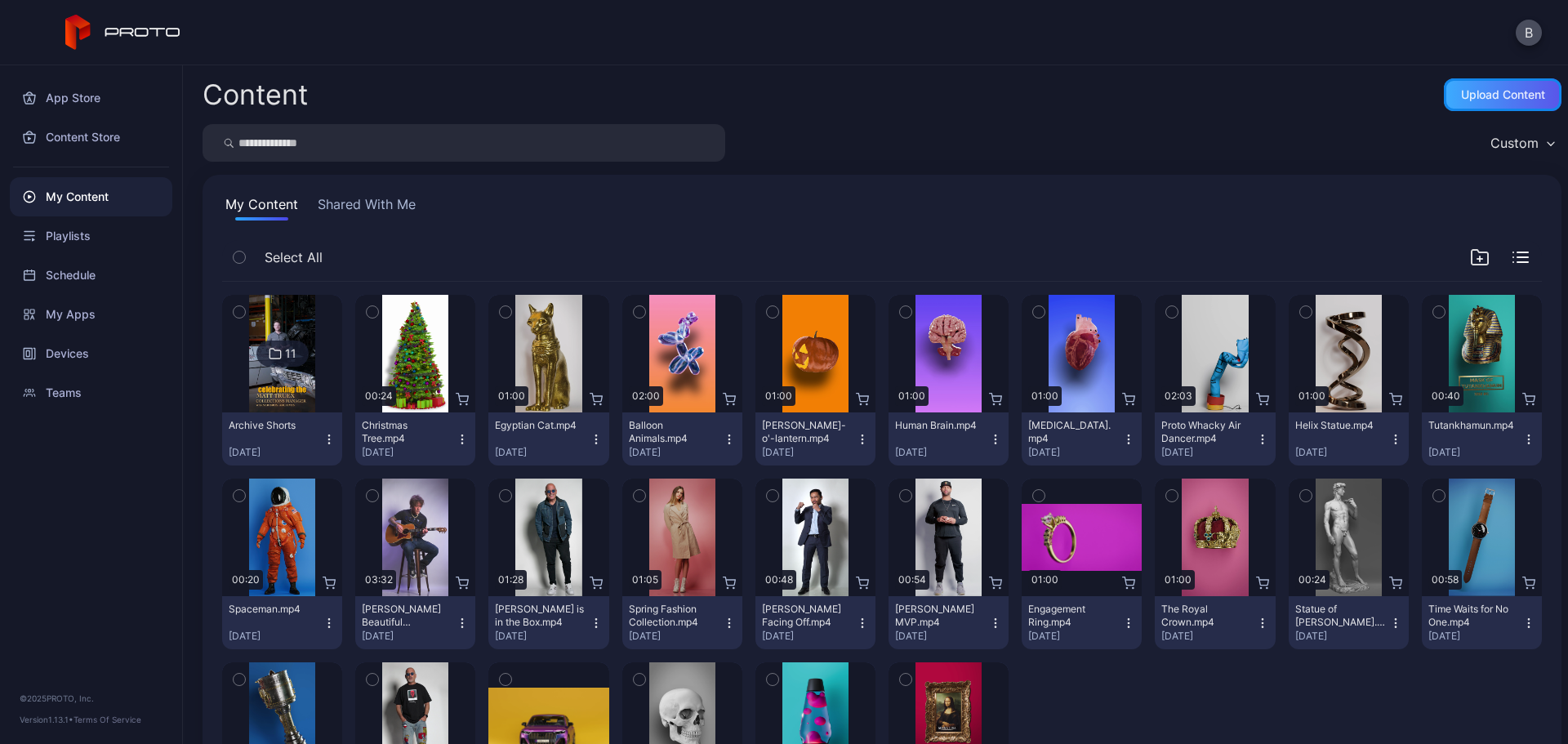
click at [1476, 90] on div "Upload Content" at bounding box center [1502, 95] width 84 height 13
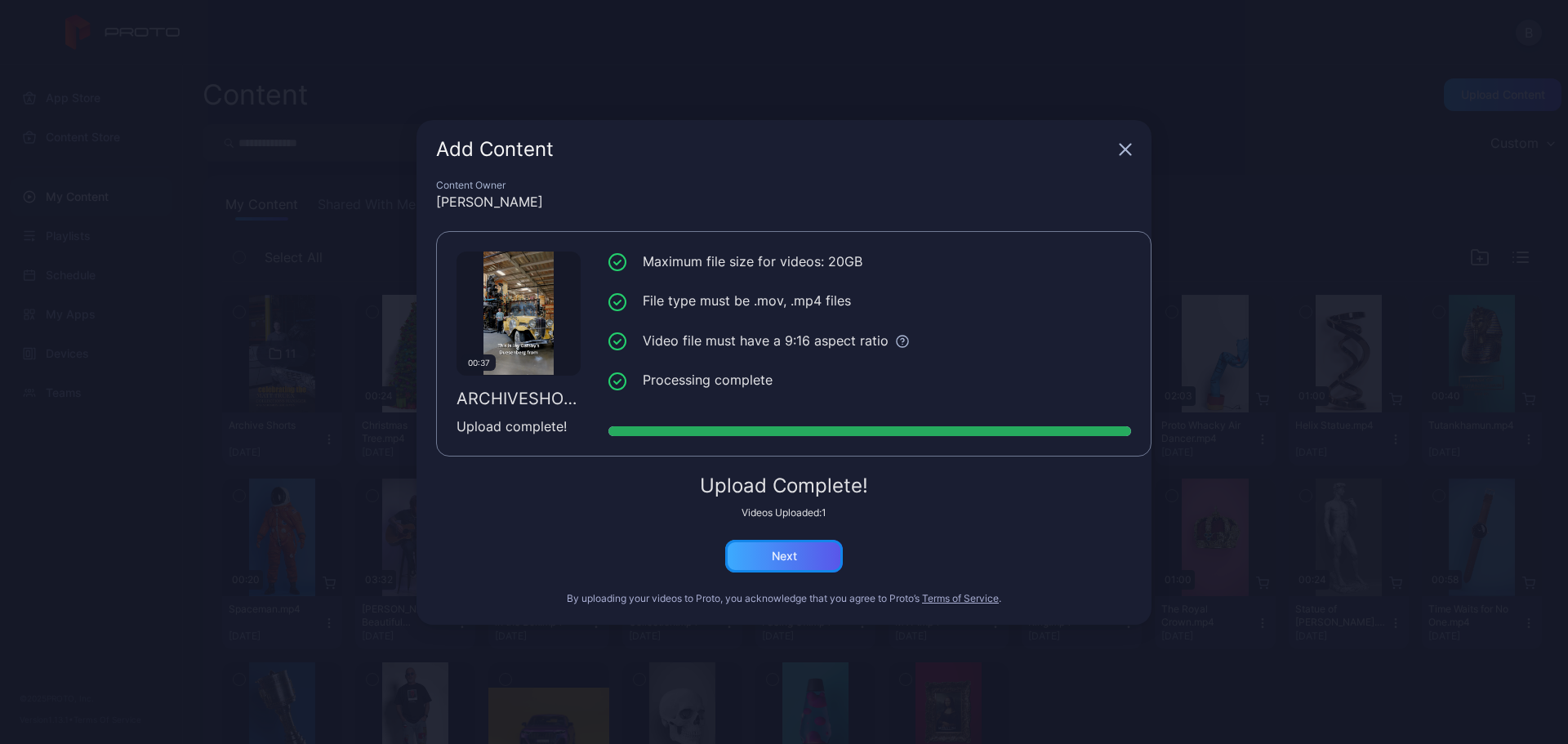
click at [777, 550] on div "Next" at bounding box center [784, 556] width 25 height 13
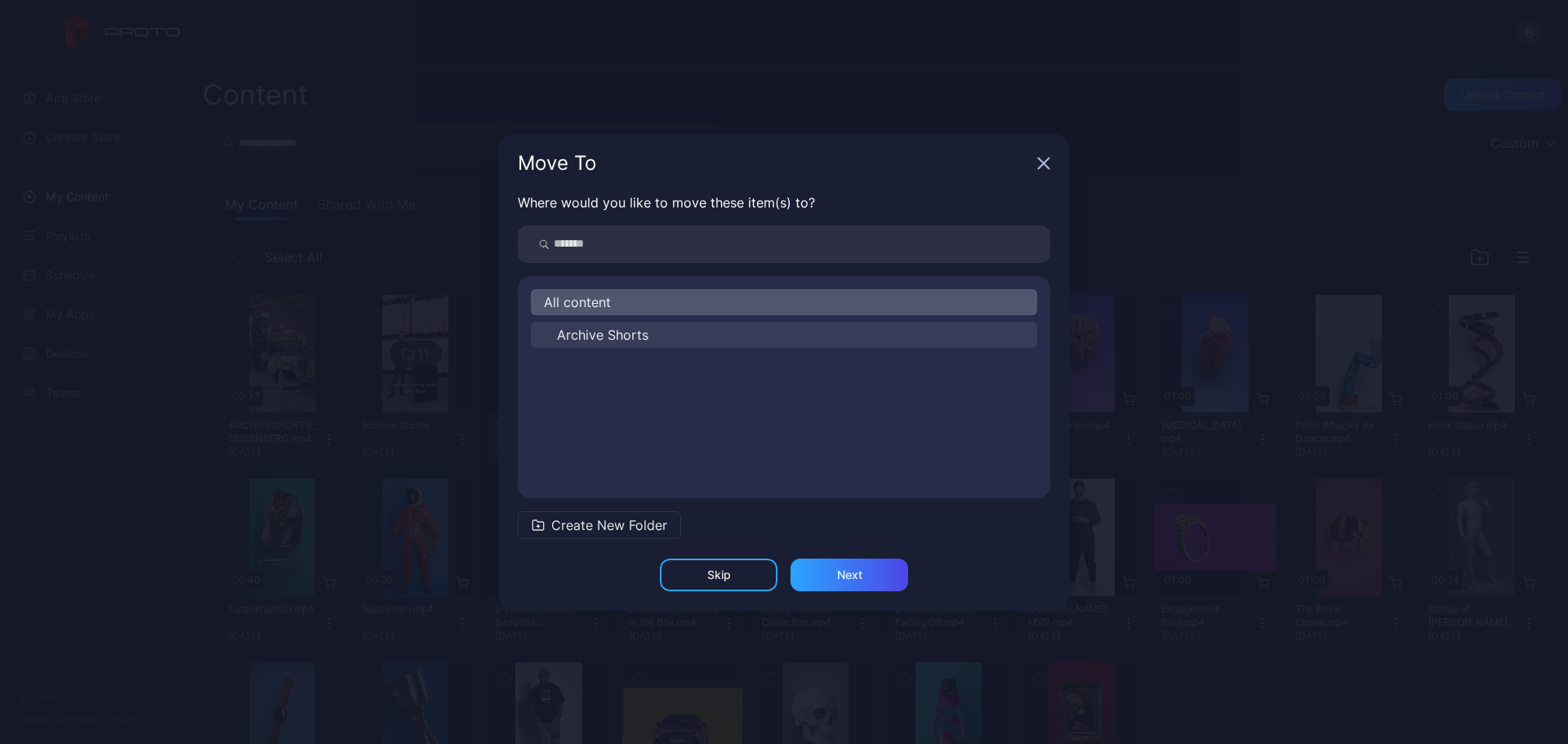
click at [652, 332] on button "Archive Shorts" at bounding box center [784, 335] width 506 height 26
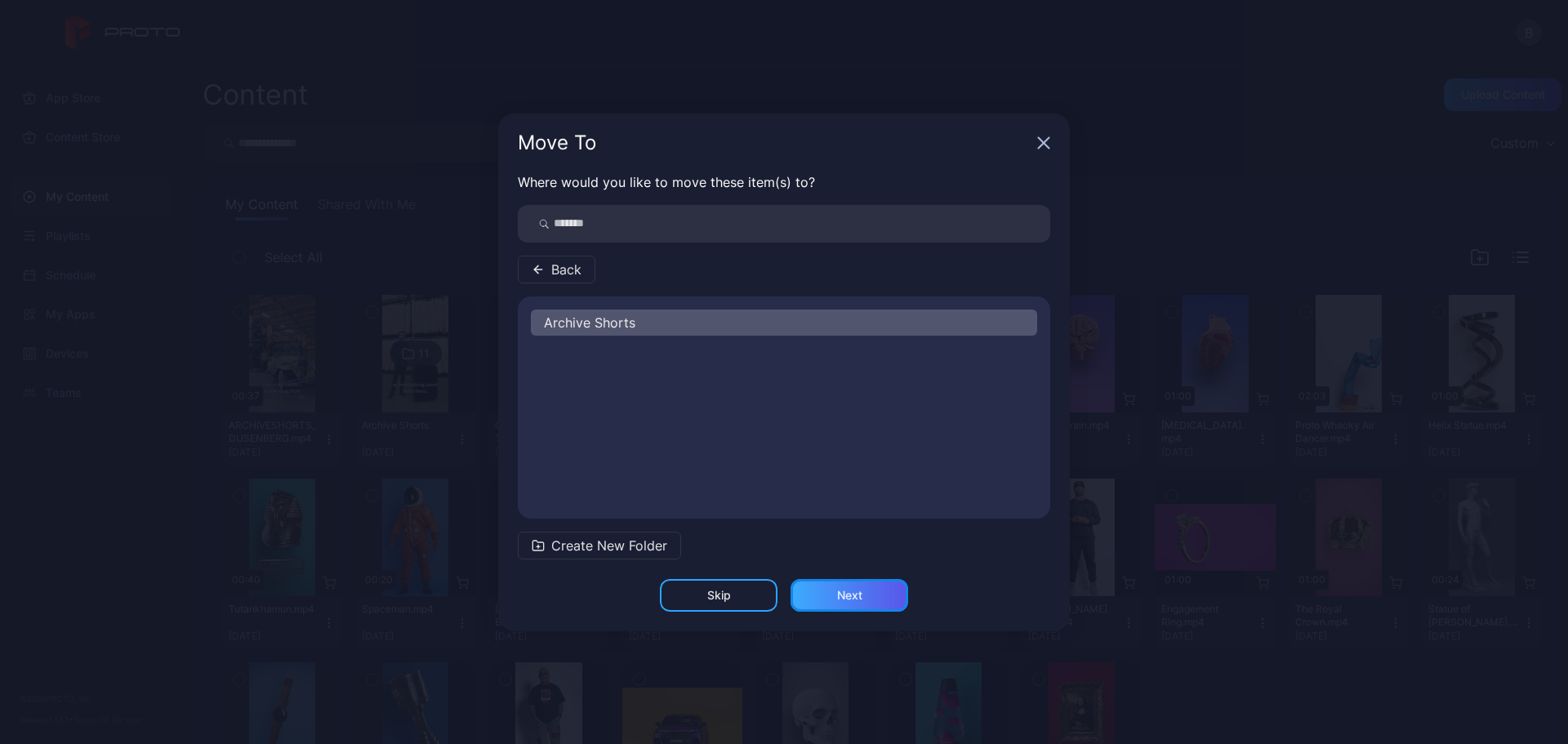
click at [856, 588] on div "Next" at bounding box center [850, 595] width 25 height 13
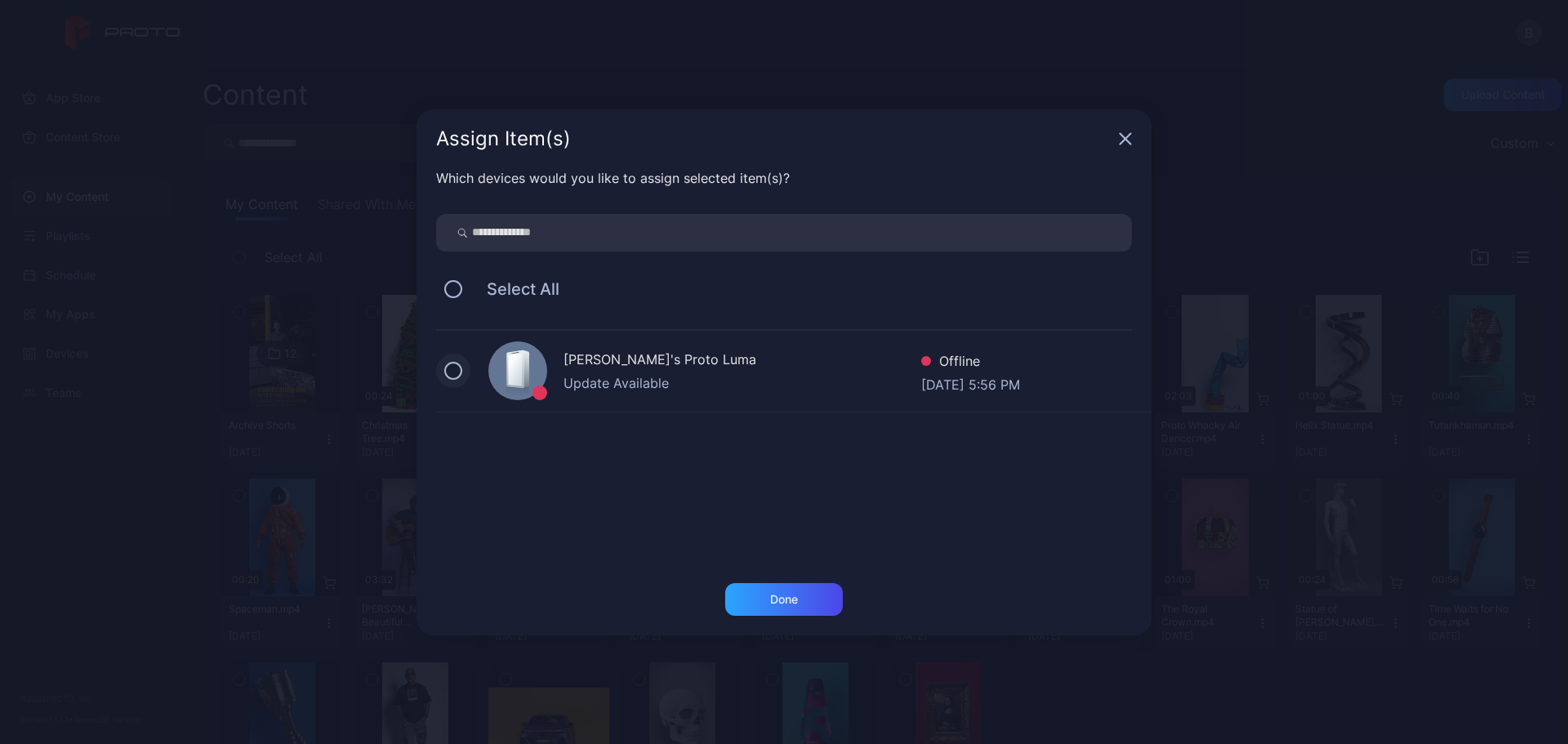
click at [454, 374] on button at bounding box center [453, 371] width 18 height 18
click at [799, 597] on div "Done" at bounding box center [784, 599] width 118 height 33
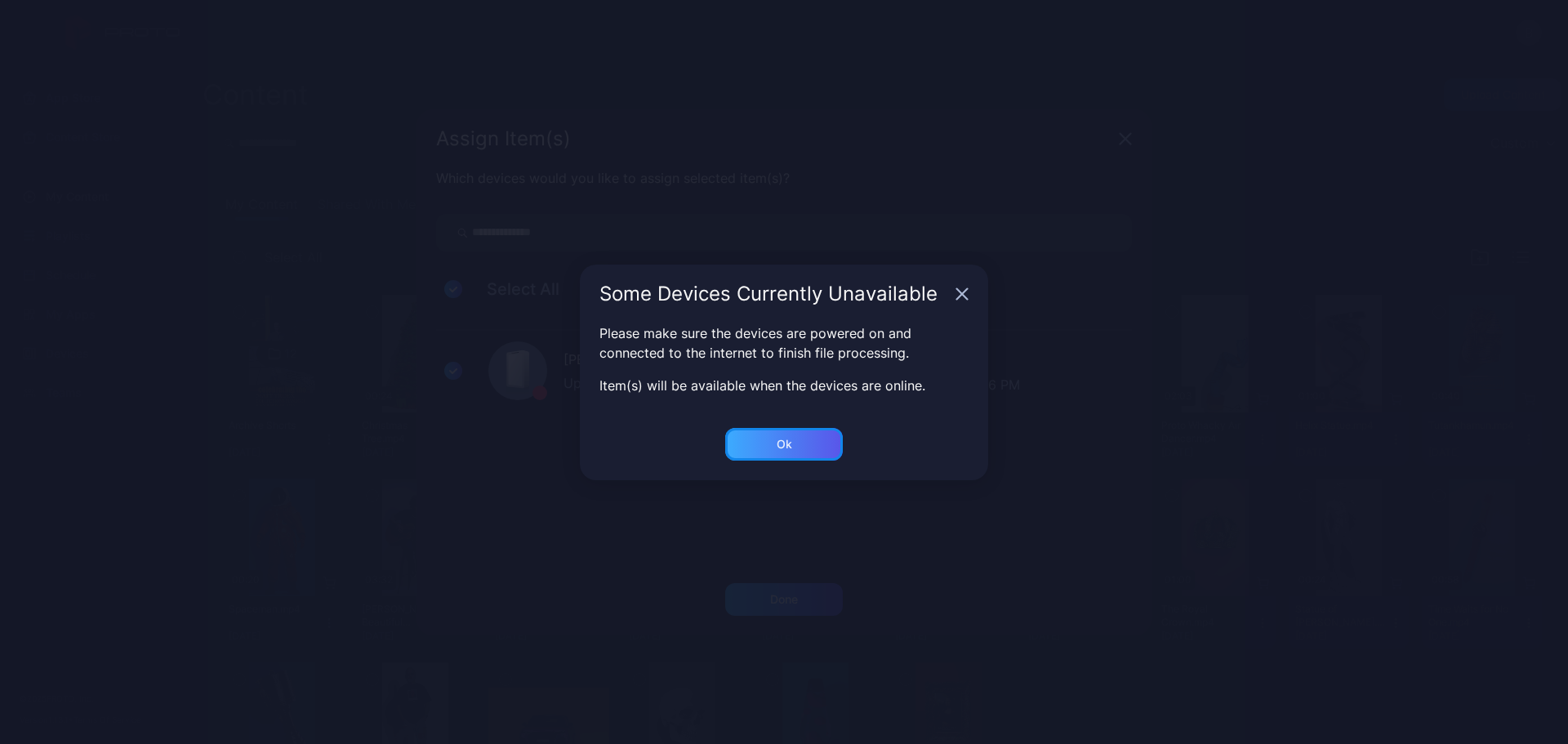
click at [795, 444] on div "Ok" at bounding box center [784, 444] width 118 height 33
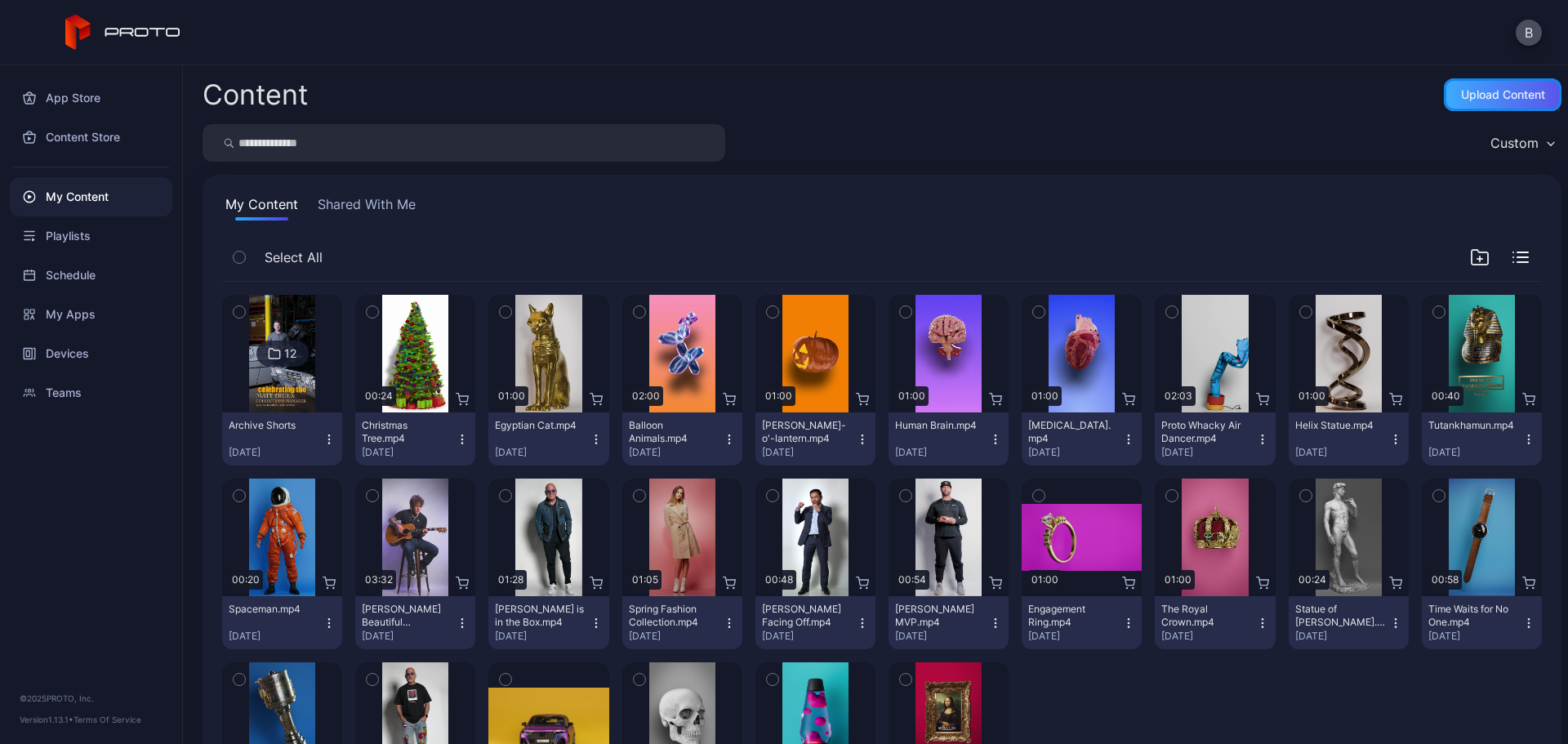
click at [1481, 90] on div "Upload Content" at bounding box center [1502, 95] width 84 height 13
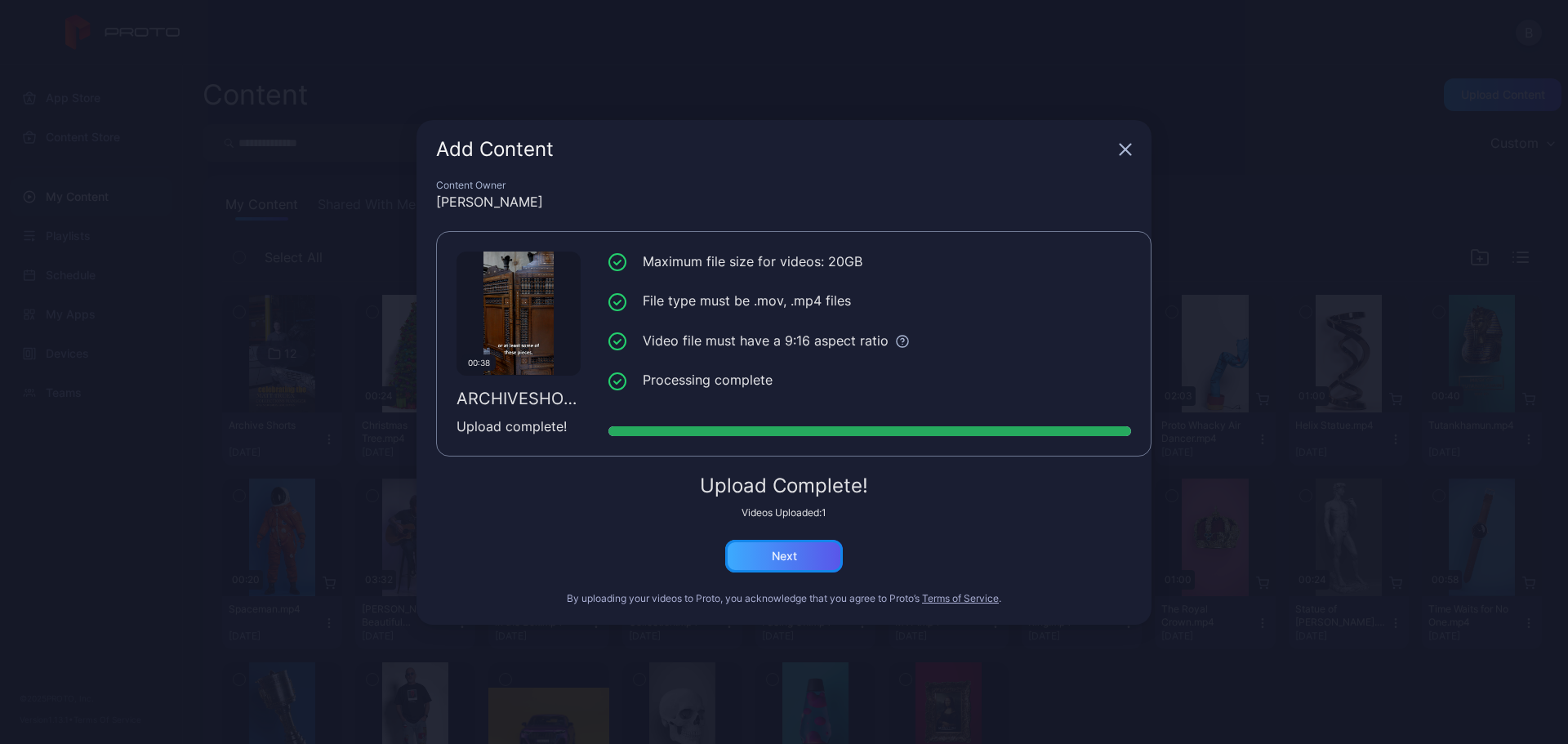
click at [796, 551] on div "Next" at bounding box center [784, 555] width 118 height 33
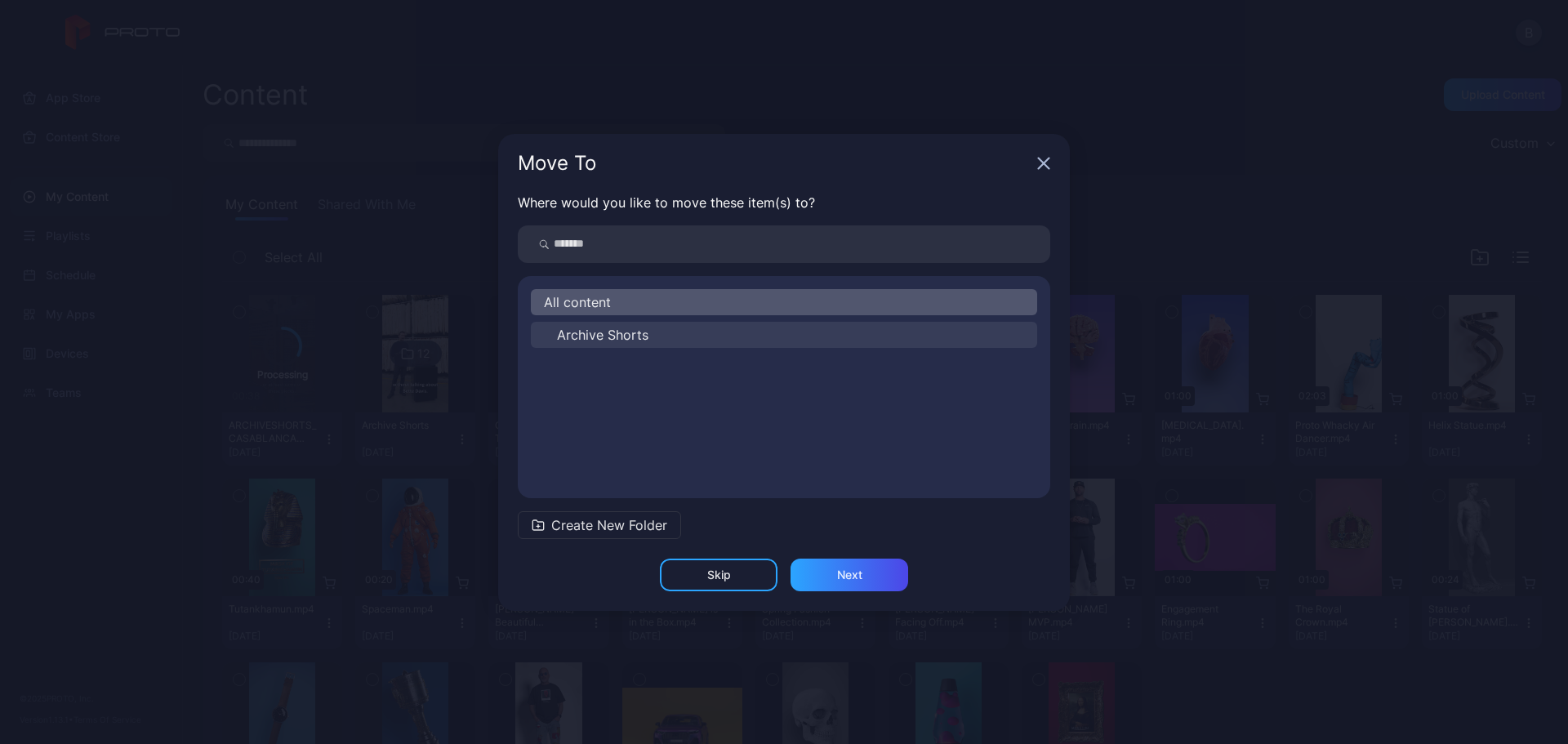
click at [595, 339] on span "Archive Shorts" at bounding box center [602, 335] width 91 height 20
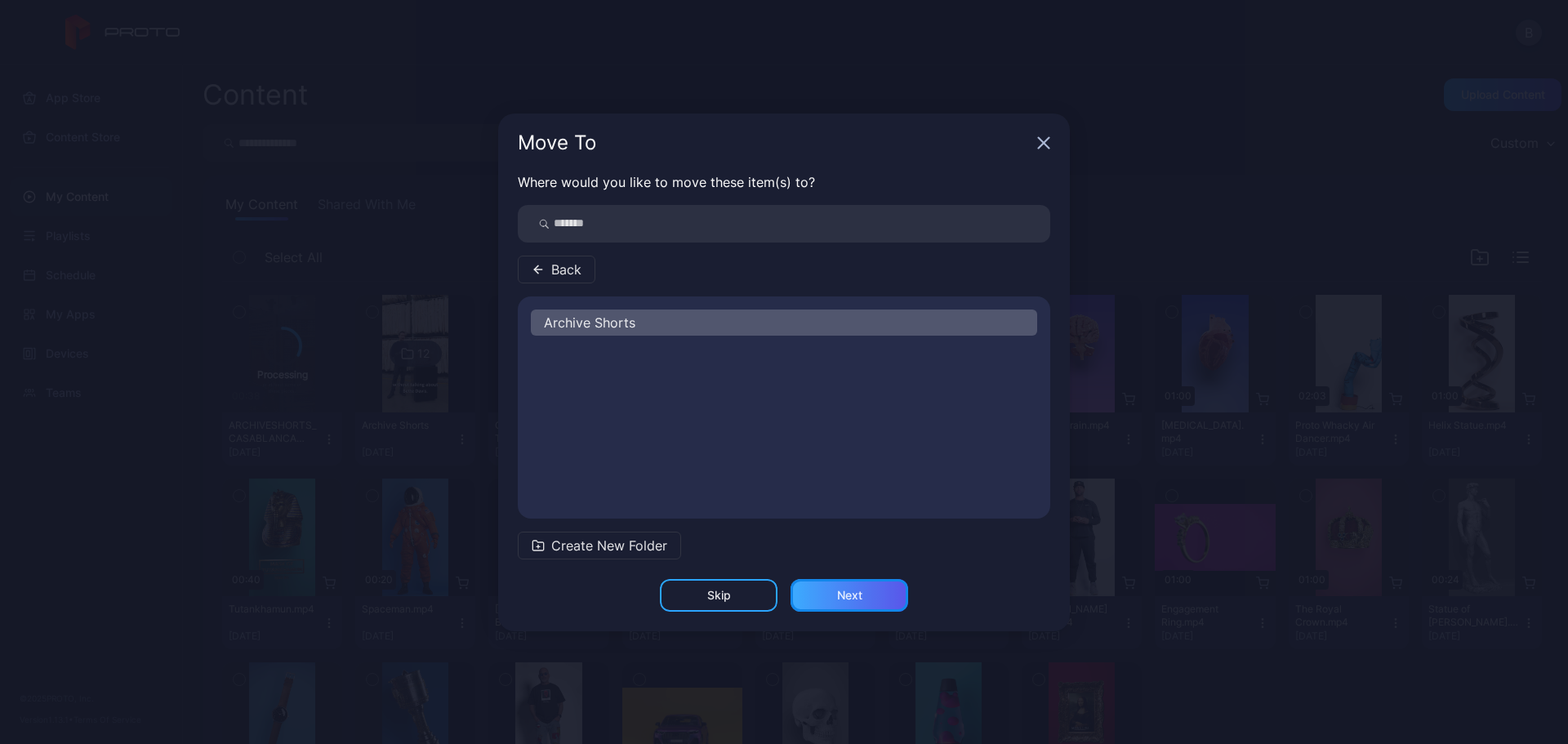
click at [850, 593] on div "Next" at bounding box center [850, 595] width 25 height 13
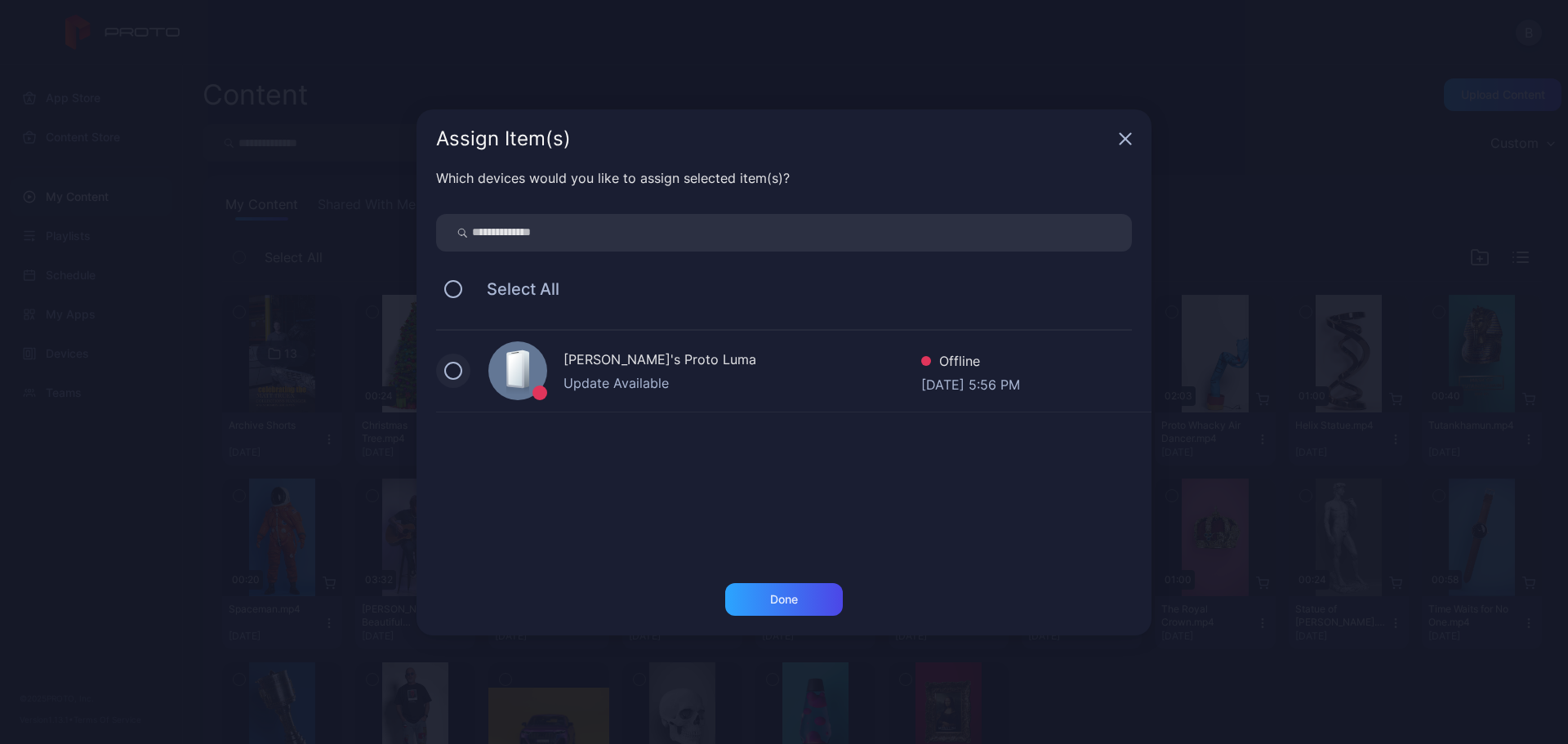
click at [448, 372] on button at bounding box center [453, 371] width 18 height 18
click at [811, 598] on div "Done" at bounding box center [784, 599] width 118 height 33
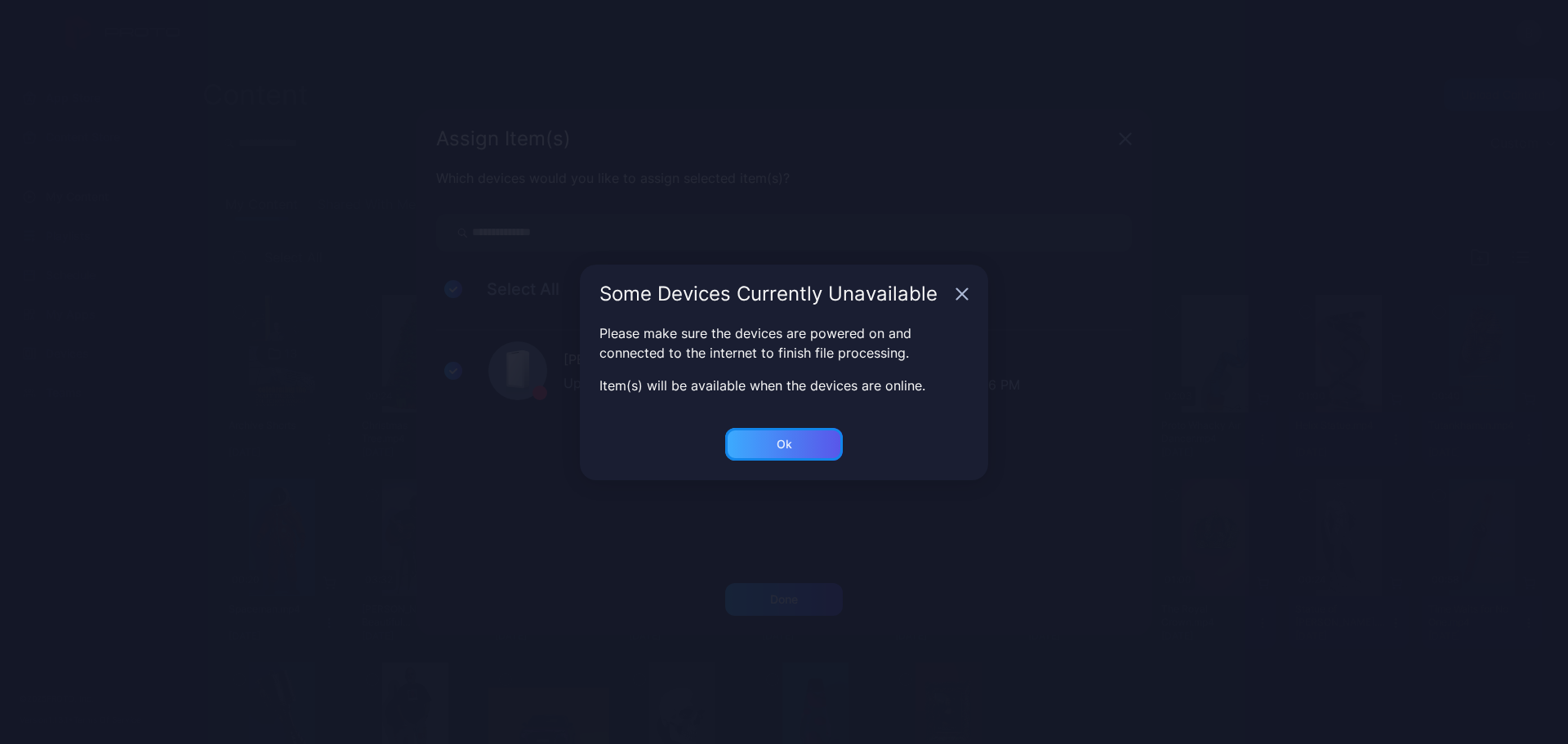
click at [790, 449] on div "Ok" at bounding box center [784, 444] width 15 height 13
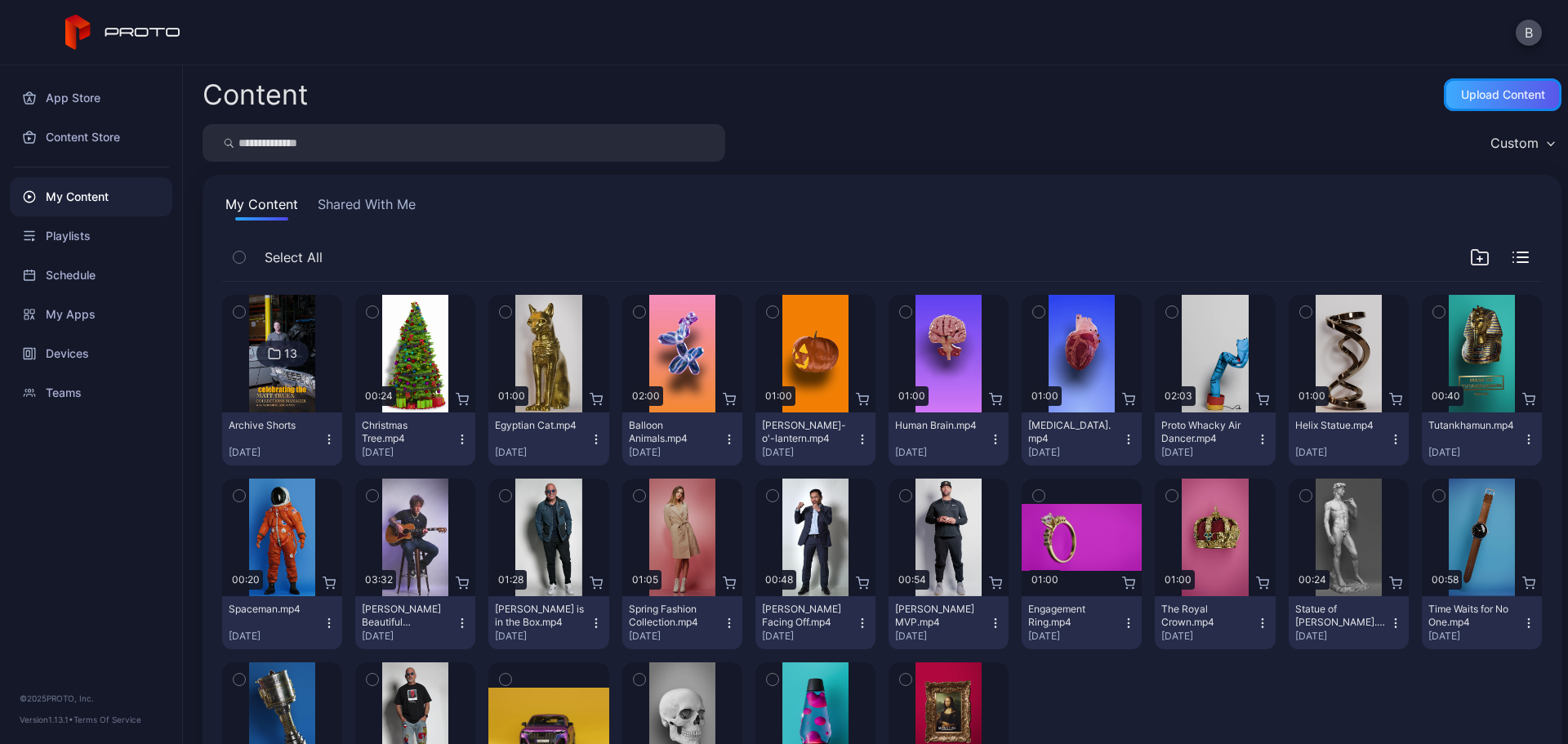
click at [1477, 86] on div "Upload Content" at bounding box center [1502, 94] width 118 height 33
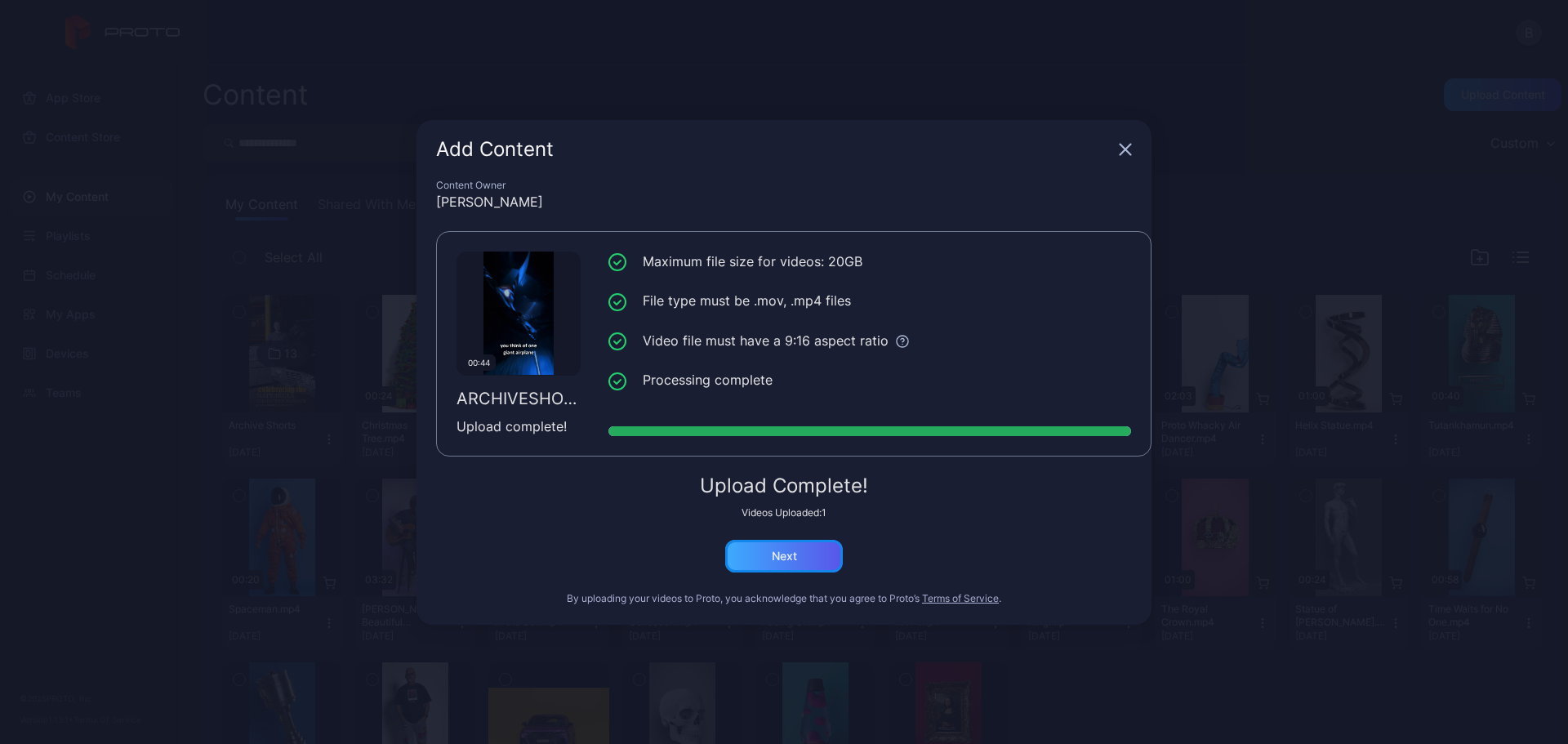
click at [795, 553] on div "Next" at bounding box center [784, 556] width 25 height 13
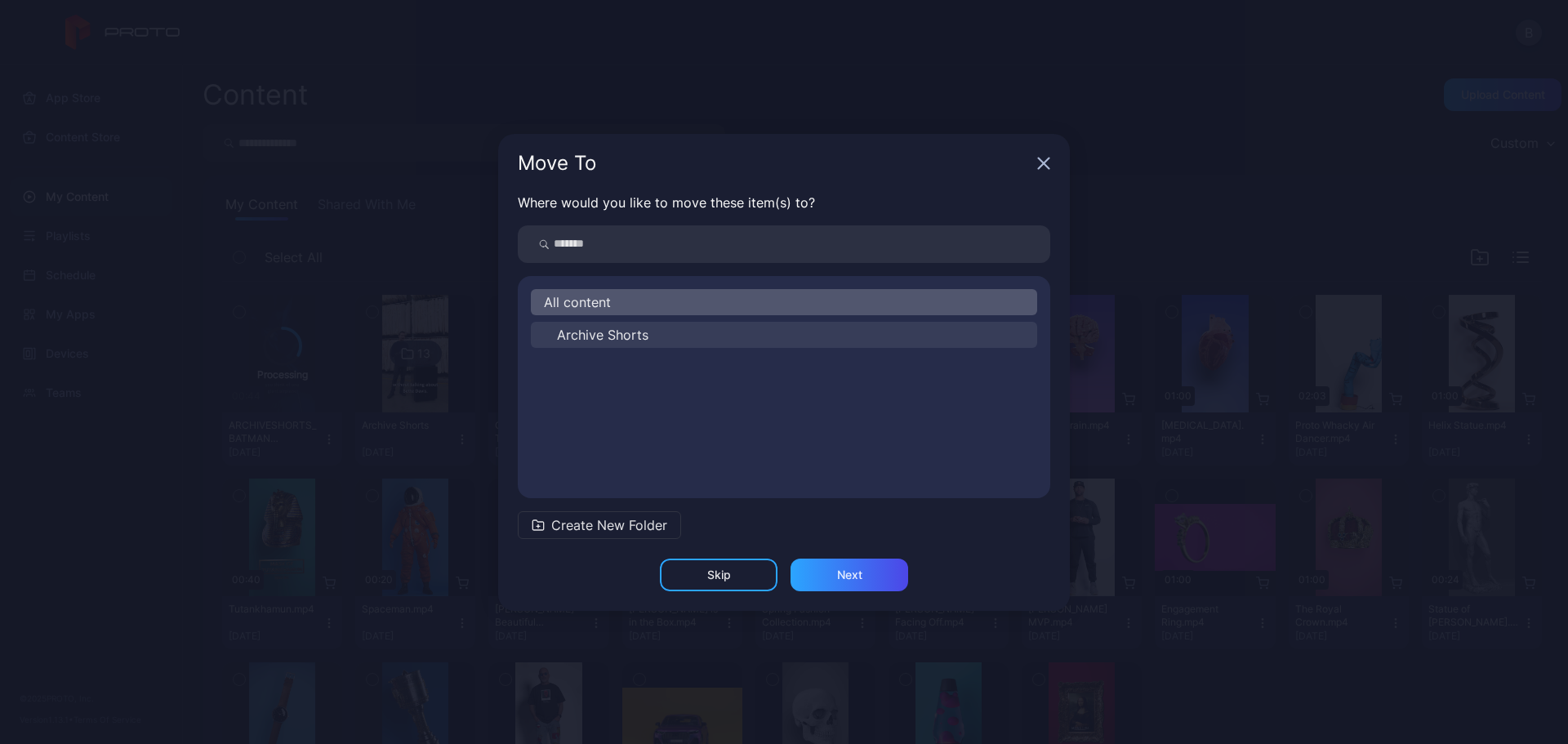
click at [610, 335] on span "Archive Shorts" at bounding box center [602, 335] width 91 height 20
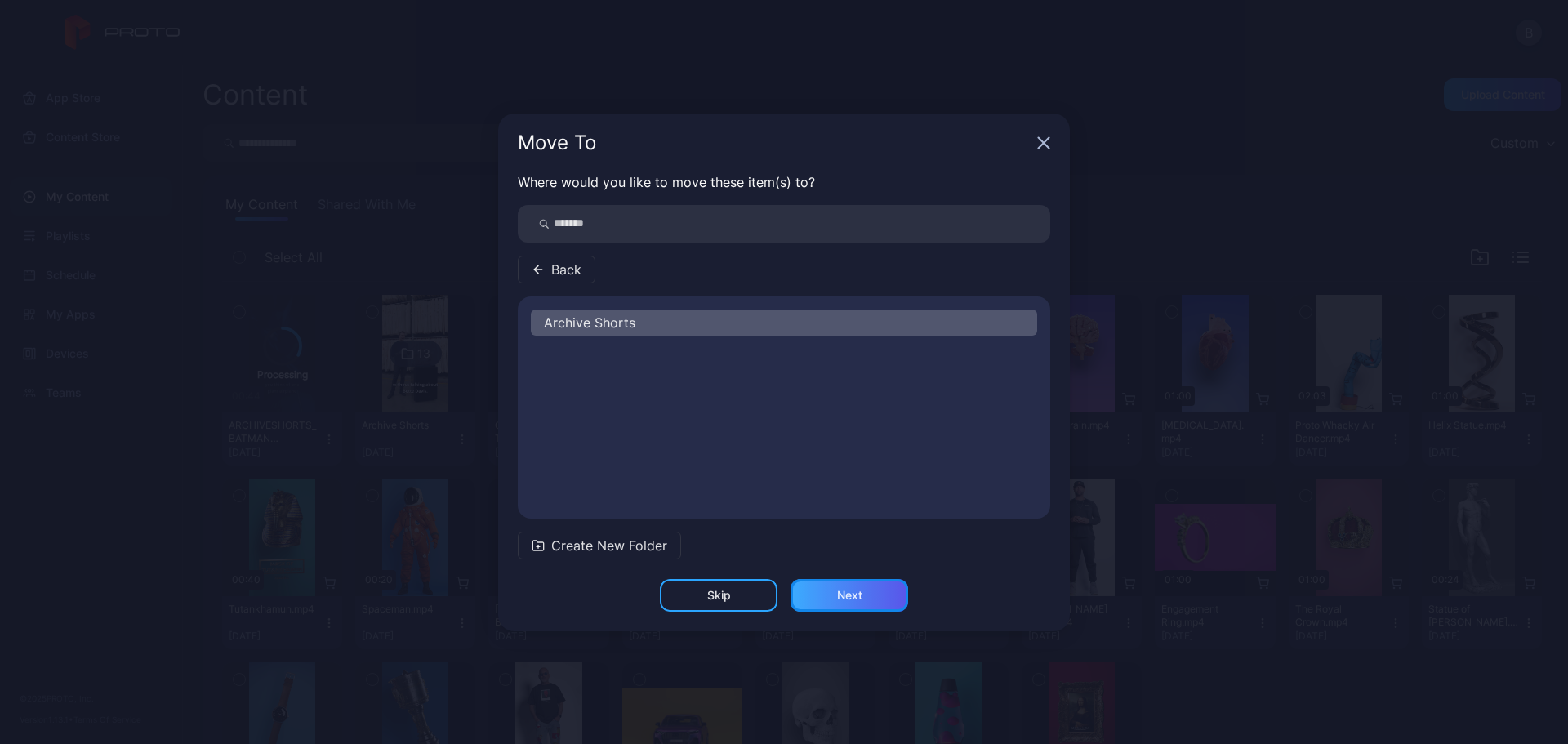
click at [866, 595] on div "Next" at bounding box center [849, 595] width 118 height 33
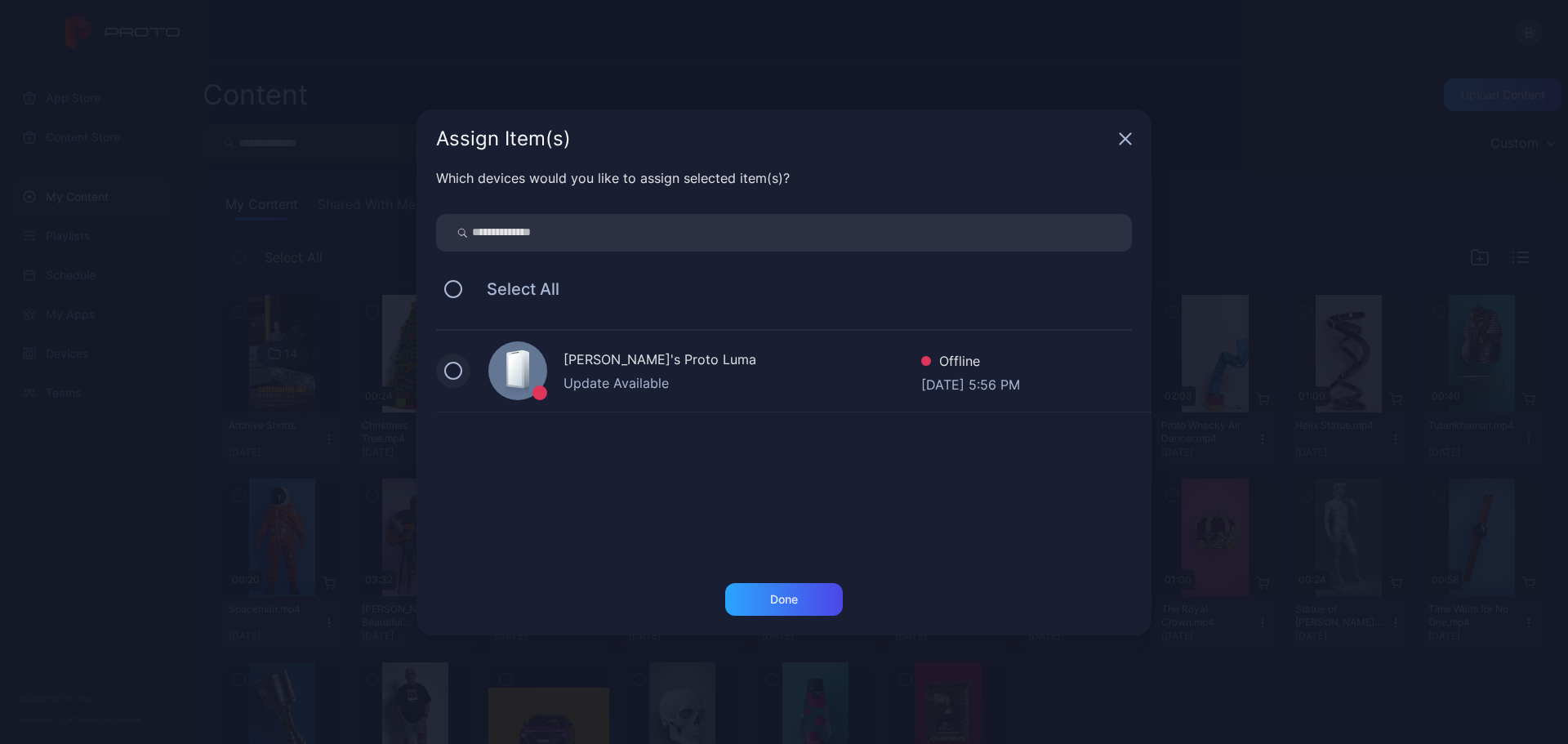
click at [455, 374] on button at bounding box center [453, 371] width 18 height 18
click at [830, 598] on div "Done" at bounding box center [784, 599] width 118 height 33
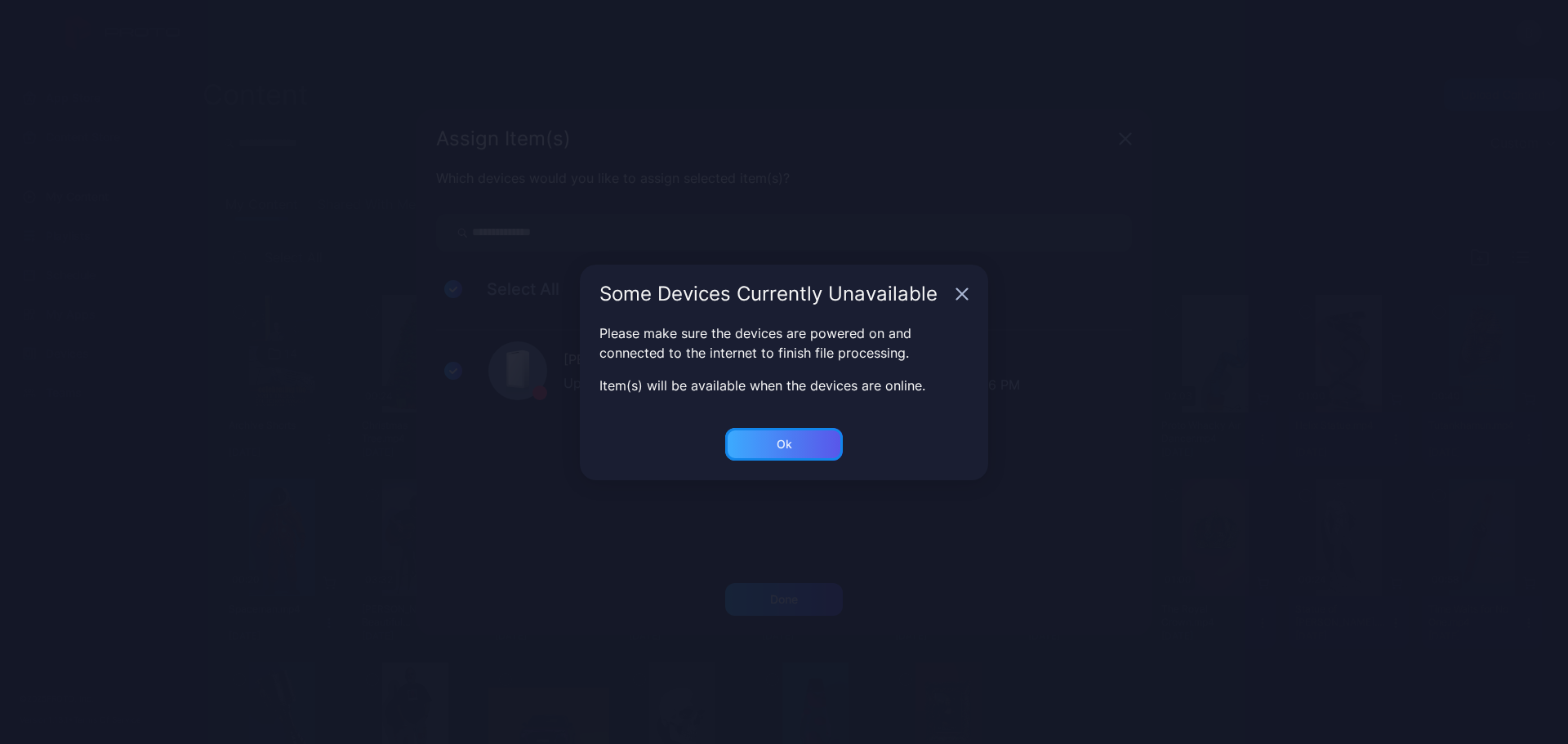
click at [819, 438] on div "Ok" at bounding box center [784, 444] width 118 height 33
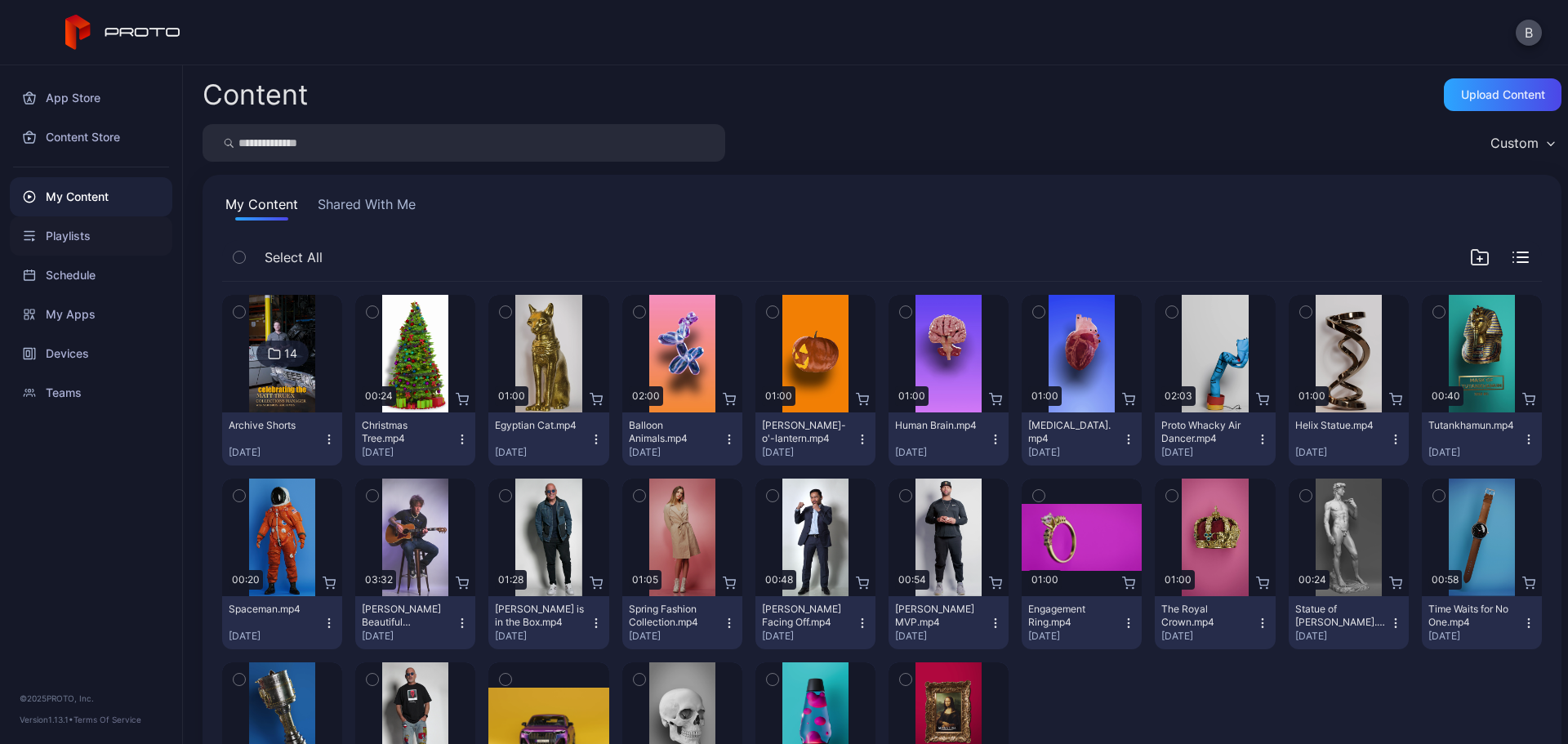
click at [91, 232] on div "Playlists" at bounding box center [91, 236] width 162 height 40
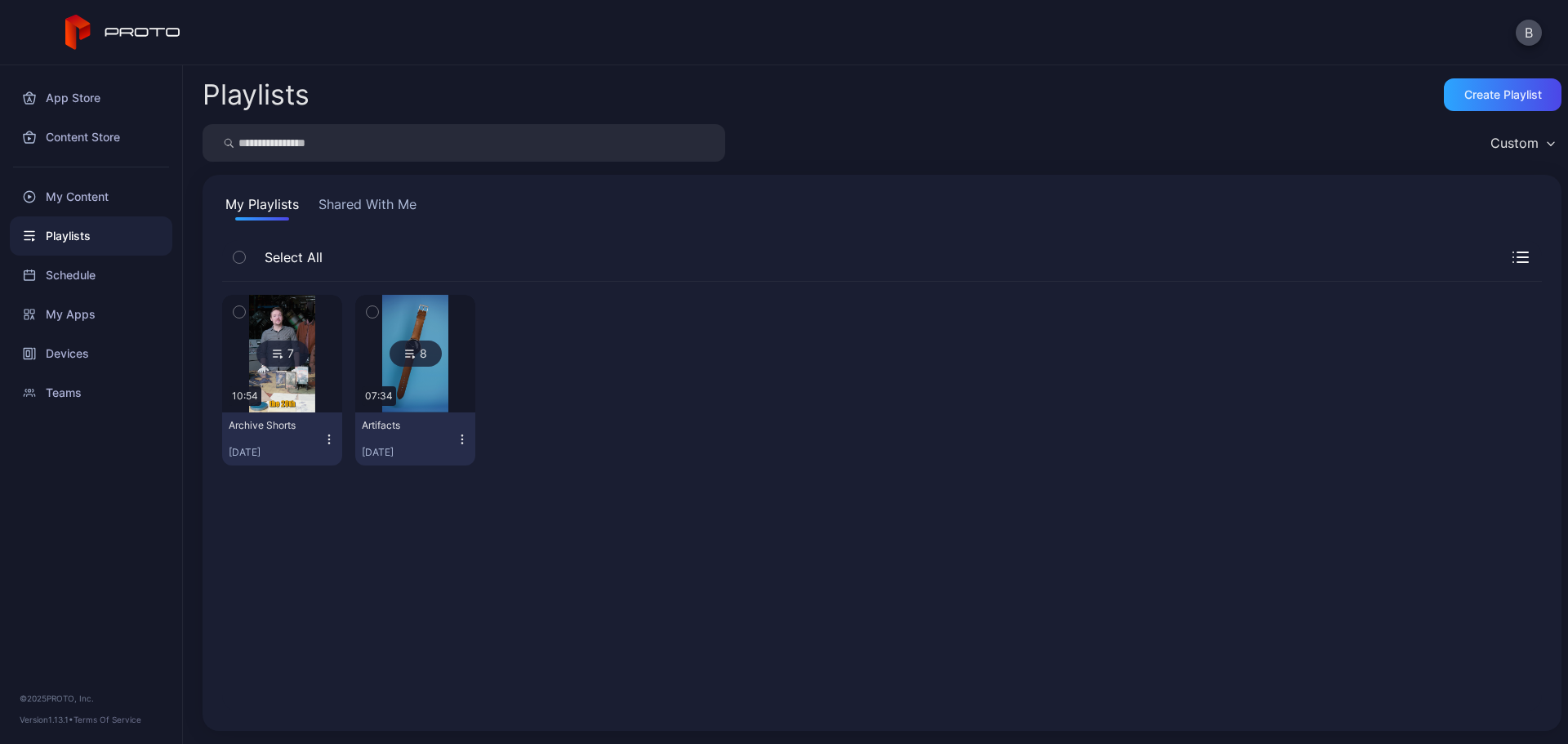
click at [277, 354] on icon at bounding box center [276, 354] width 8 height 0
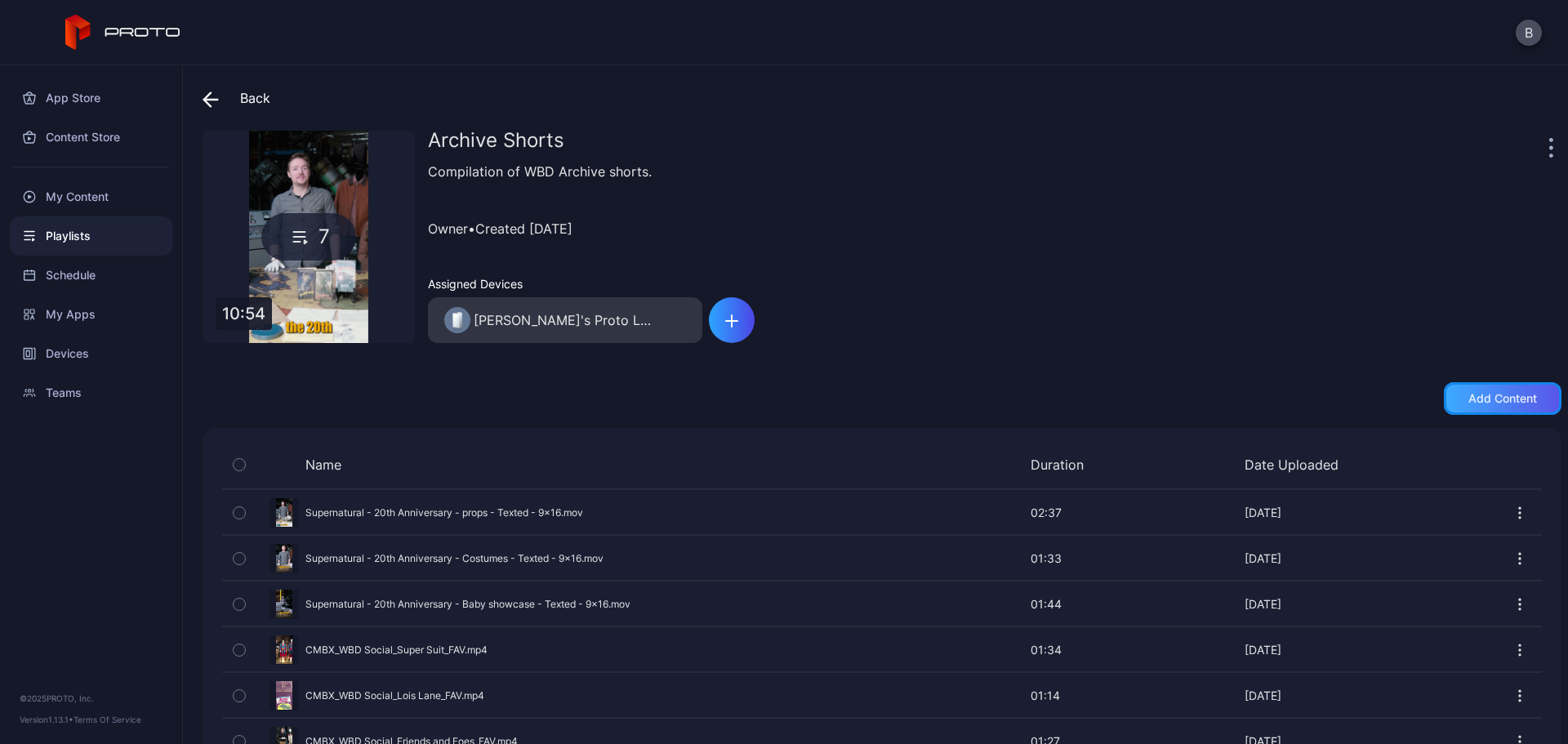
click at [1468, 398] on div "Add content" at bounding box center [1502, 399] width 69 height 13
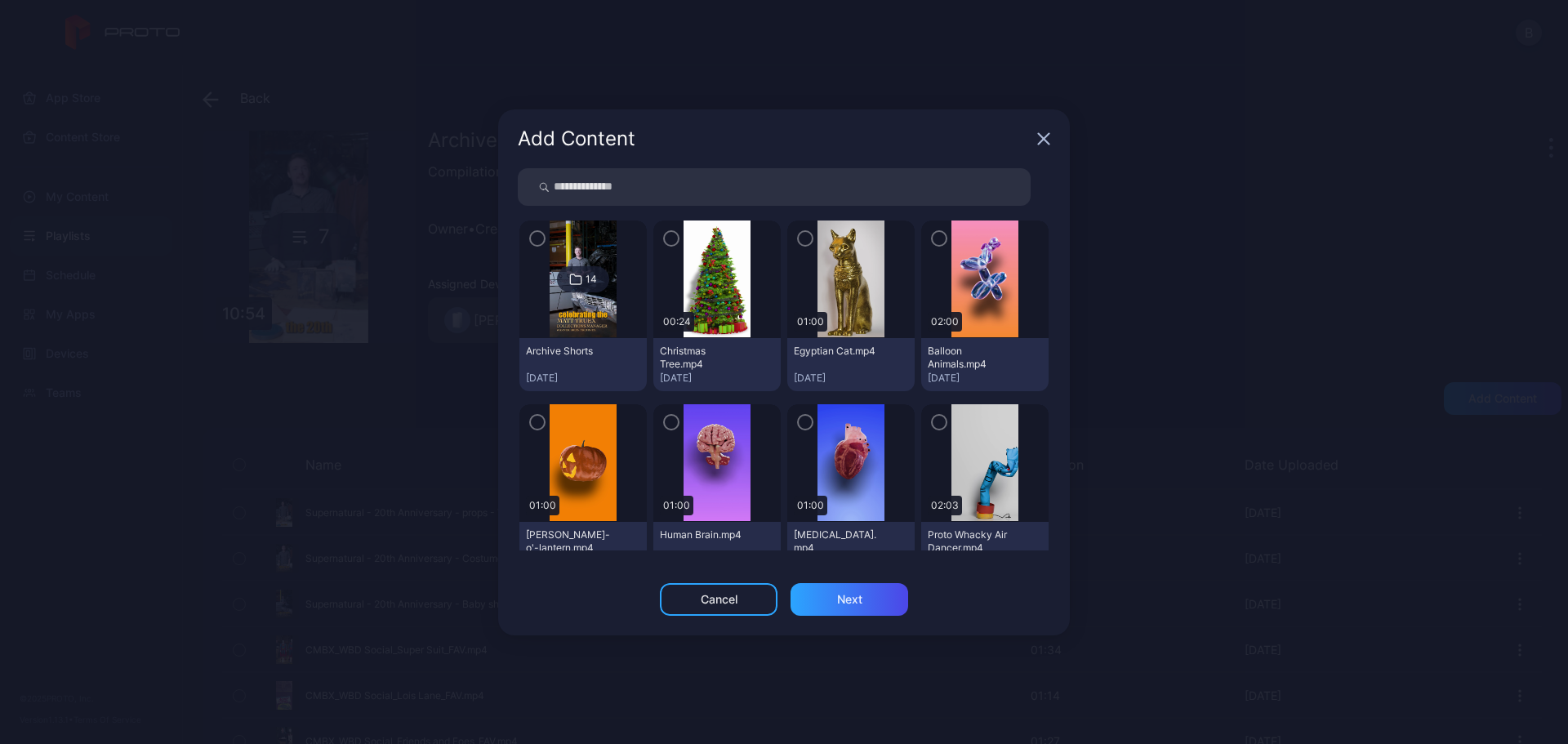
click at [582, 282] on div "14" at bounding box center [583, 279] width 52 height 26
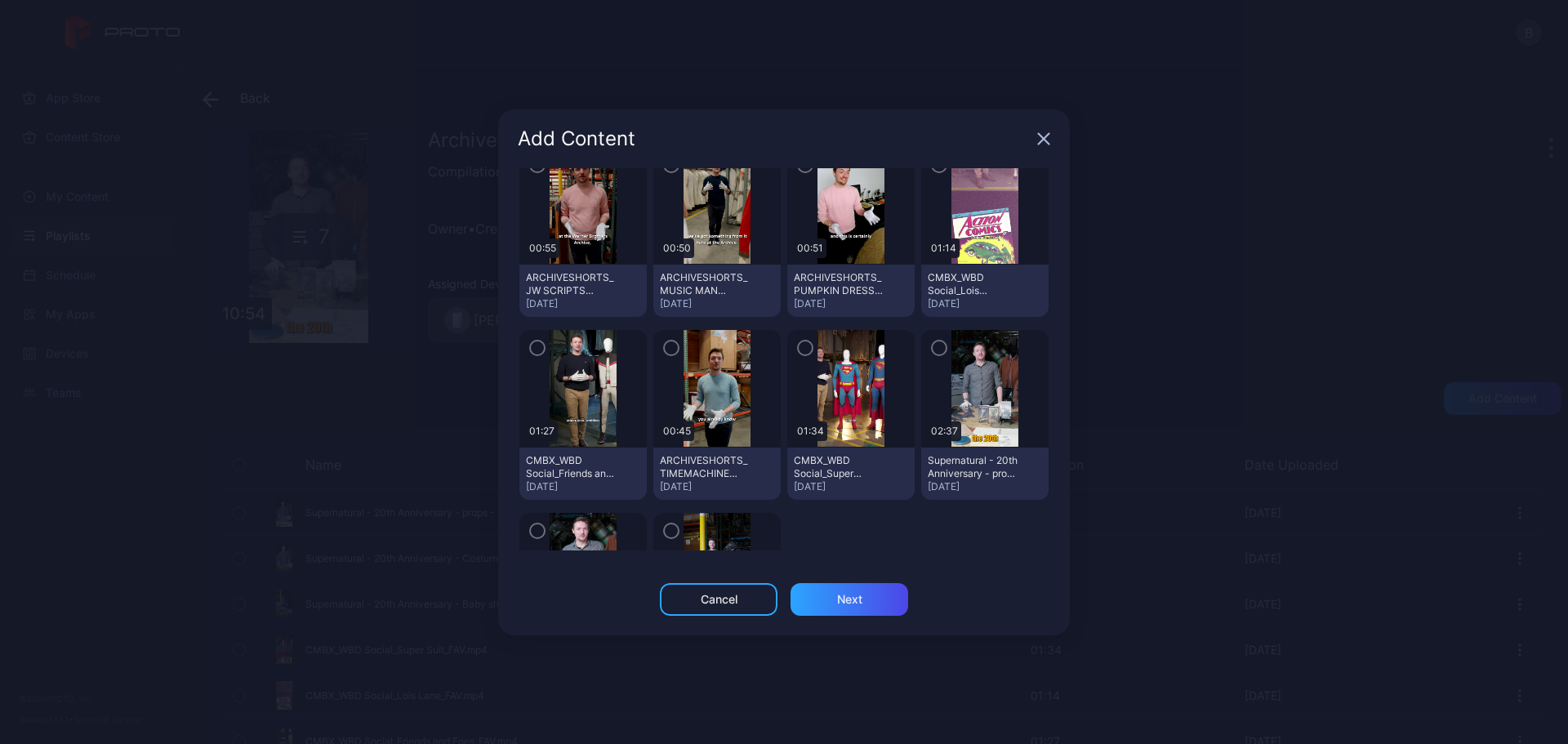
scroll to position [267, 0]
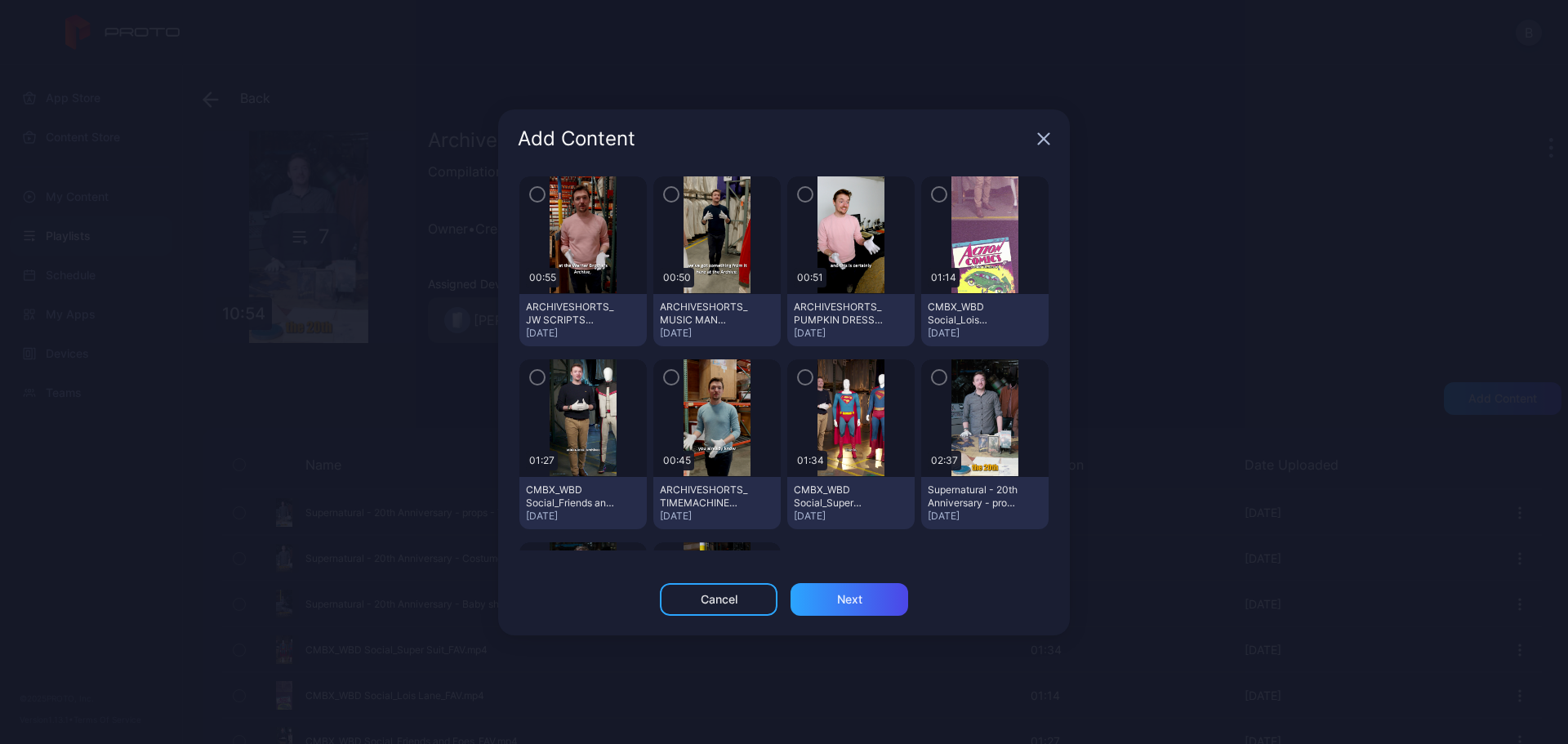
click at [533, 378] on icon "button" at bounding box center [537, 377] width 13 height 18
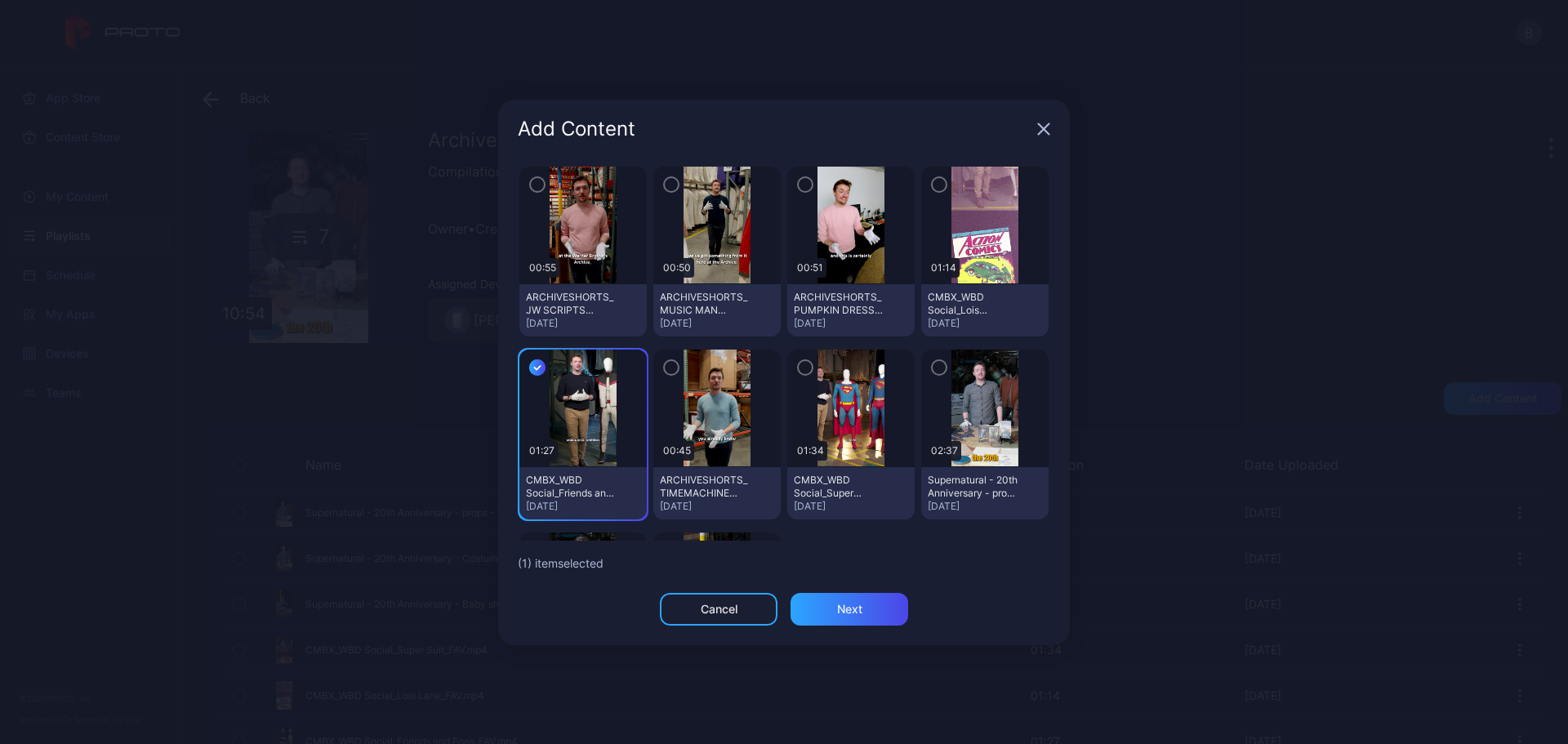
click at [538, 369] on icon "button" at bounding box center [536, 367] width 16 height 18
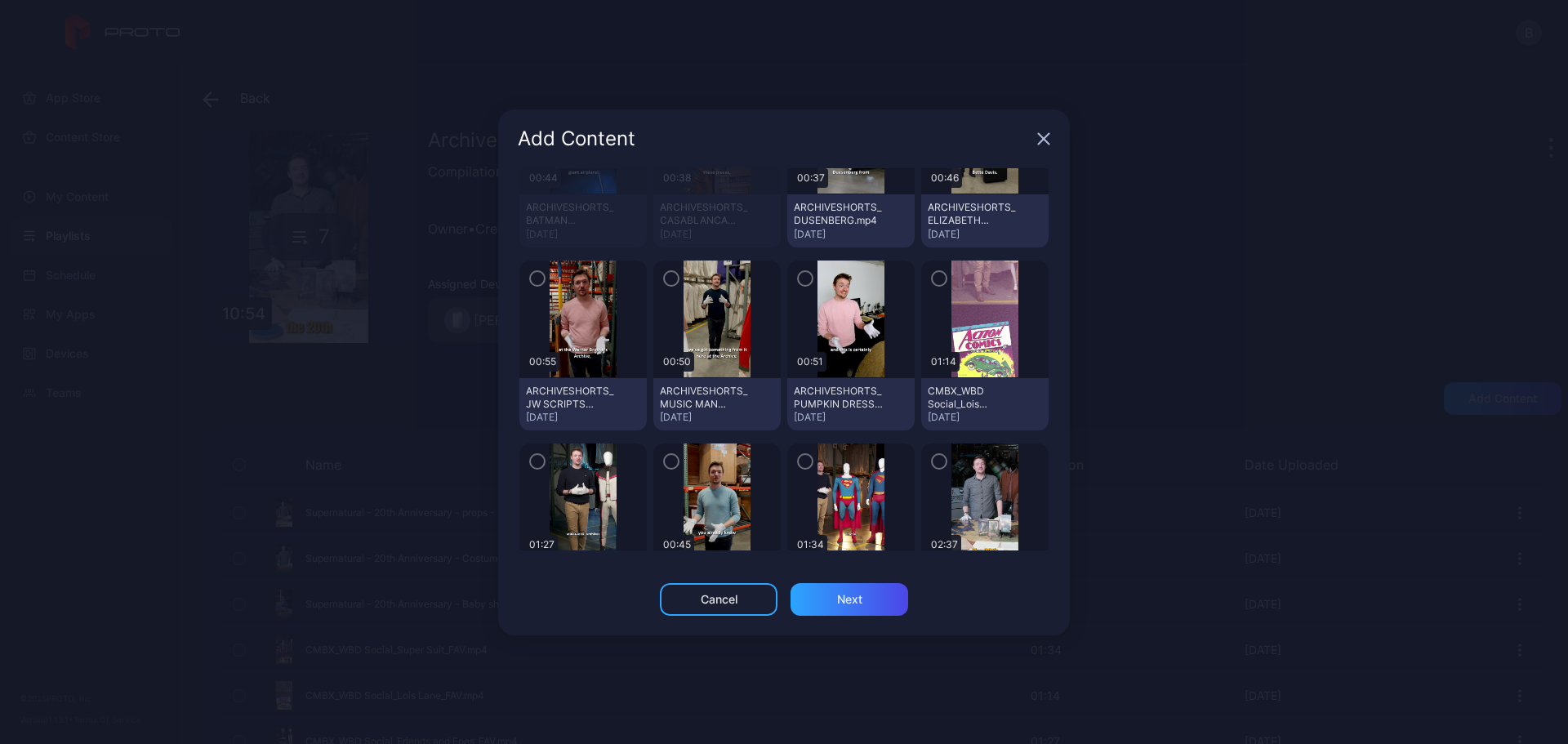
scroll to position [104, 0]
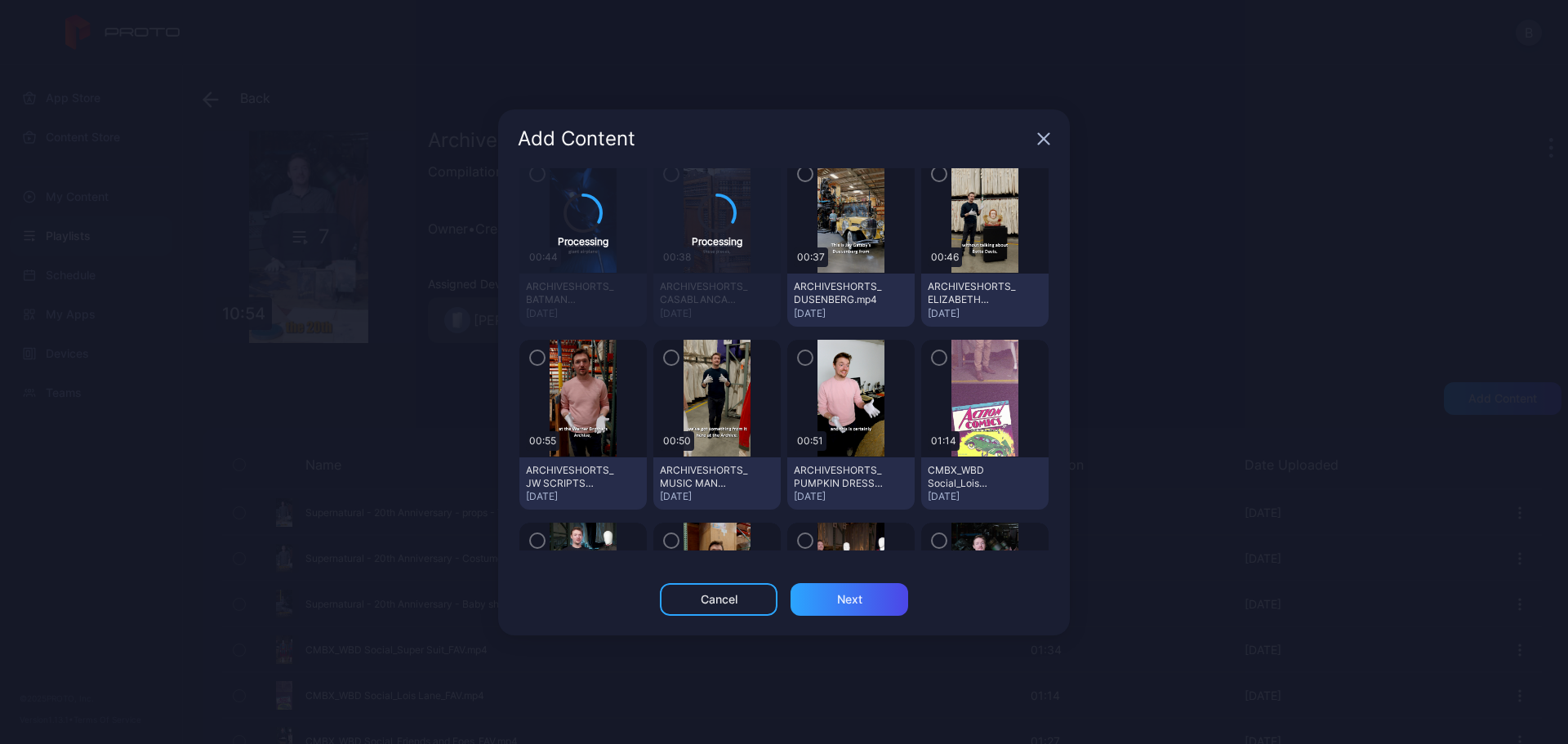
click at [802, 356] on icon "button" at bounding box center [804, 357] width 5 height 3
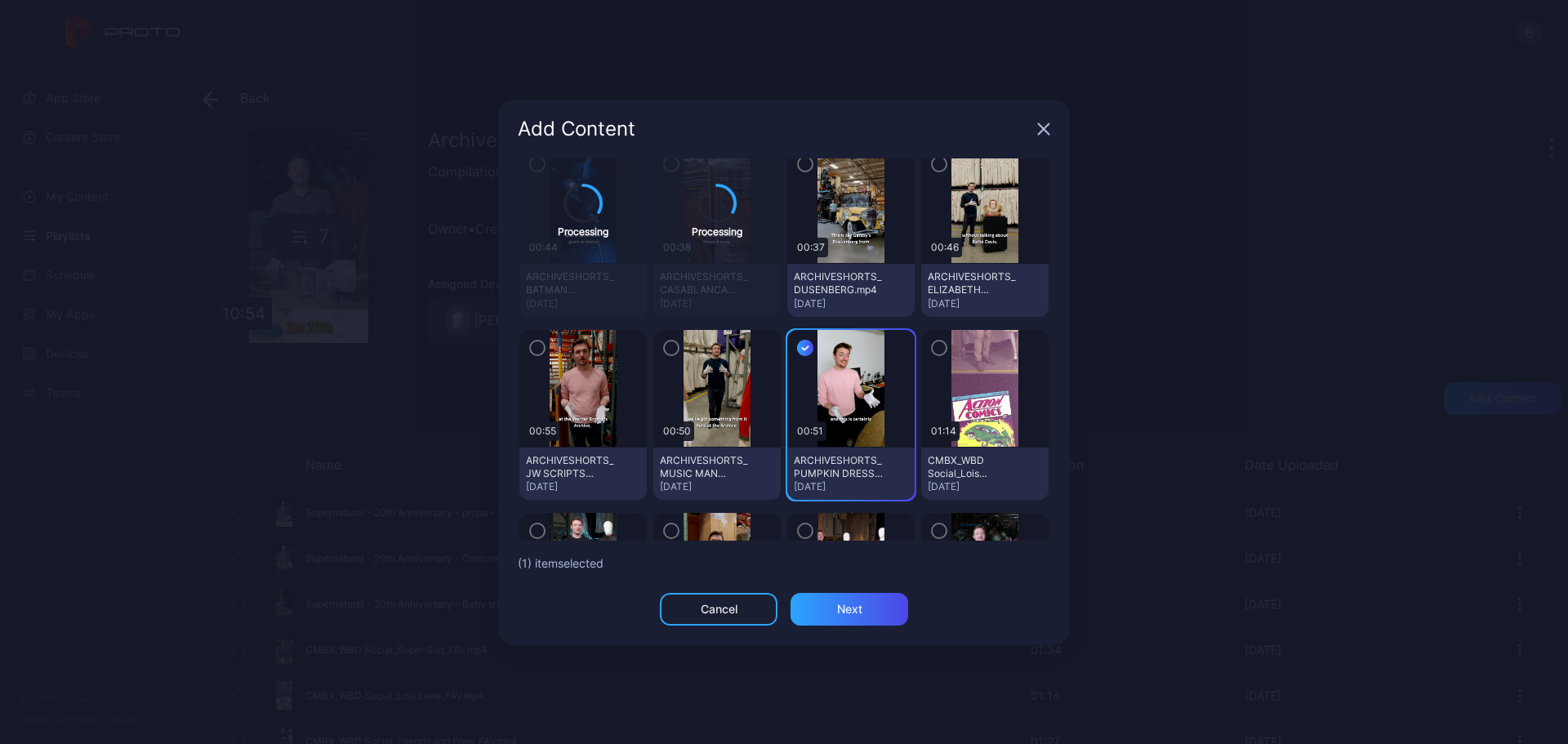
click at [668, 350] on icon "button" at bounding box center [670, 347] width 5 height 3
click at [535, 350] on icon "button" at bounding box center [537, 347] width 13 height 18
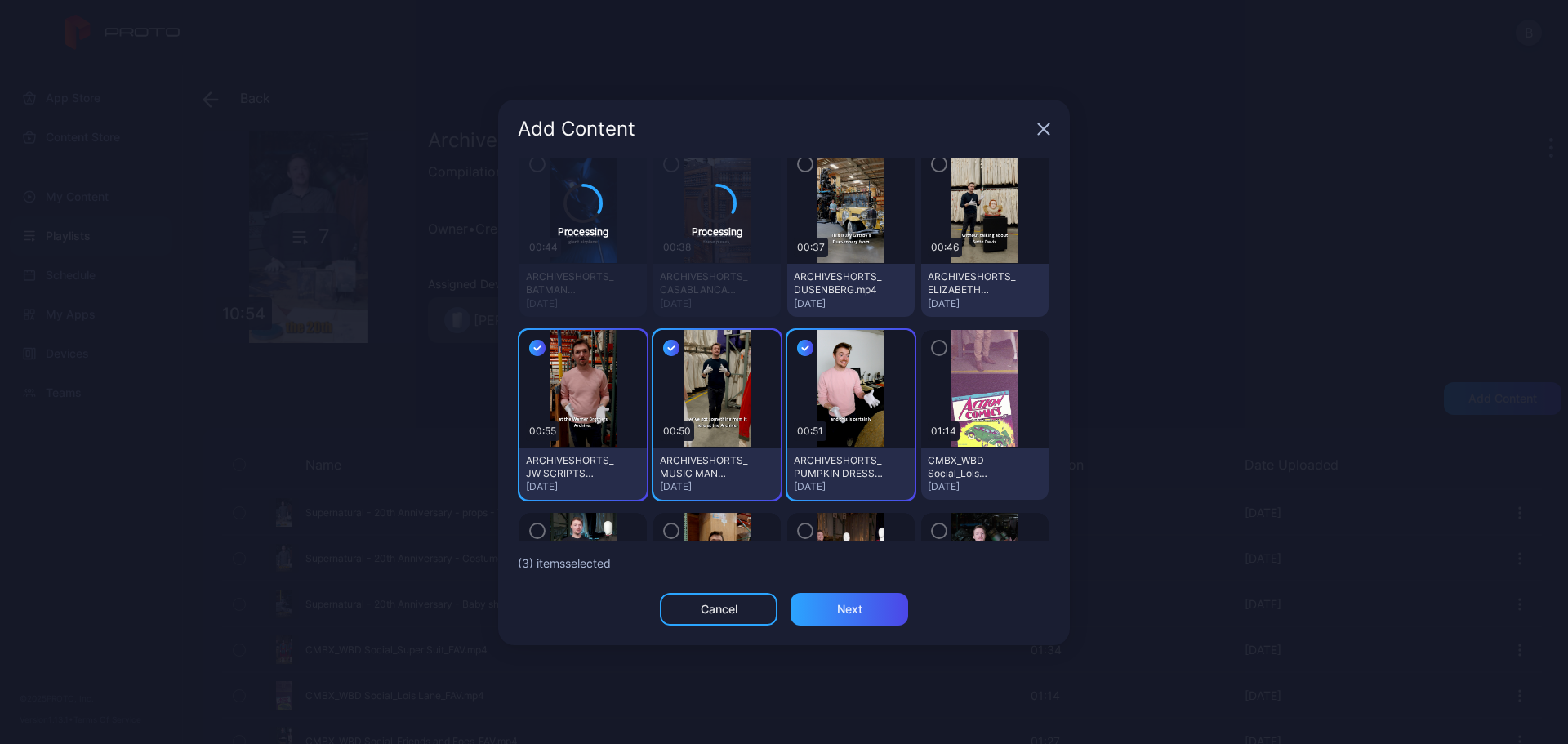
click at [931, 167] on div "button" at bounding box center [938, 163] width 16 height 16
click at [799, 169] on icon "button" at bounding box center [805, 164] width 13 height 18
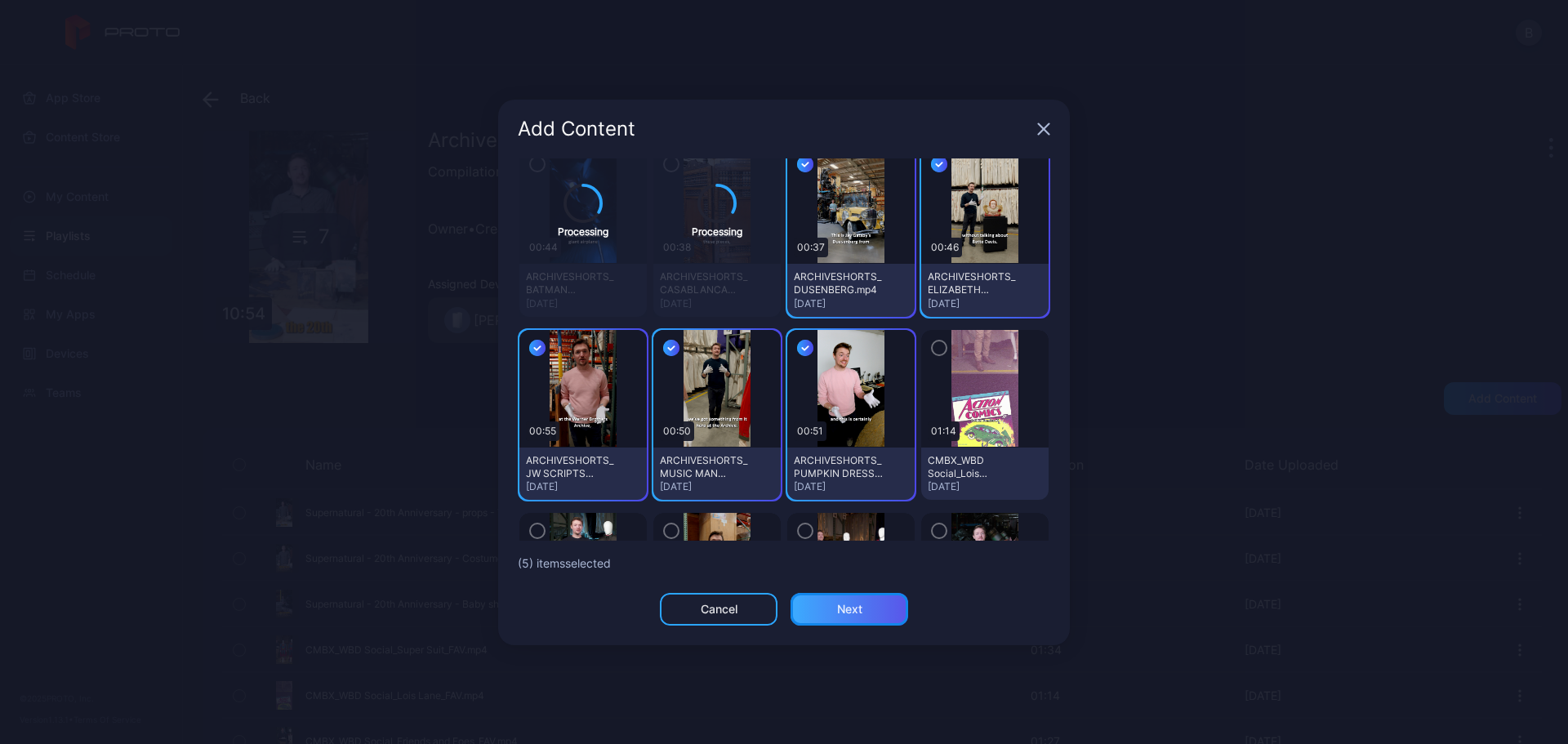
click at [856, 608] on div "Next" at bounding box center [850, 609] width 25 height 13
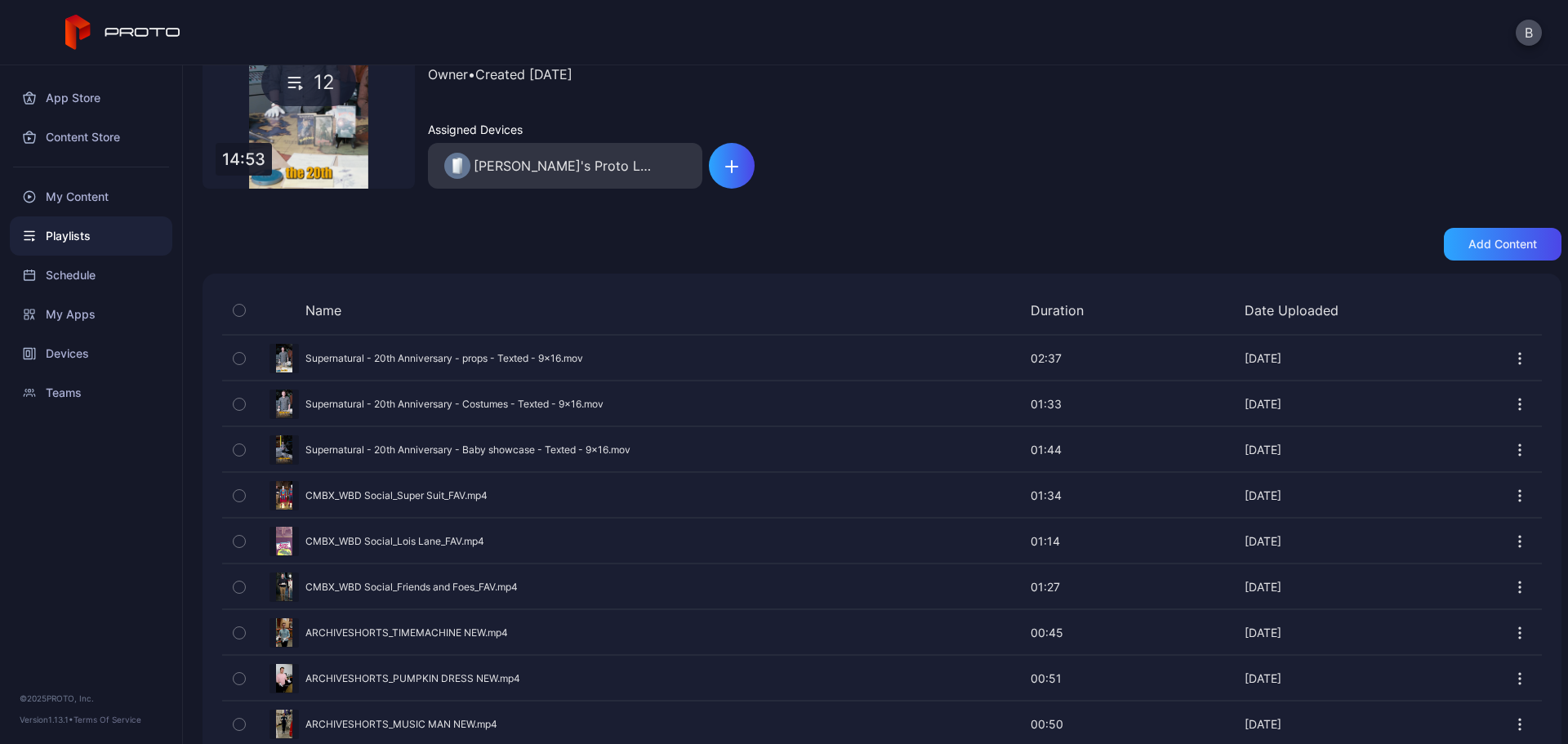
scroll to position [0, 0]
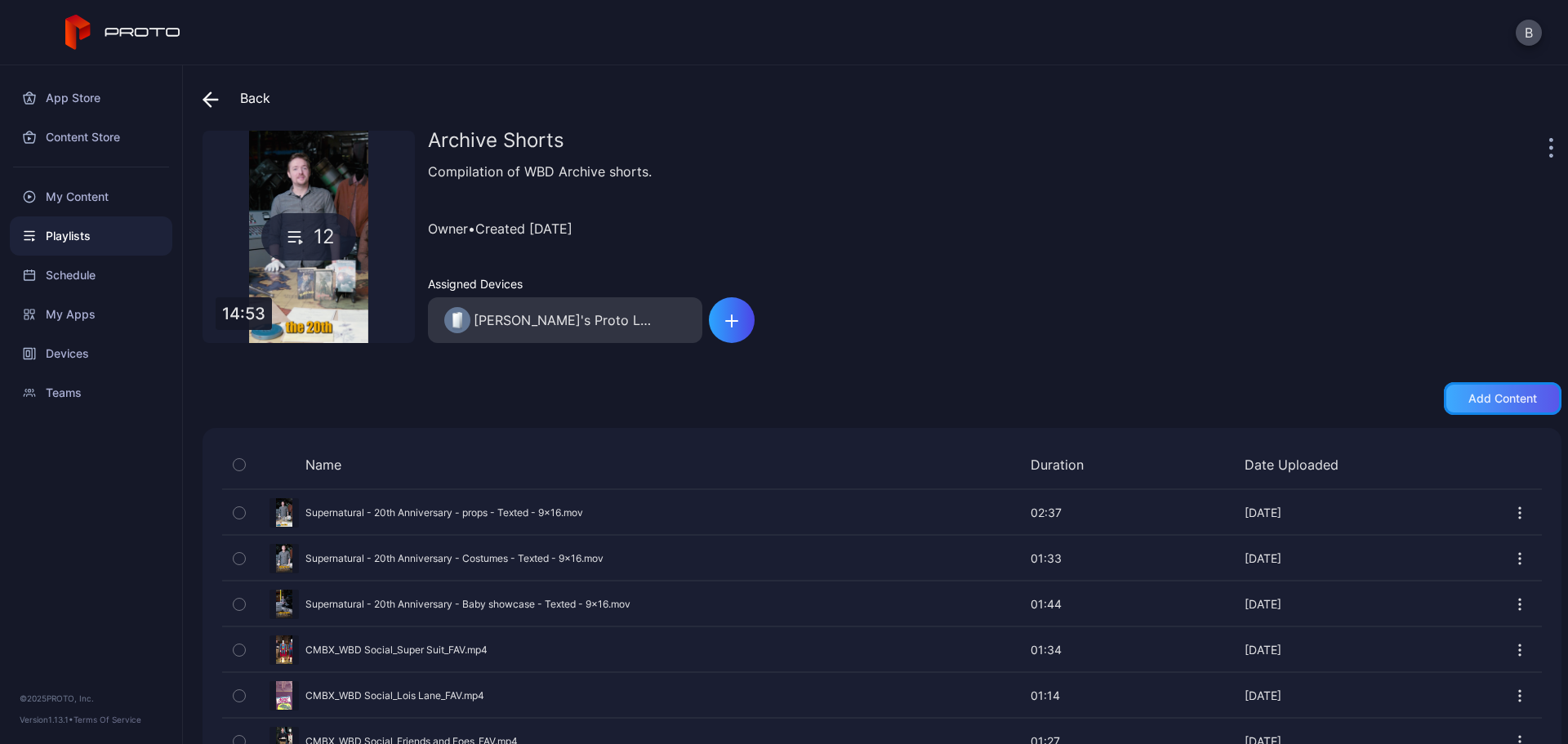
click at [1480, 399] on div "Add content" at bounding box center [1502, 399] width 69 height 13
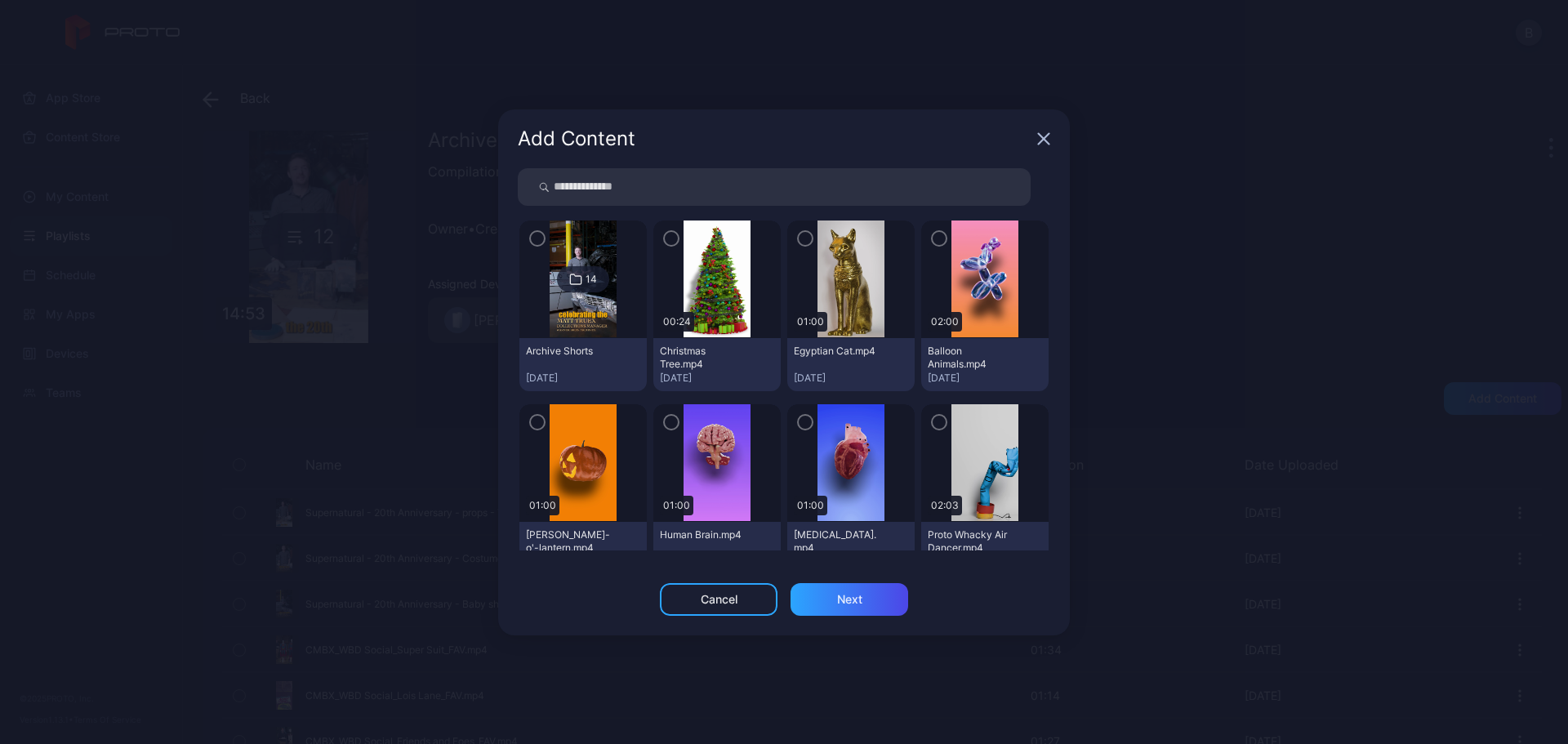
click at [579, 279] on icon at bounding box center [574, 279] width 10 height 9
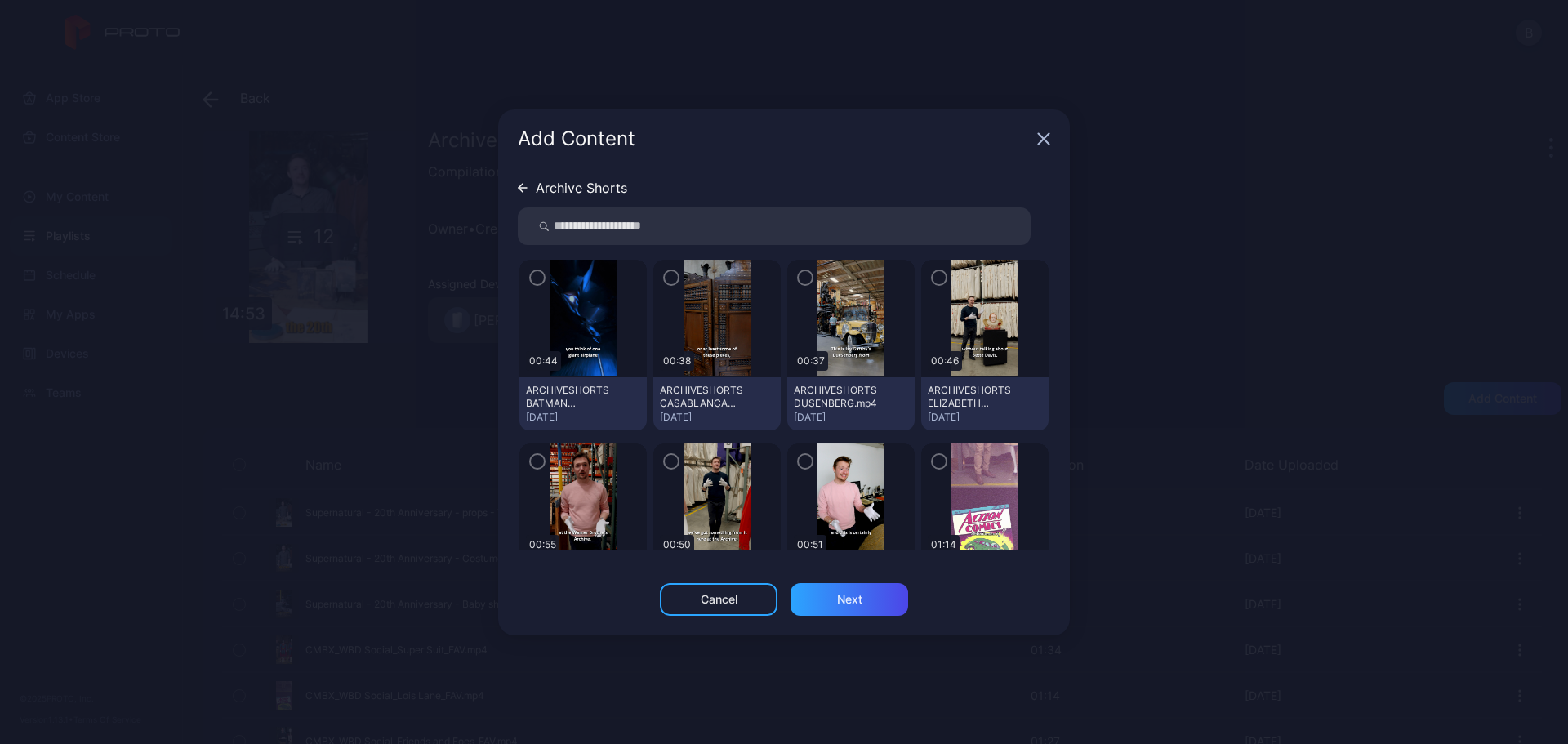
click at [665, 278] on icon "button" at bounding box center [671, 277] width 13 height 18
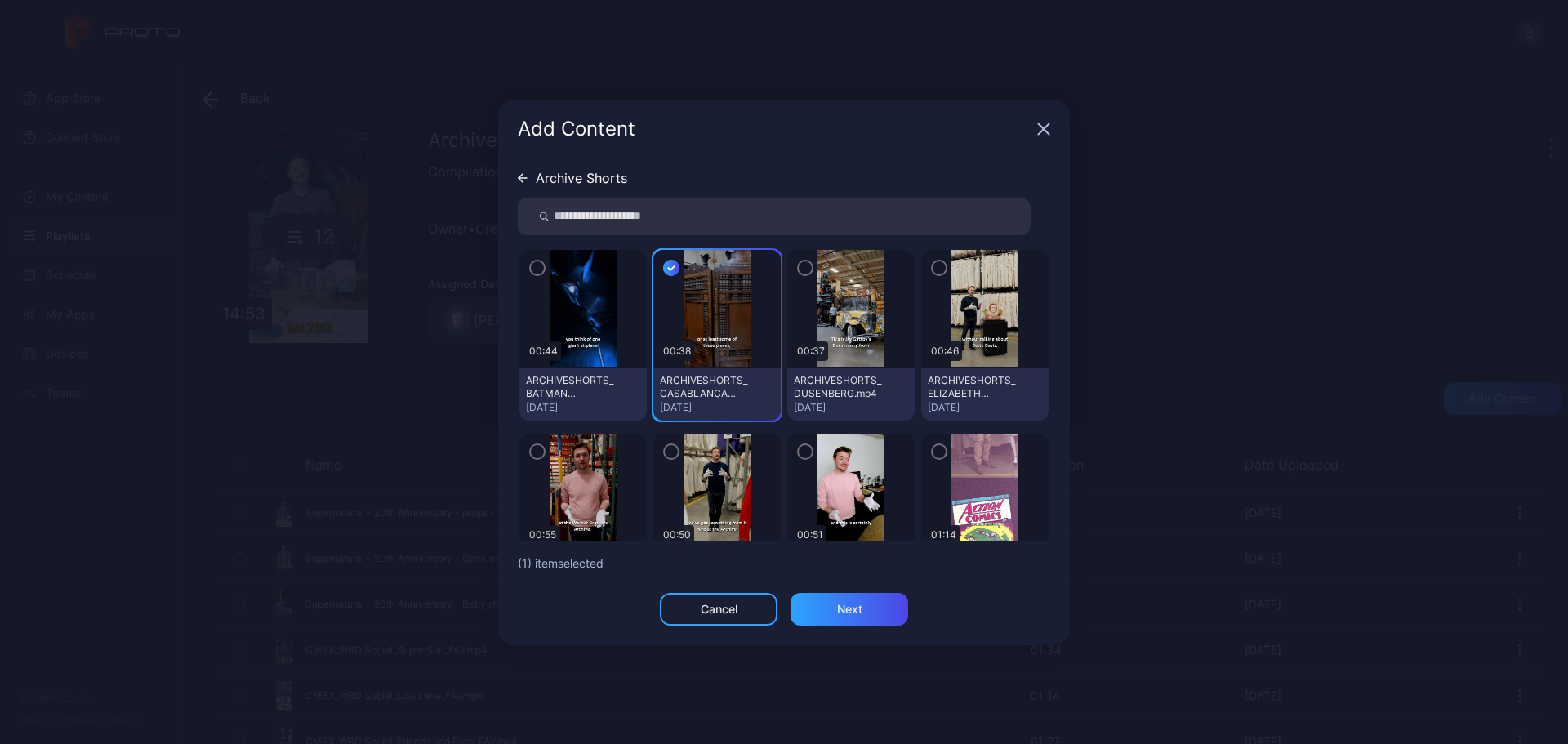
click at [534, 272] on icon "button" at bounding box center [537, 268] width 13 height 18
click at [846, 607] on div "Next" at bounding box center [850, 609] width 25 height 13
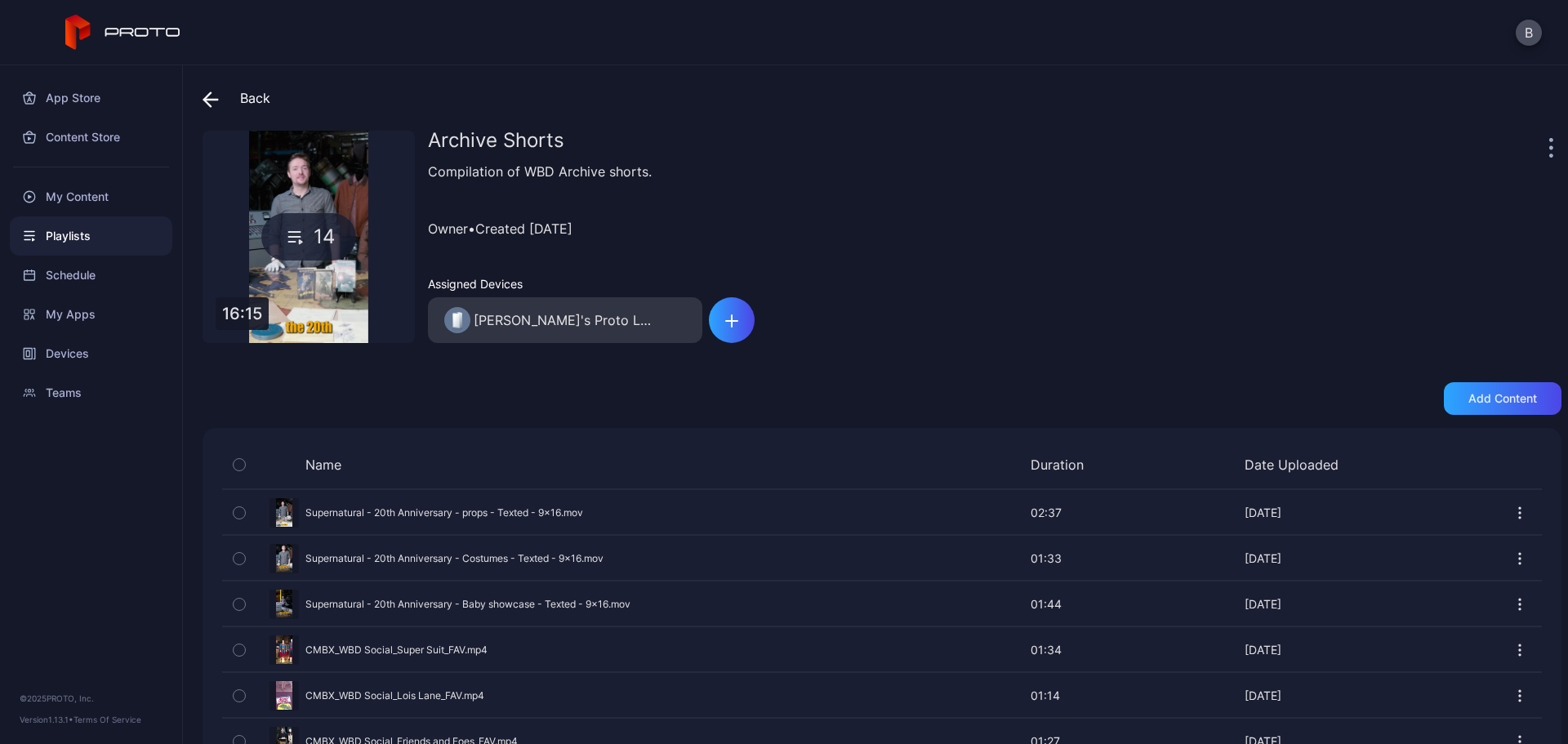
click at [67, 230] on div "Playlists" at bounding box center [91, 236] width 162 height 40
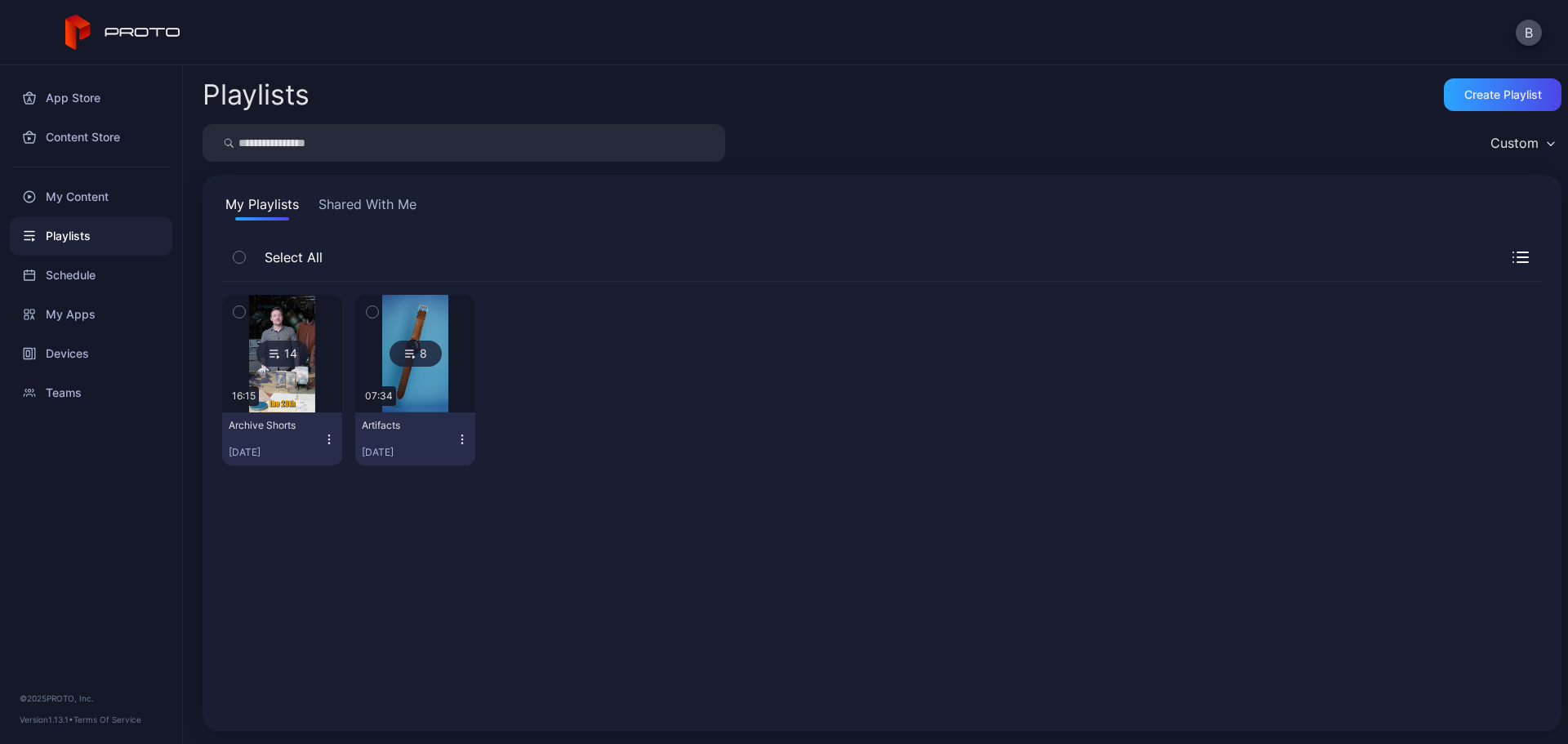
click at [284, 356] on div "14" at bounding box center [282, 354] width 52 height 26
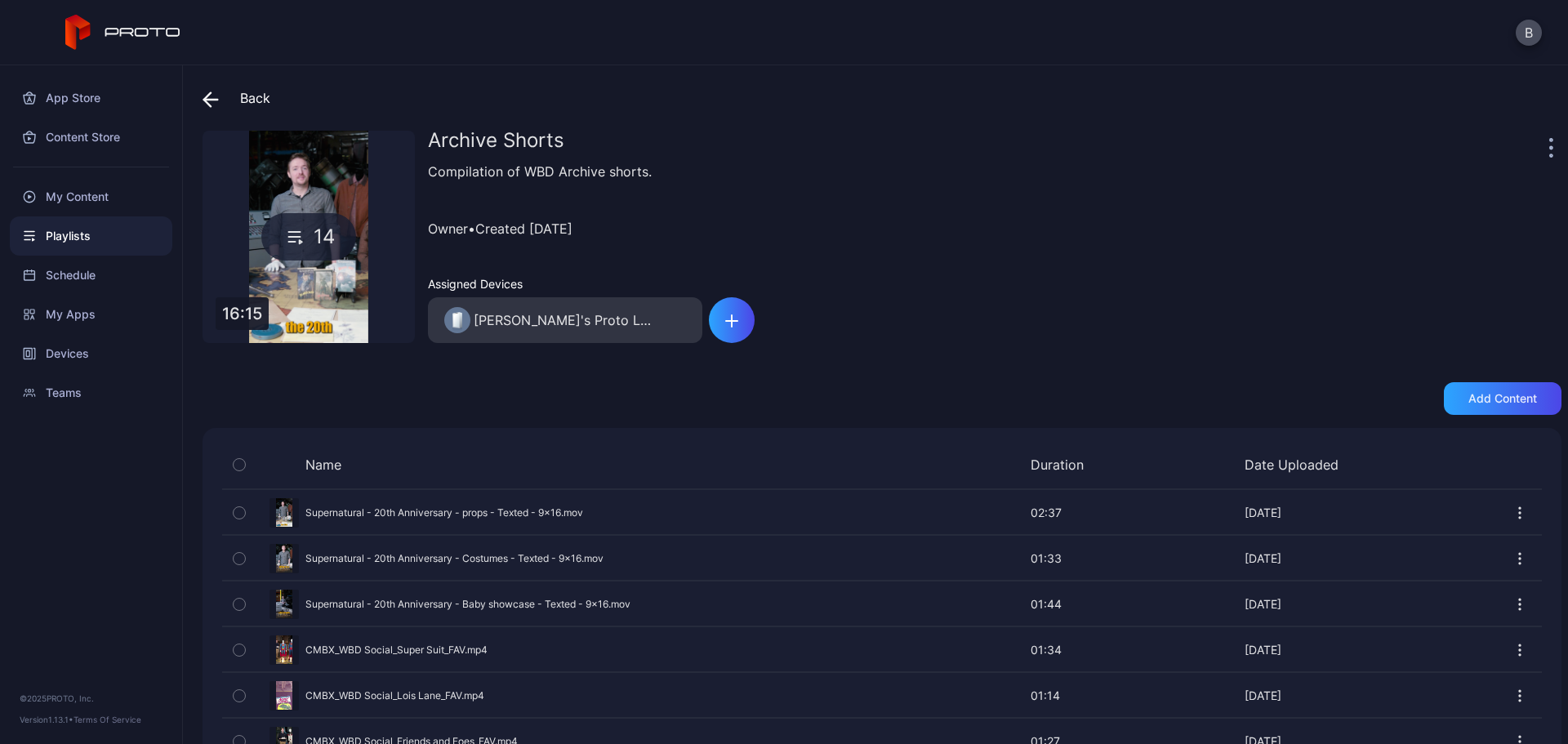
click at [245, 95] on div "Back" at bounding box center [237, 98] width 68 height 40
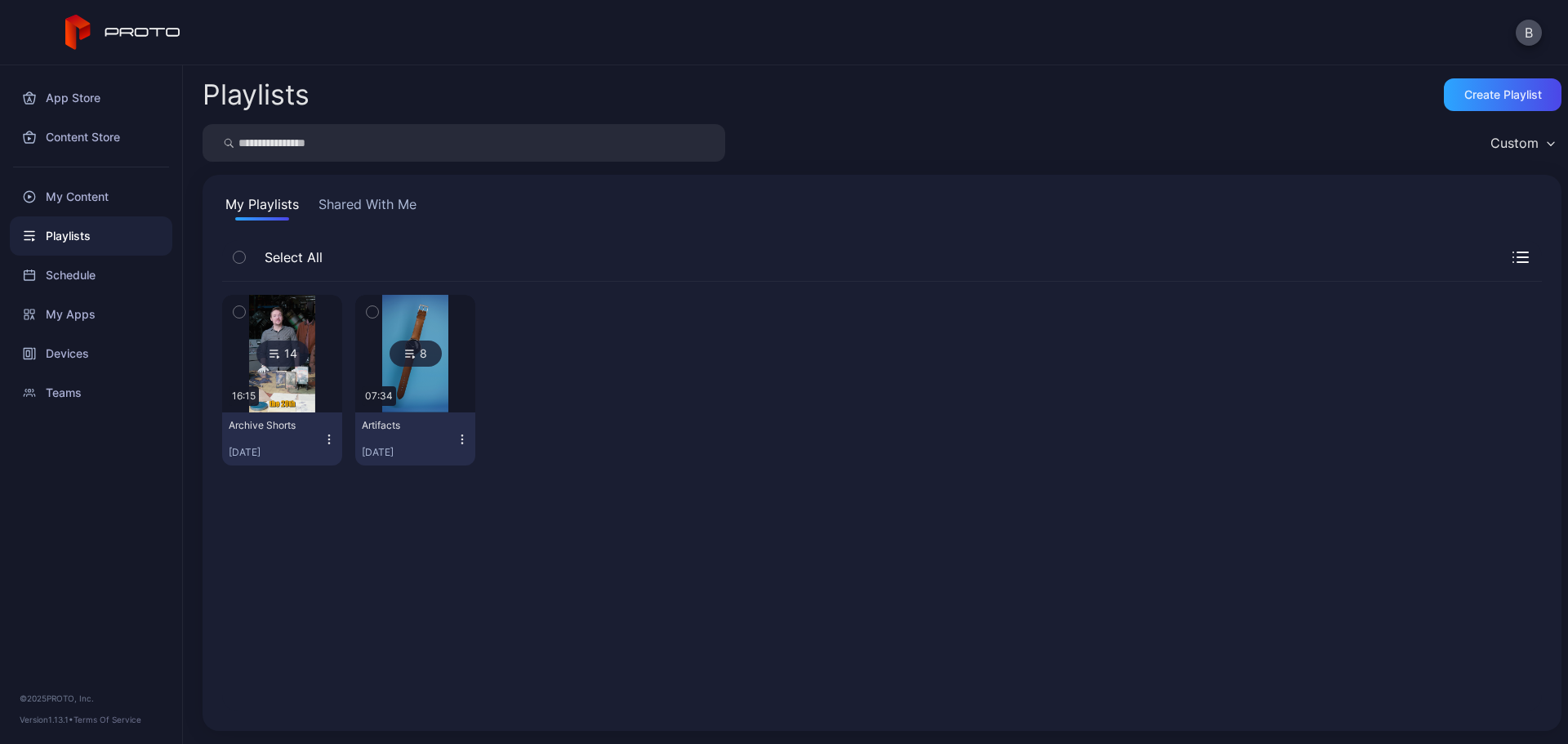
click at [718, 228] on div "My Playlists Shared With Me Select All 14 16:15 Archive Shorts [DATE] 8 07:34 A…" at bounding box center [882, 453] width 1359 height 556
click at [1524, 31] on button "B" at bounding box center [1528, 33] width 26 height 26
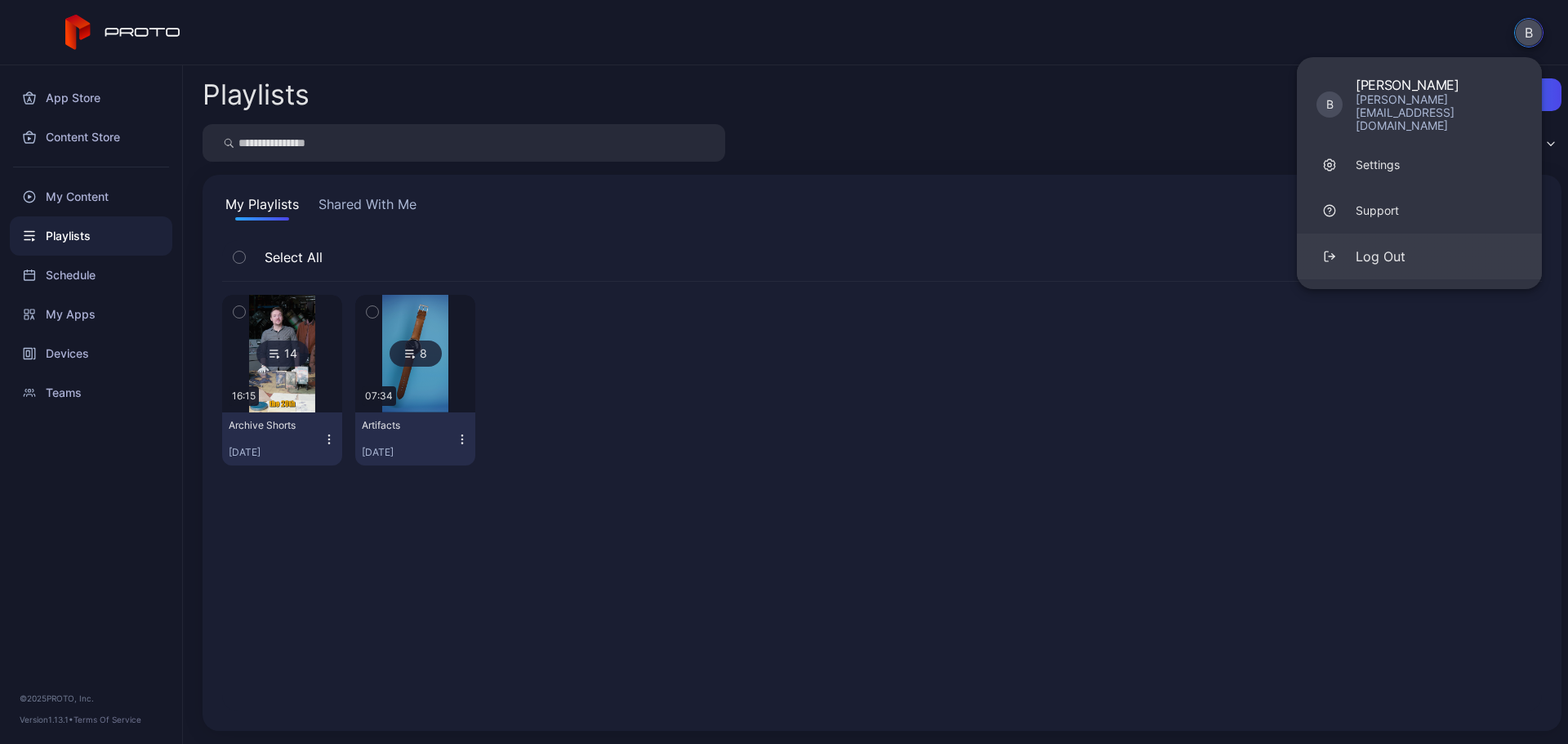
click at [1385, 247] on div "Log Out" at bounding box center [1379, 256] width 50 height 20
